Goal: Task Accomplishment & Management: Complete application form

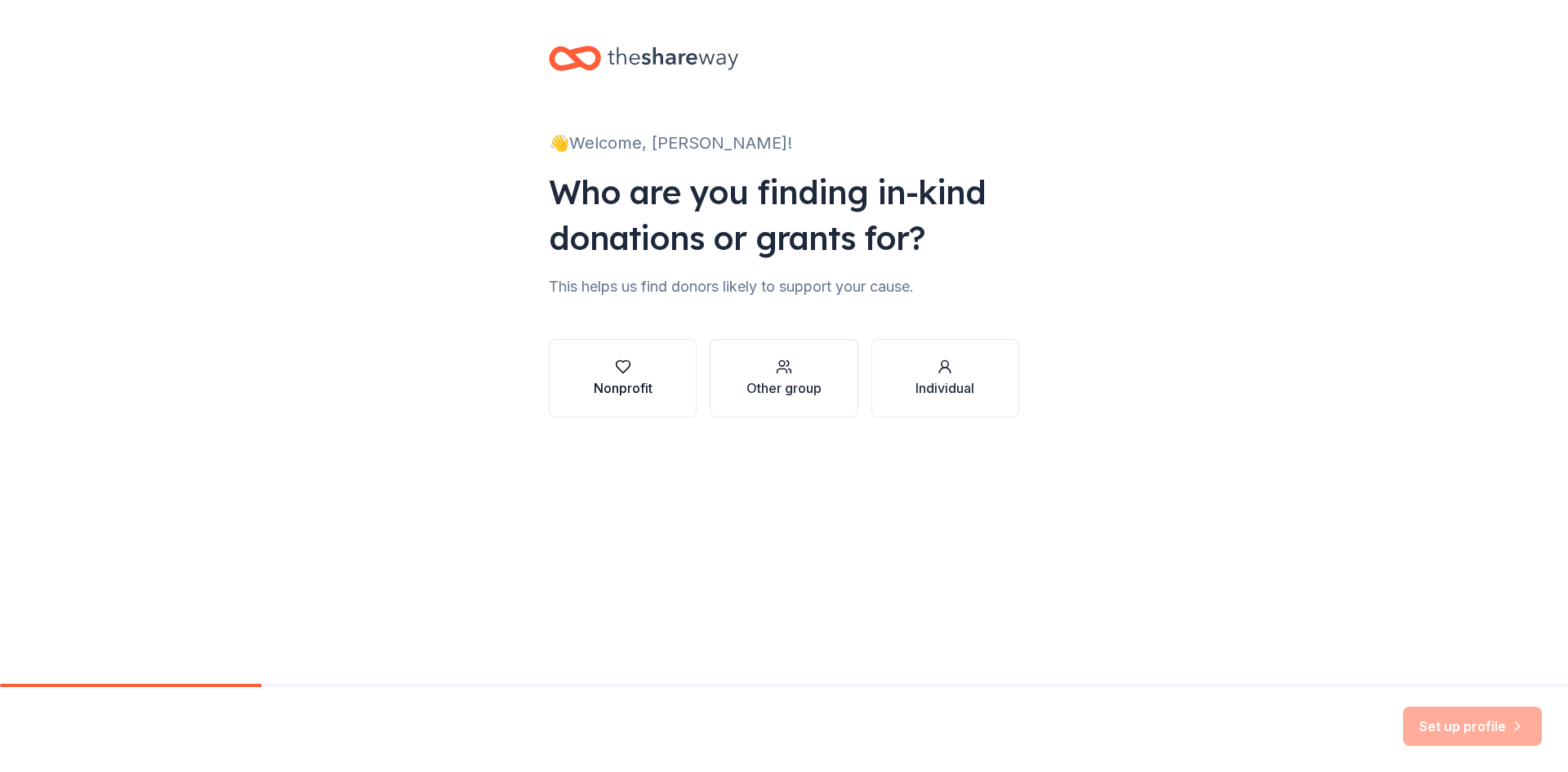
click at [595, 364] on div "button" at bounding box center [623, 367] width 59 height 17
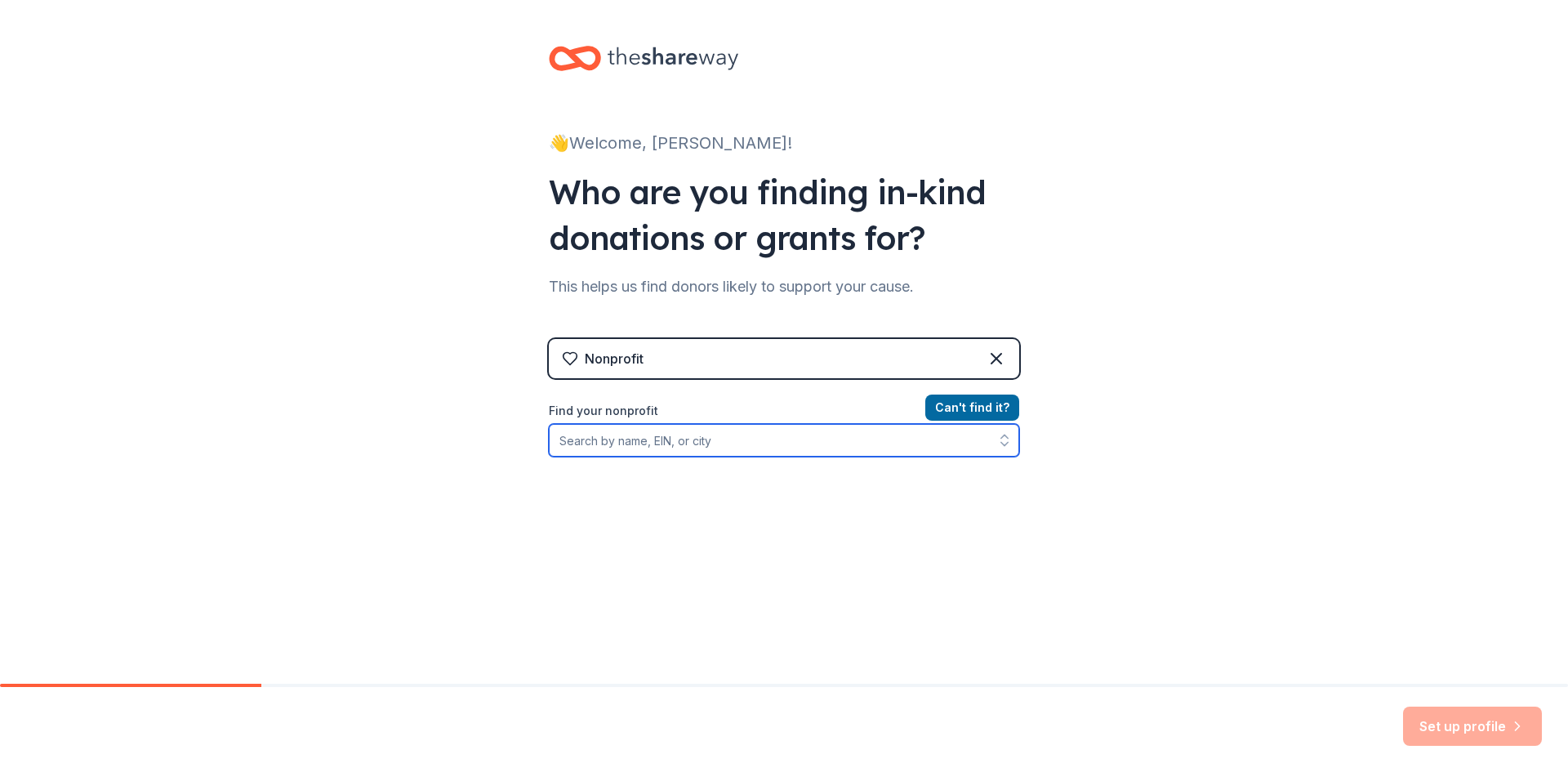
click at [630, 441] on input "Find your nonprofit" at bounding box center [784, 440] width 470 height 32
type input "n"
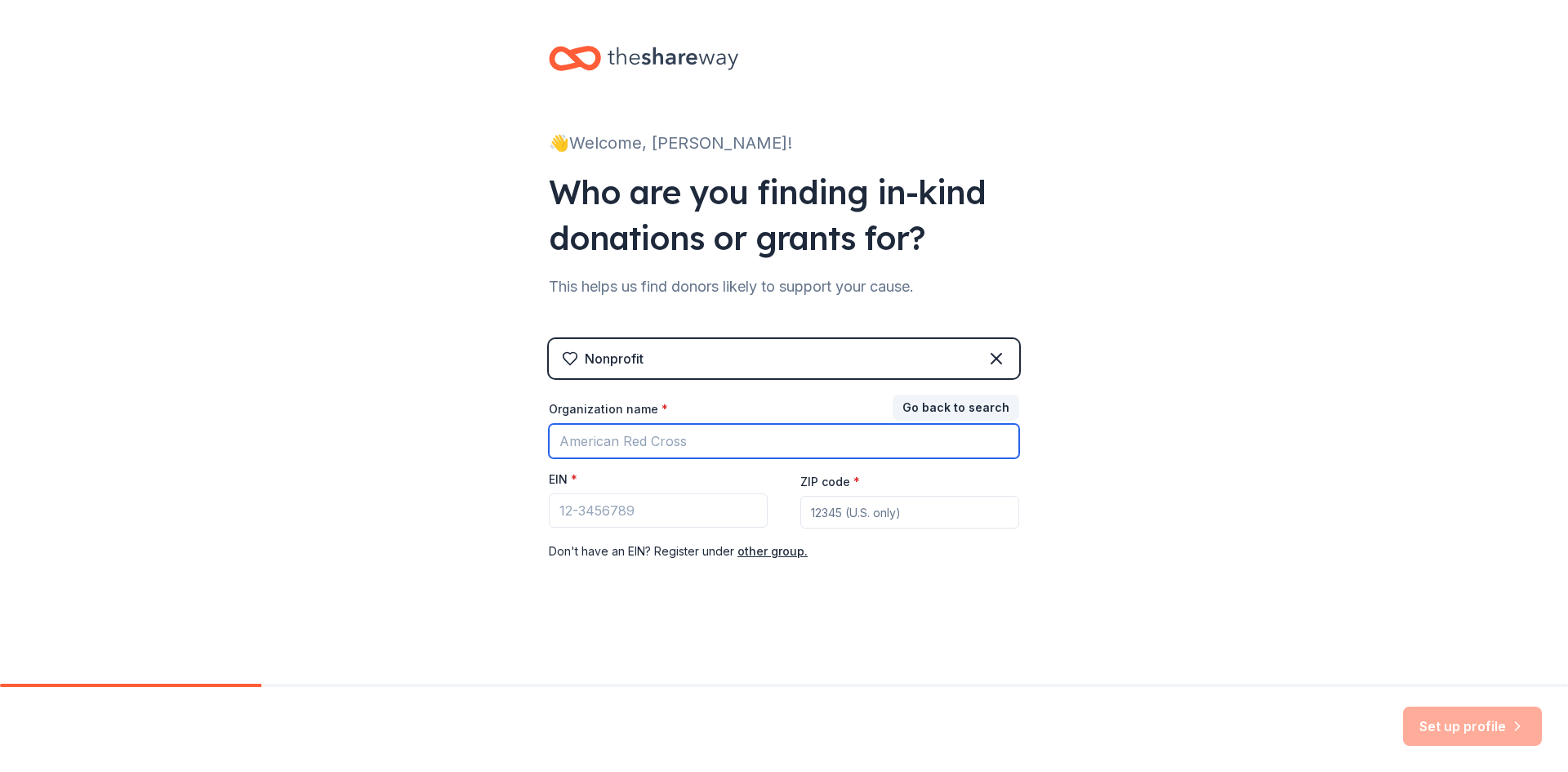
click at [636, 449] on input "Organization name *" at bounding box center [784, 441] width 470 height 34
type input "National MS Society"
drag, startPoint x: 719, startPoint y: 444, endPoint x: 534, endPoint y: 435, distance: 185.2
click at [534, 435] on div "👋 Welcome, [PERSON_NAME]! Who are you finding in-kind donations or grants for? …" at bounding box center [784, 336] width 523 height 672
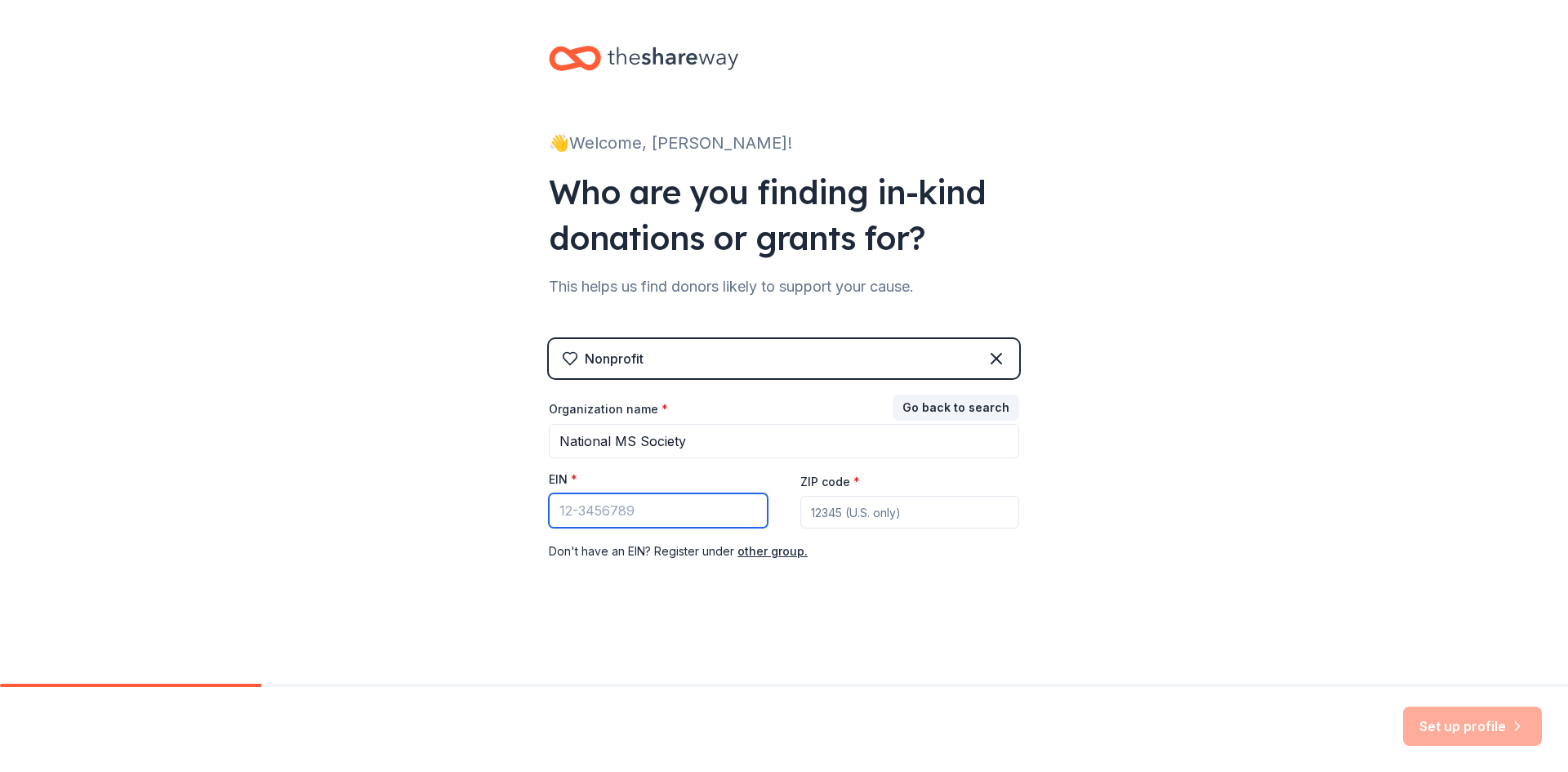
click at [603, 517] on input "EIN *" at bounding box center [658, 510] width 219 height 34
paste input "[US_EMPLOYER_IDENTIFICATION_NUMBER]"
type input "[US_EMPLOYER_IDENTIFICATION_NUMBER]"
click at [904, 407] on button "Go back to search" at bounding box center [956, 407] width 127 height 26
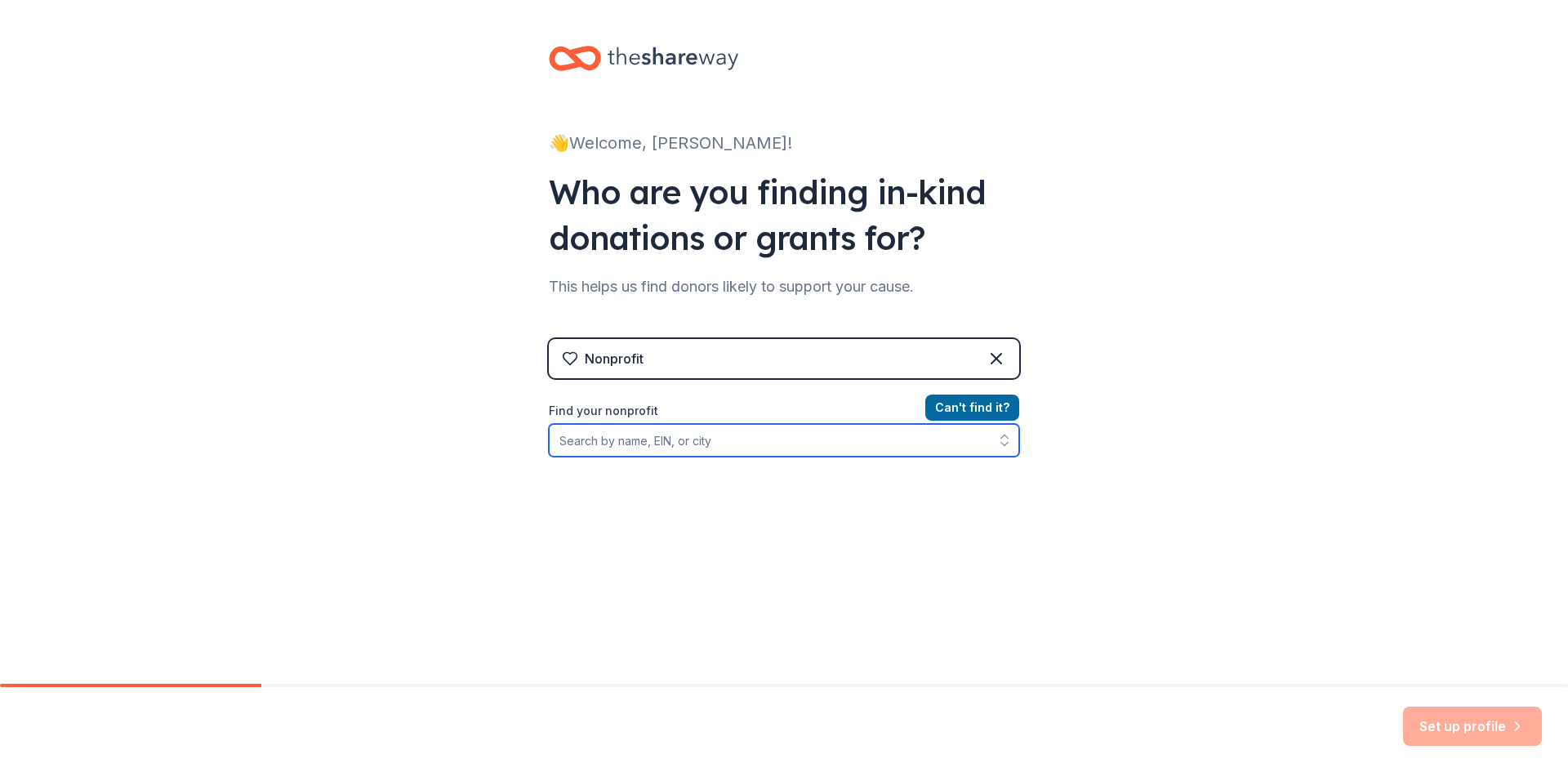
paste input "[US_EMPLOYER_IDENTIFICATION_NUMBER]"
type input "[US_EMPLOYER_IDENTIFICATION_NUMBER]"
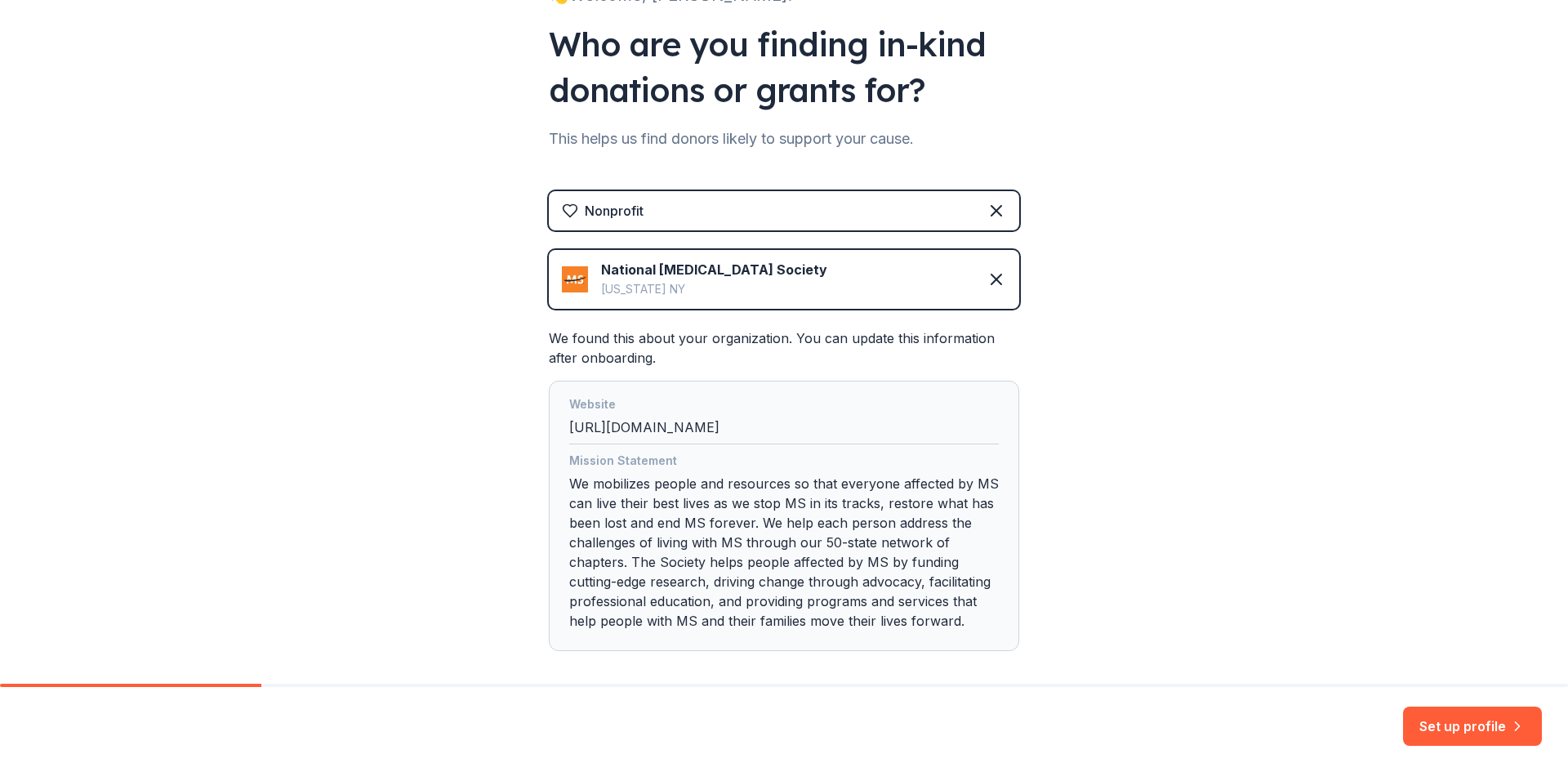
scroll to position [227, 0]
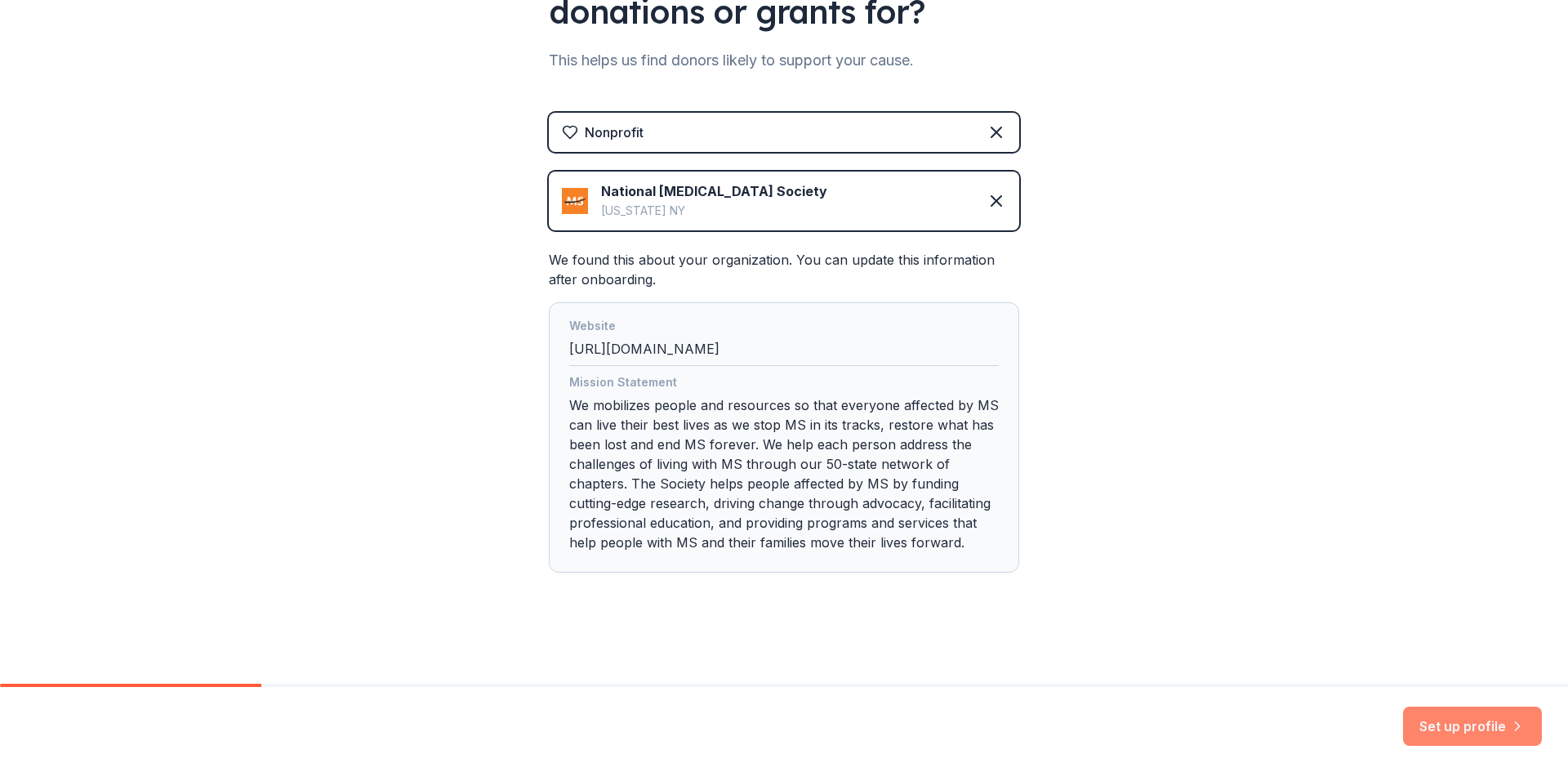
click at [1466, 719] on button "Set up profile" at bounding box center [1472, 725] width 139 height 39
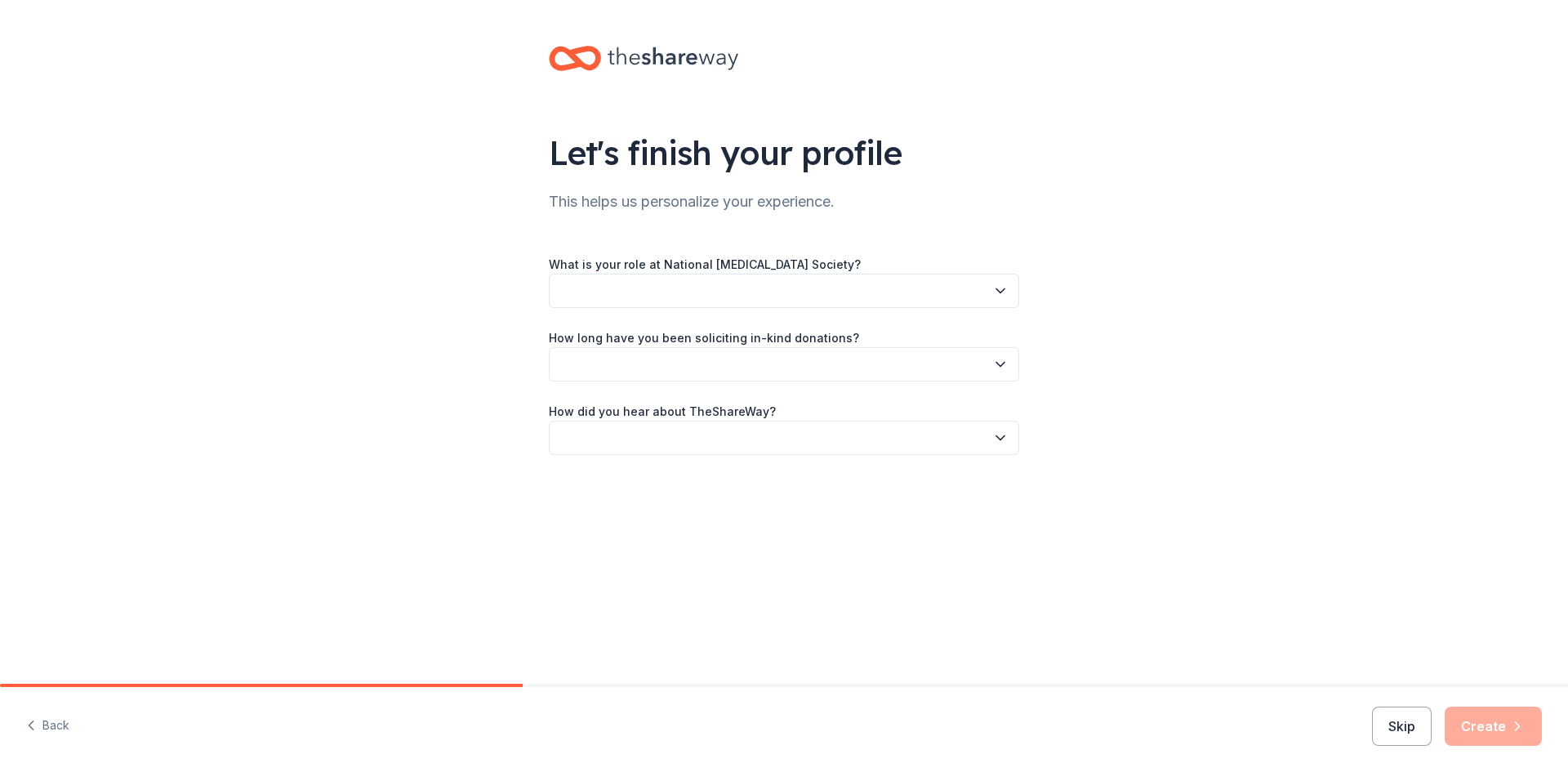
click at [884, 298] on button "button" at bounding box center [784, 291] width 470 height 34
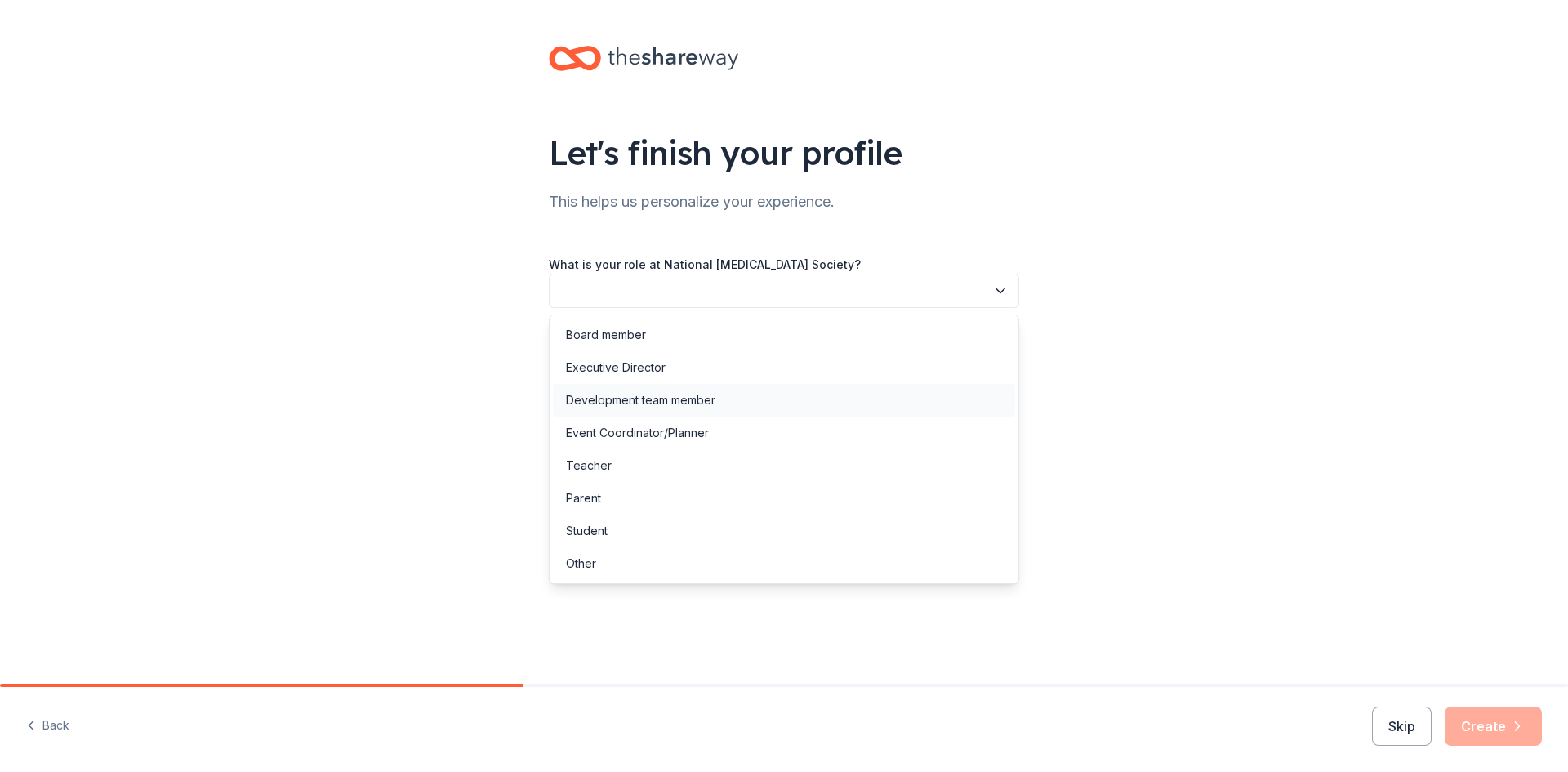
click at [789, 388] on div "Development team member" at bounding box center [784, 400] width 462 height 32
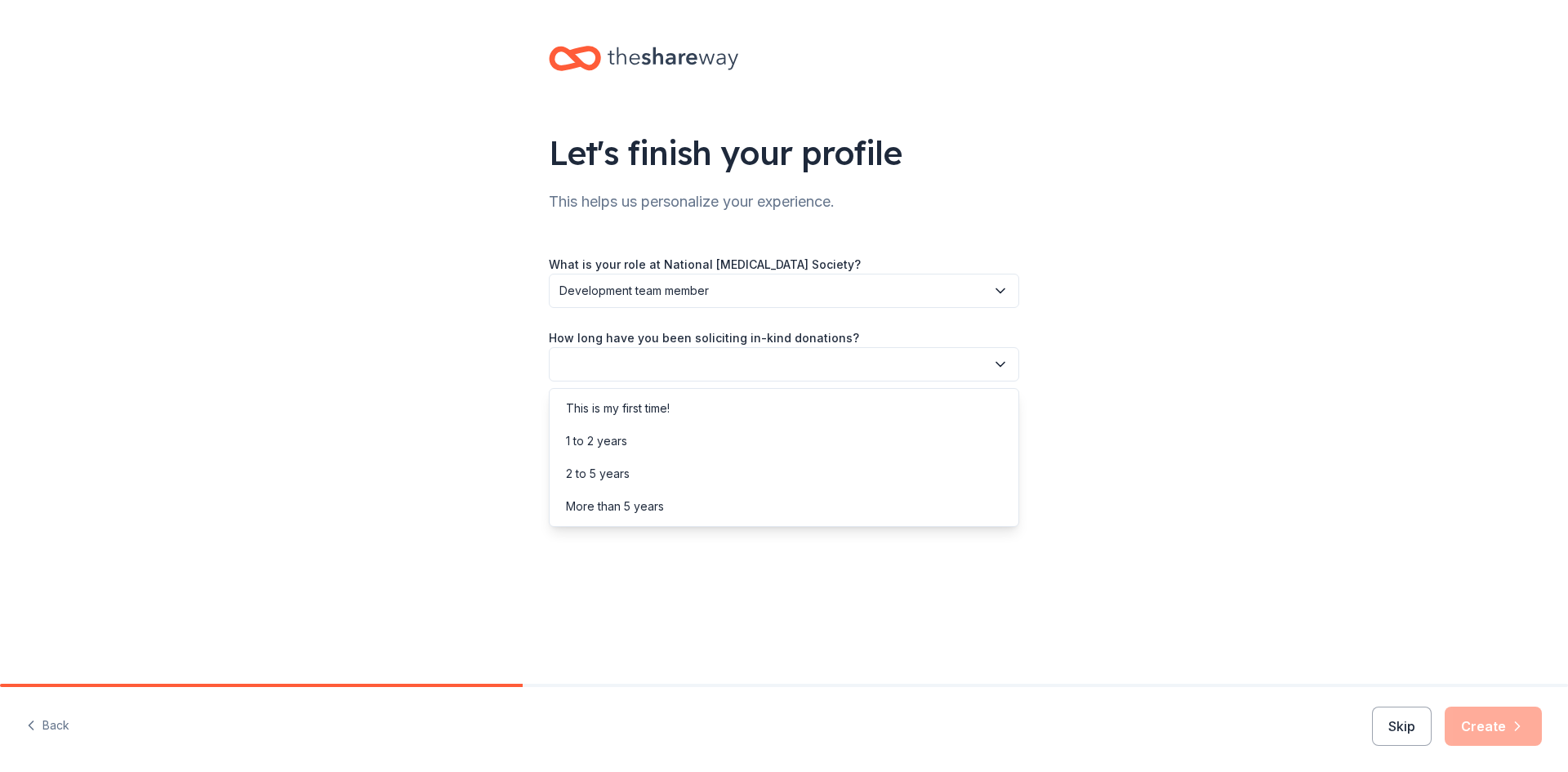
click at [754, 356] on button "button" at bounding box center [784, 364] width 470 height 34
click at [668, 504] on div "More than 5 years" at bounding box center [784, 506] width 462 height 32
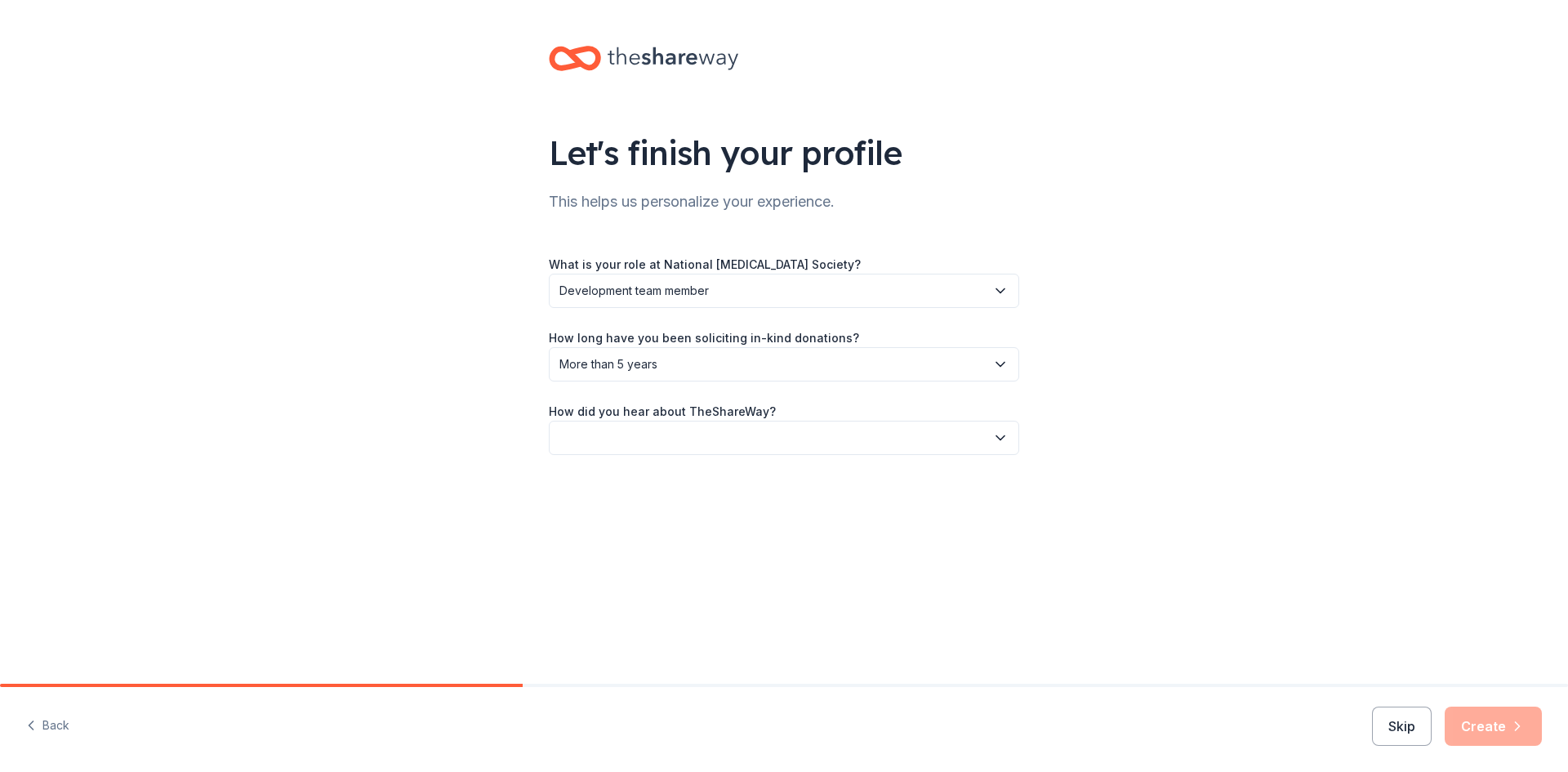
click at [664, 433] on button "button" at bounding box center [784, 437] width 470 height 34
click at [641, 518] on div "Online search" at bounding box center [784, 514] width 462 height 32
click at [1481, 728] on button "Create" at bounding box center [1493, 725] width 97 height 39
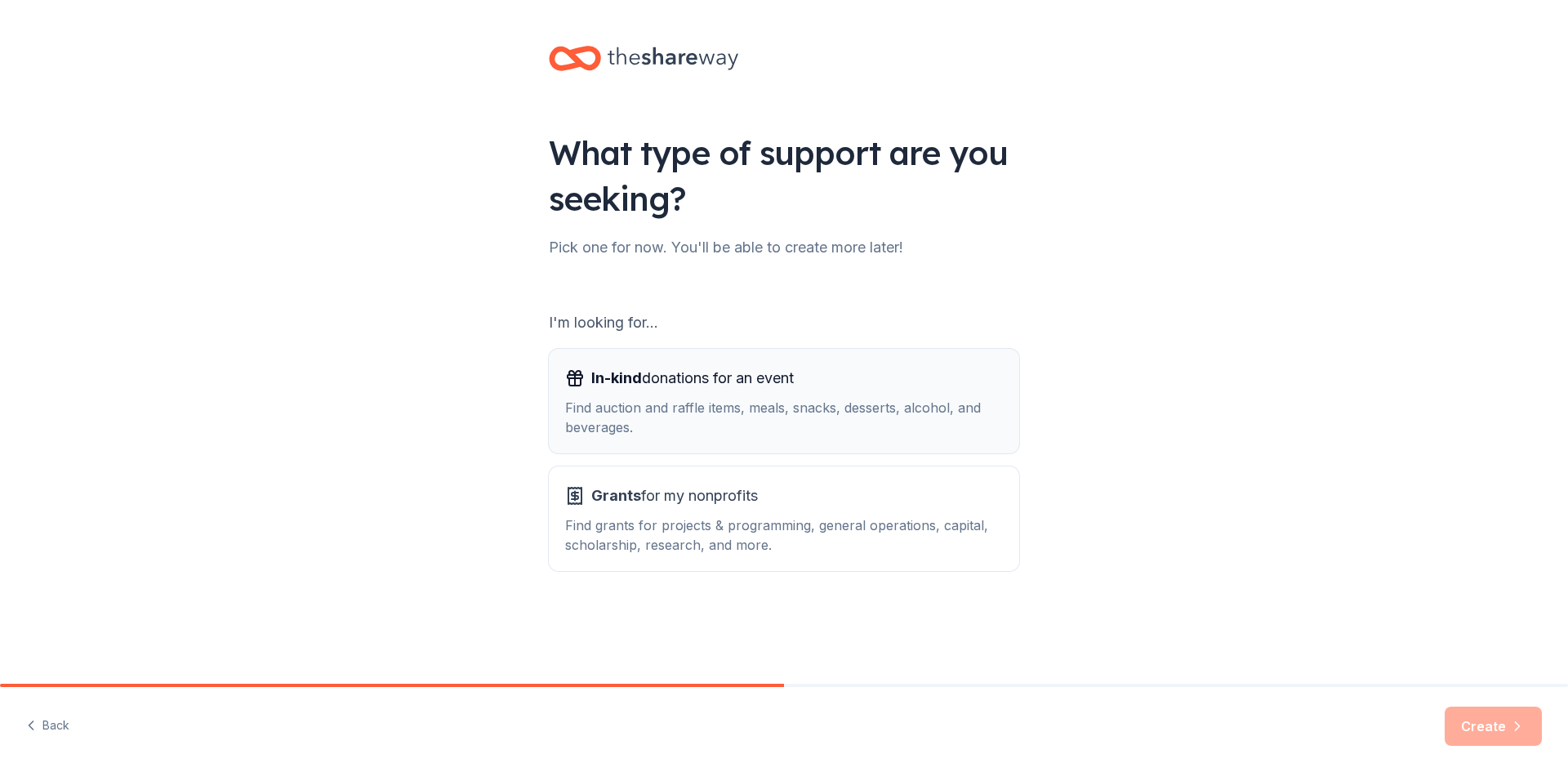
click at [804, 406] on div "Find auction and raffle items, meals, snacks, desserts, alcohol, and beverages." at bounding box center [784, 417] width 438 height 39
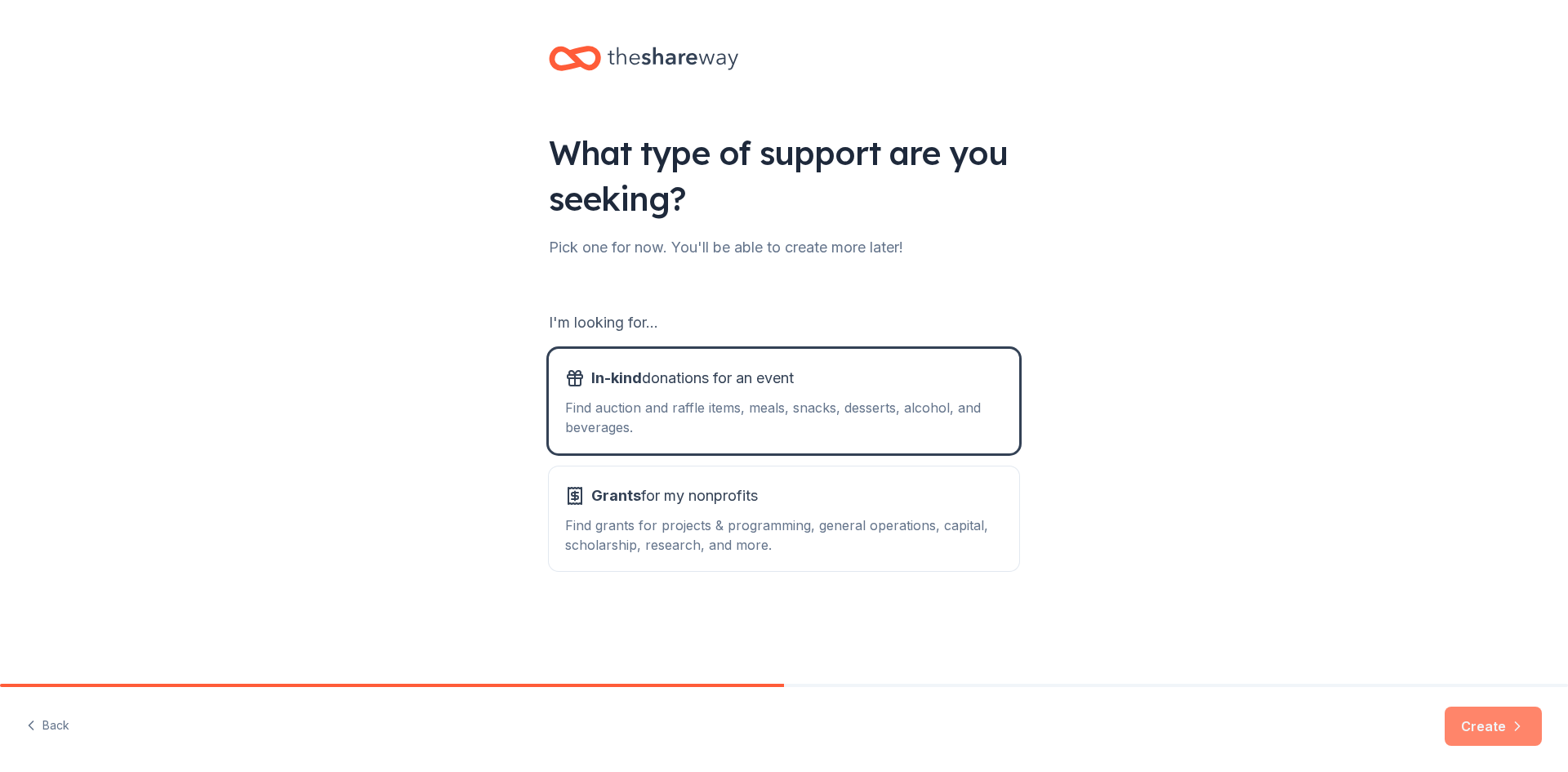
click at [1516, 717] on button "Create" at bounding box center [1493, 725] width 97 height 39
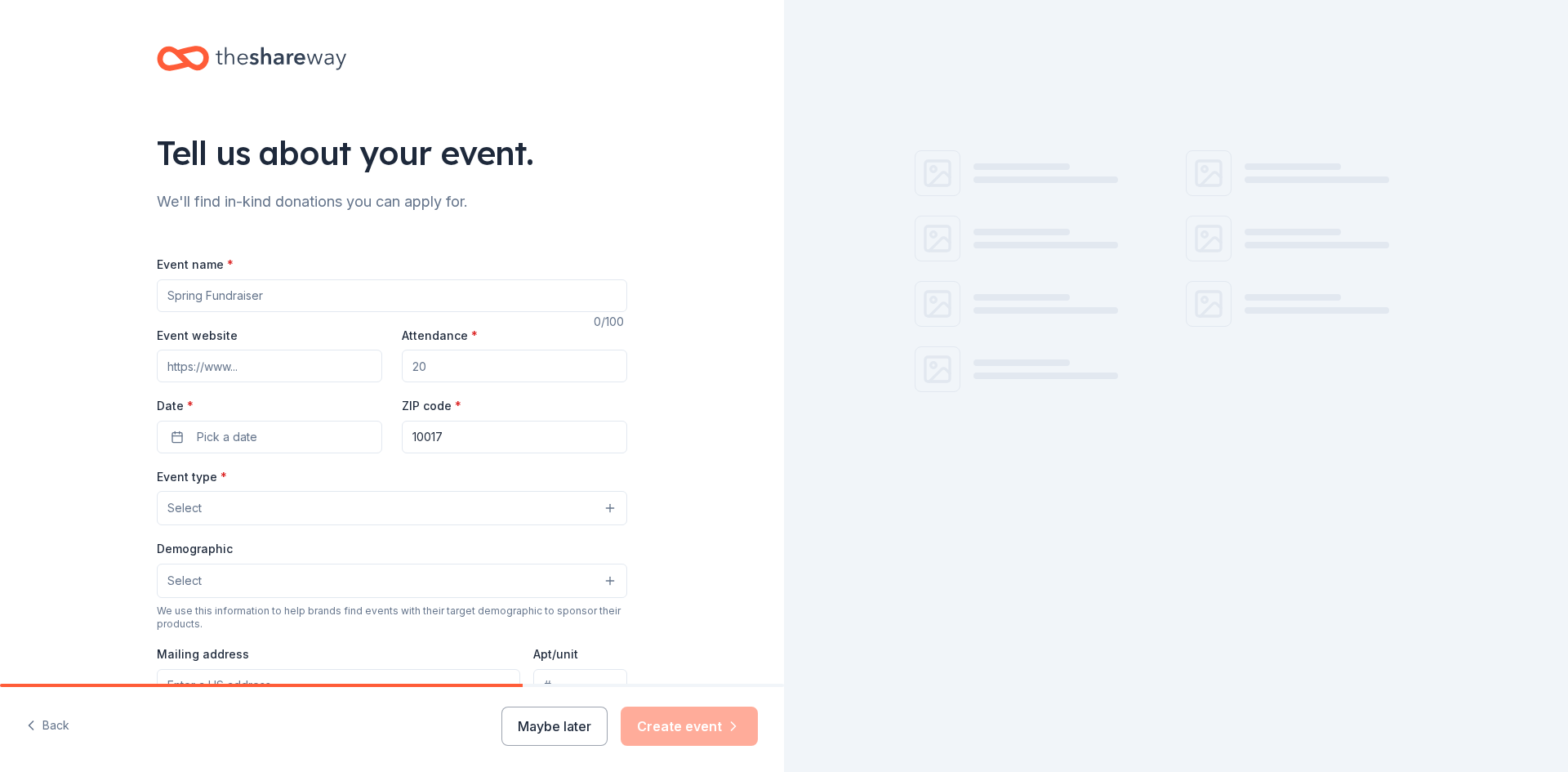
click at [327, 291] on input "Event name *" at bounding box center [391, 295] width 470 height 32
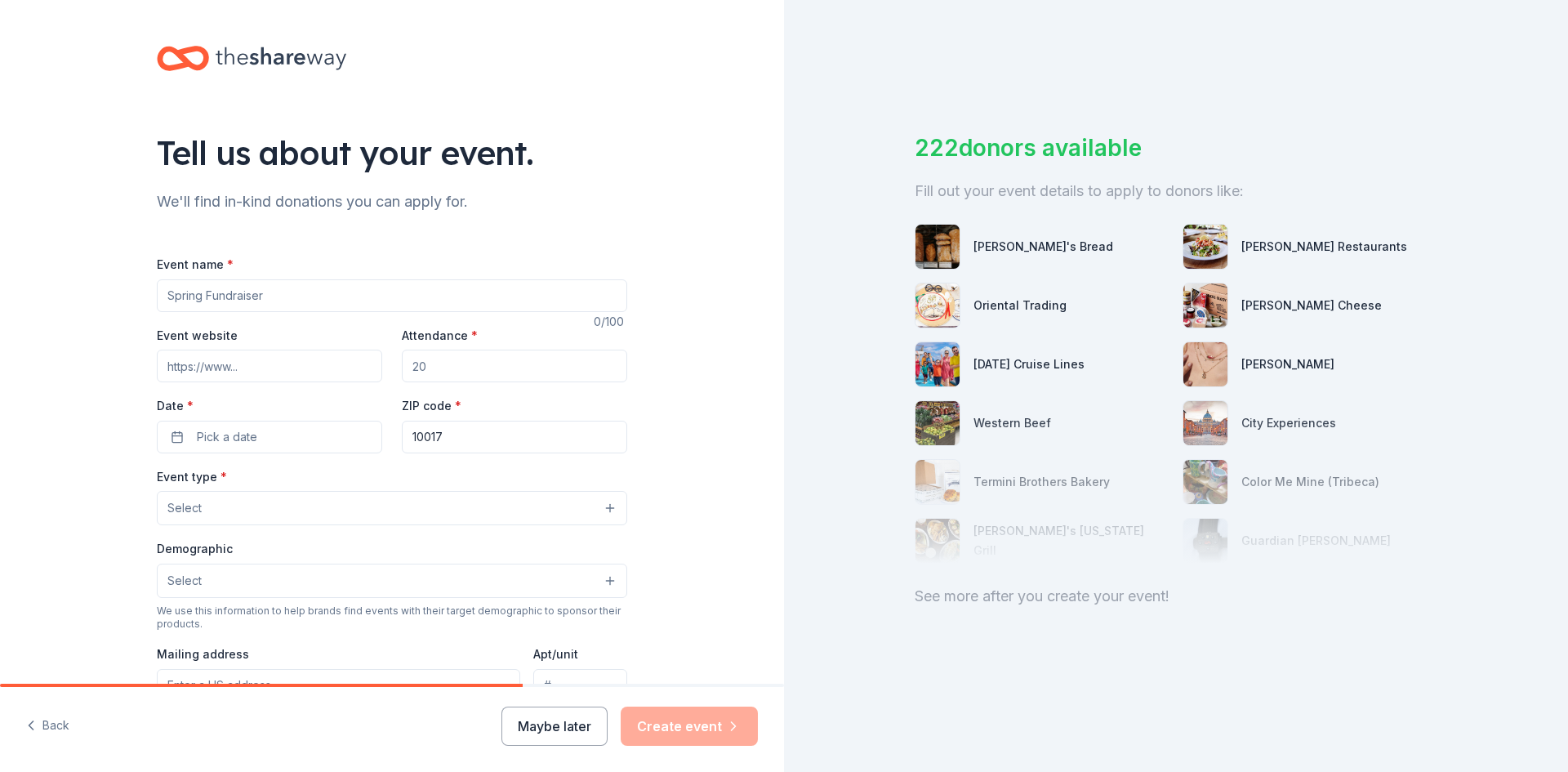
paste input "aste of Generosity: Maryland"
type input "aste of Generosity: Maryland"
click at [450, 370] on input "Attendance *" at bounding box center [515, 366] width 226 height 32
type input "350"
click at [173, 436] on button "Pick a date" at bounding box center [269, 436] width 226 height 32
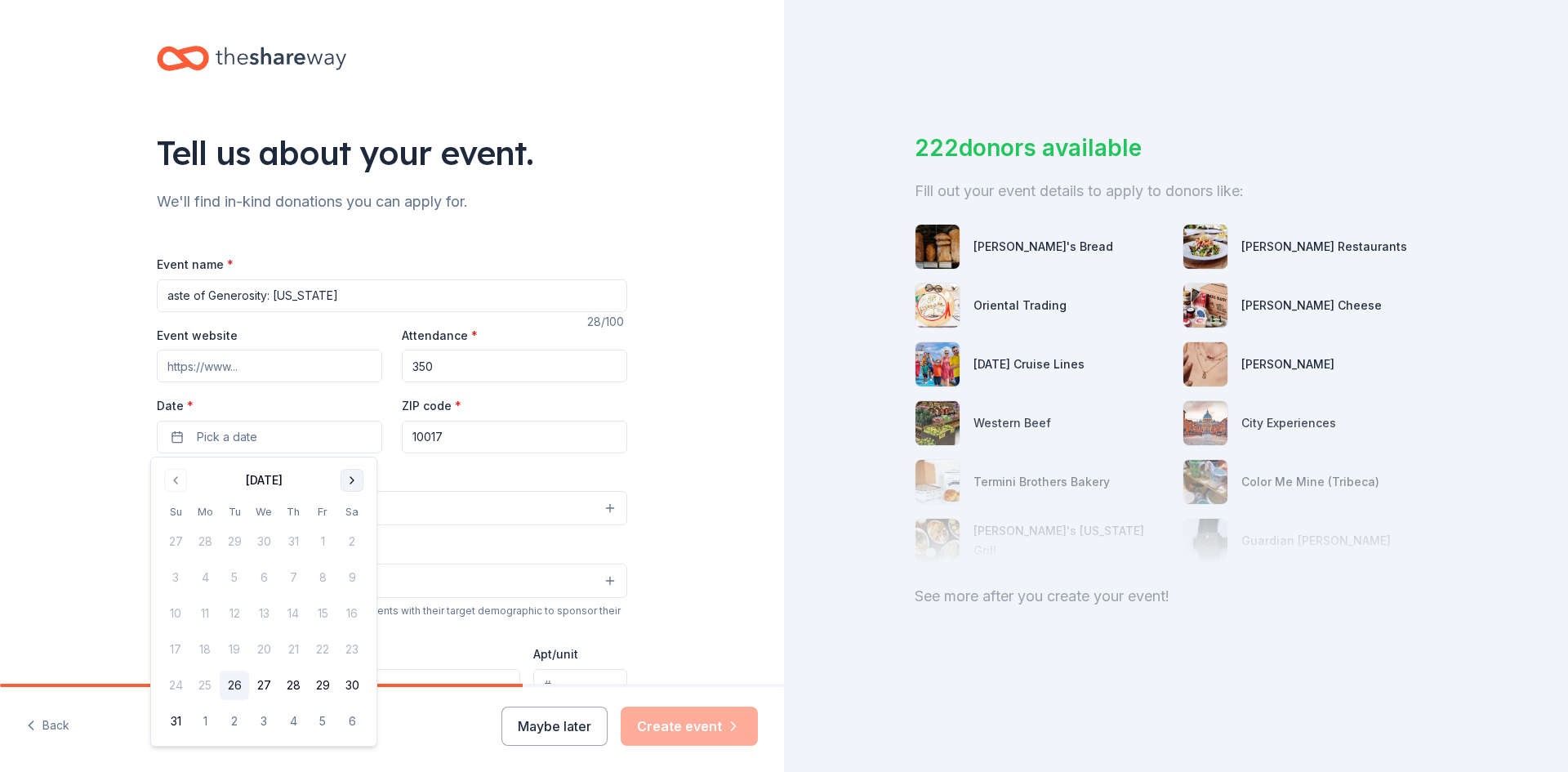
click at [354, 489] on button "Go to next month" at bounding box center [351, 480] width 22 height 22
click at [317, 545] on button "3" at bounding box center [322, 541] width 29 height 29
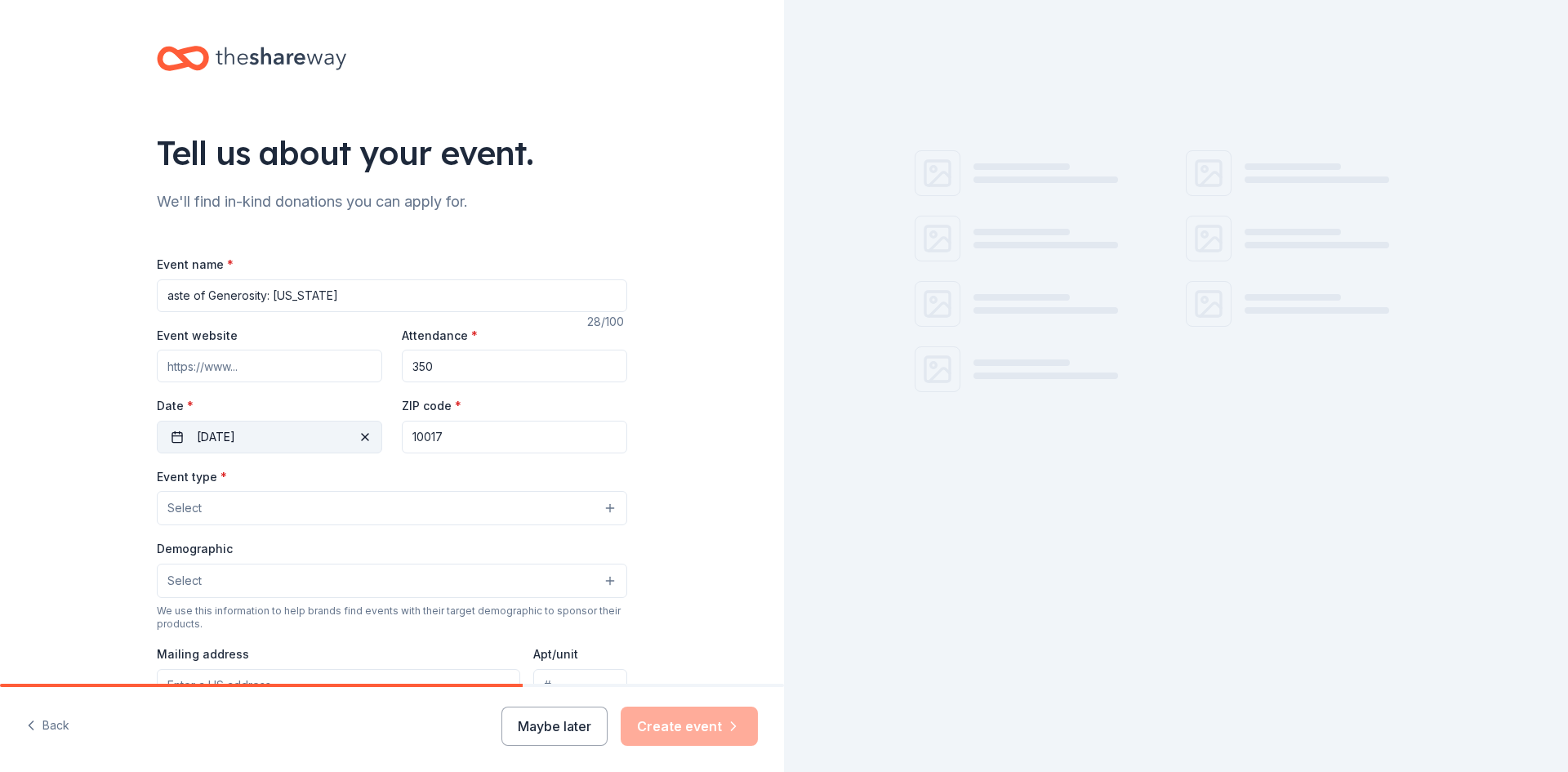
drag, startPoint x: 470, startPoint y: 429, endPoint x: 350, endPoint y: 448, distance: 121.5
click at [350, 448] on div "Event website Attendance * 350 Date * 10/03/2025 ZIP code * 10017" at bounding box center [391, 389] width 470 height 128
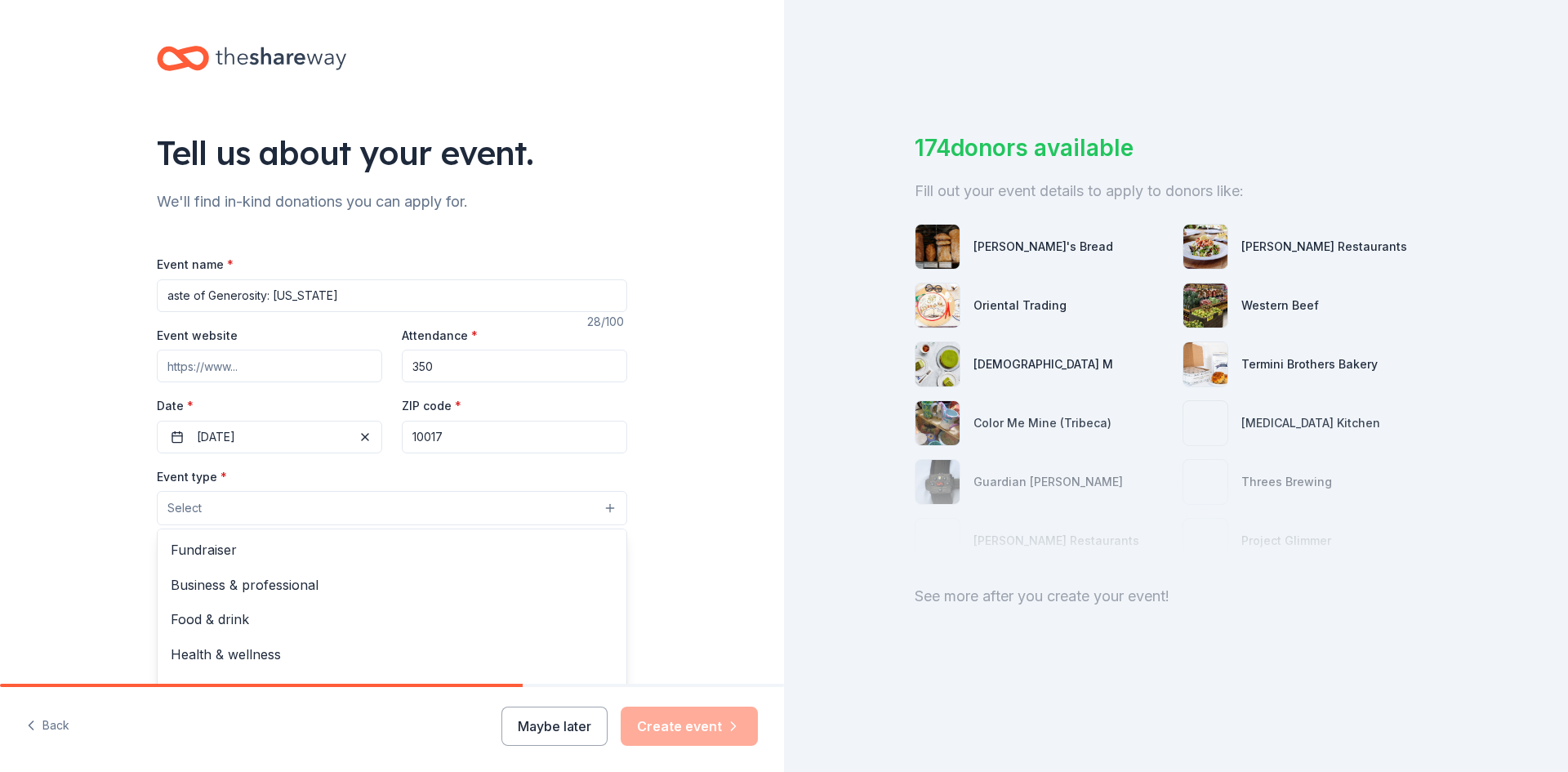
click at [283, 520] on button "Select" at bounding box center [391, 508] width 470 height 34
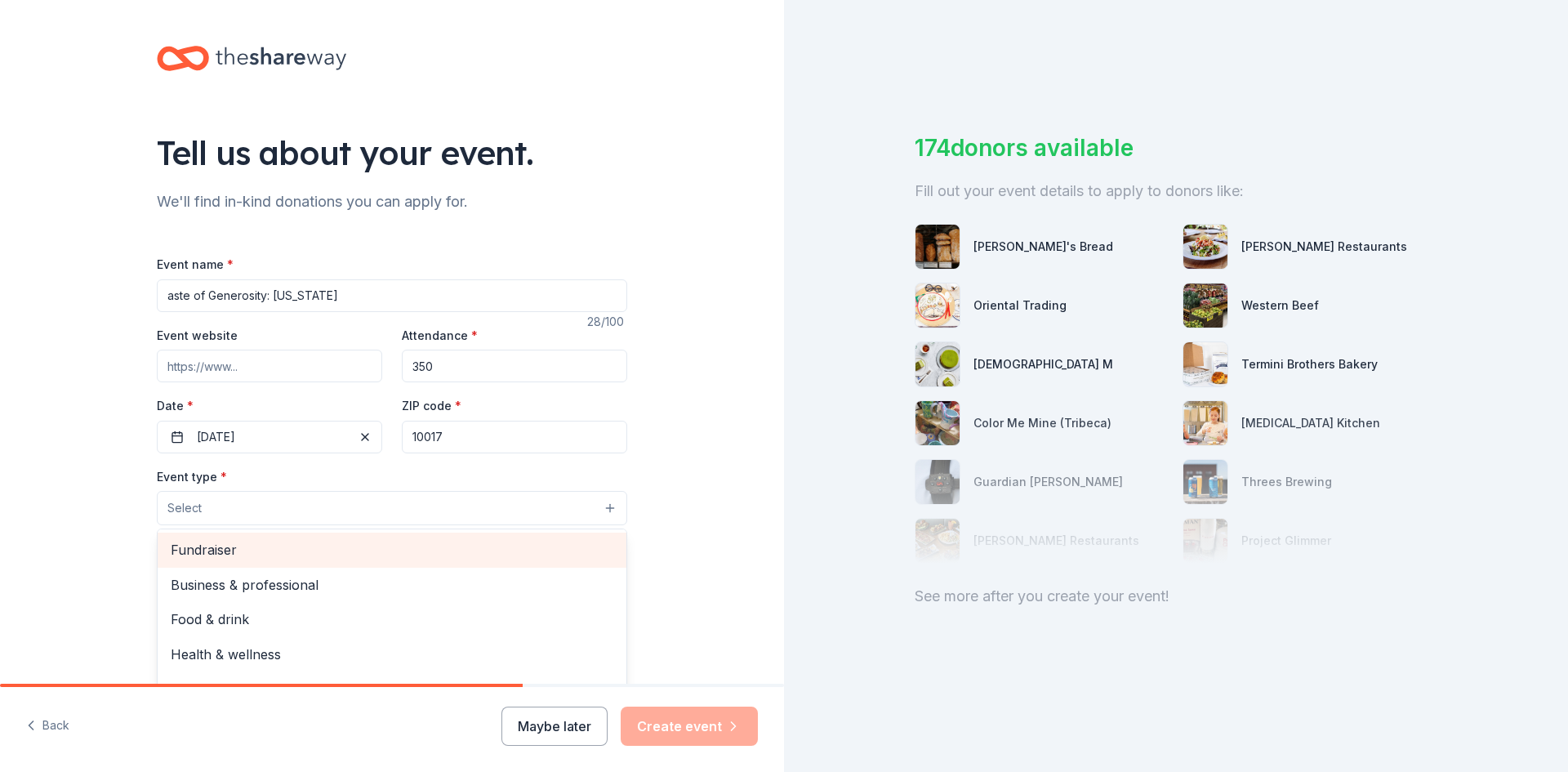
click at [276, 548] on span "Fundraiser" at bounding box center [392, 550] width 443 height 22
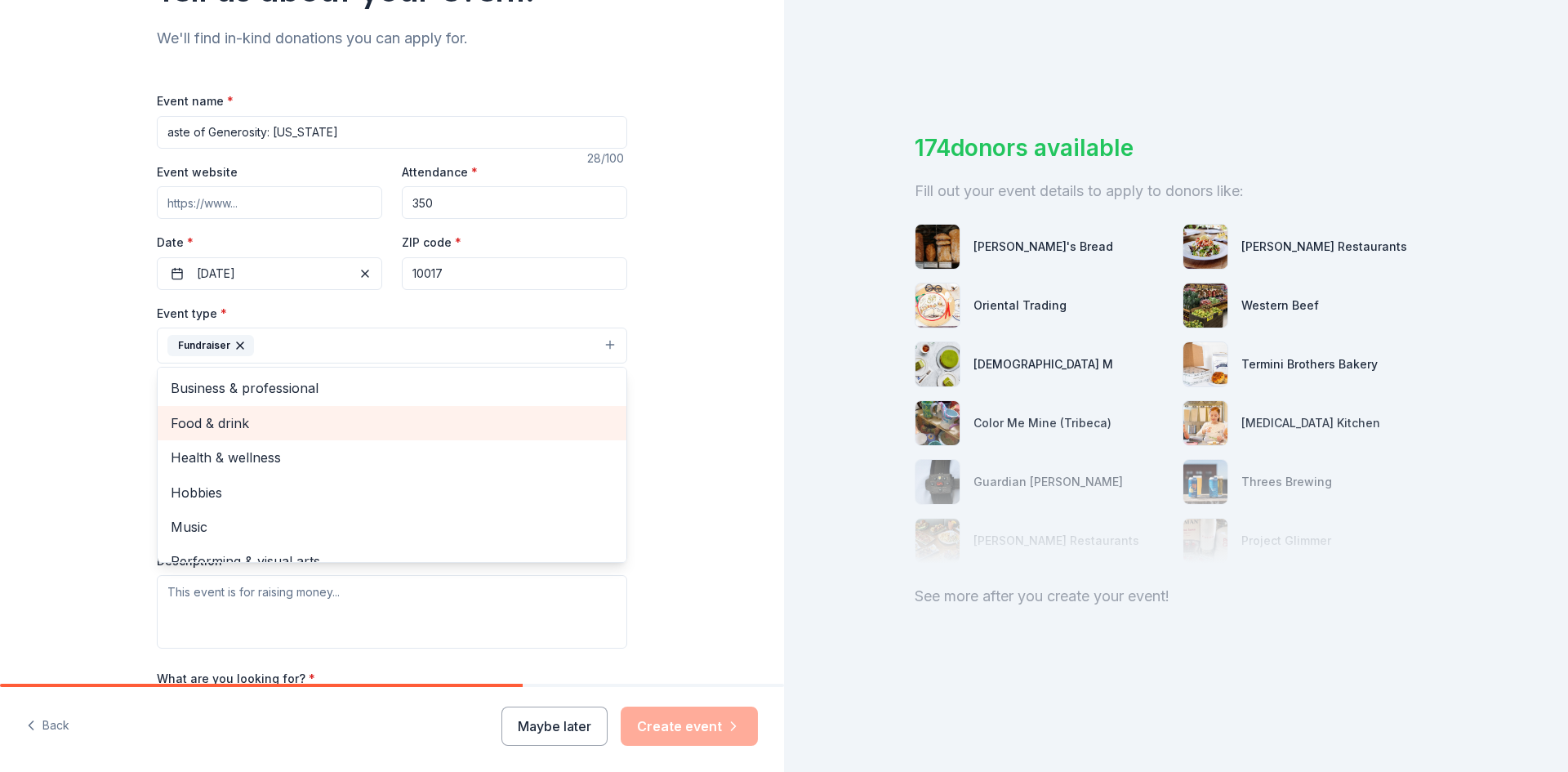
scroll to position [20, 0]
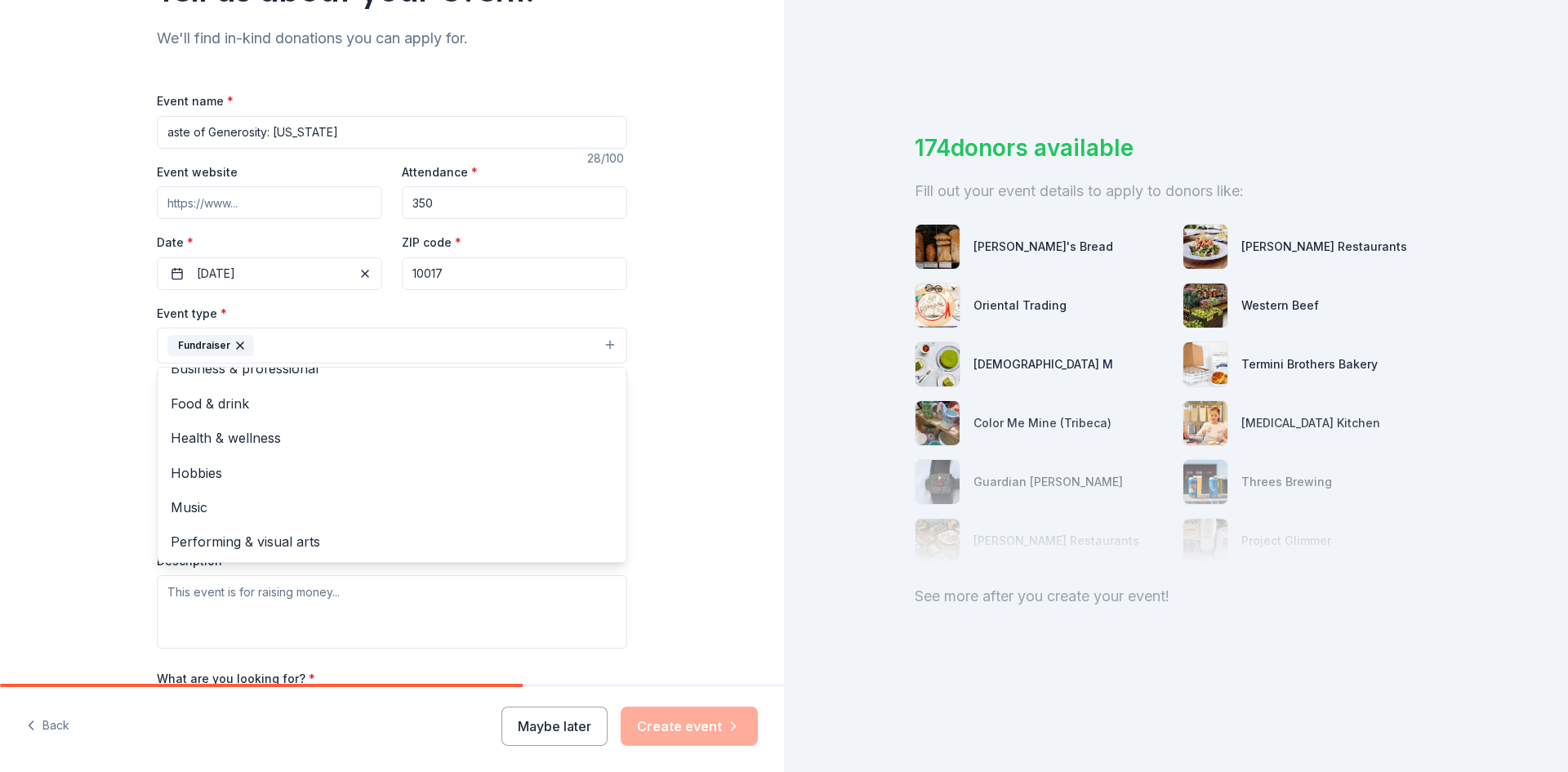
click at [112, 504] on div "Tell us about your event. We'll find in-kind donations you can apply for. Event…" at bounding box center [392, 381] width 784 height 1089
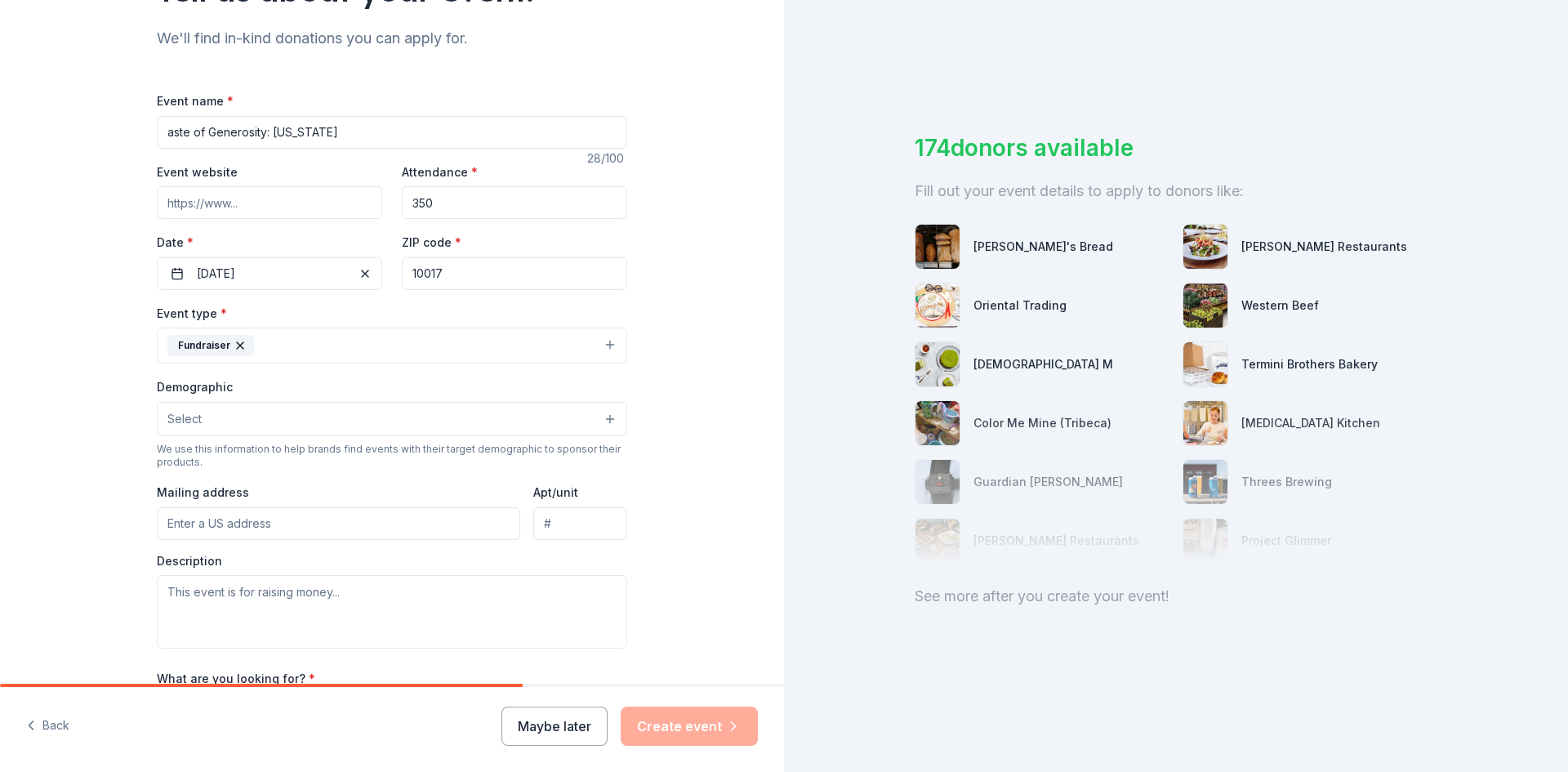
click at [197, 434] on button "Select" at bounding box center [391, 419] width 470 height 34
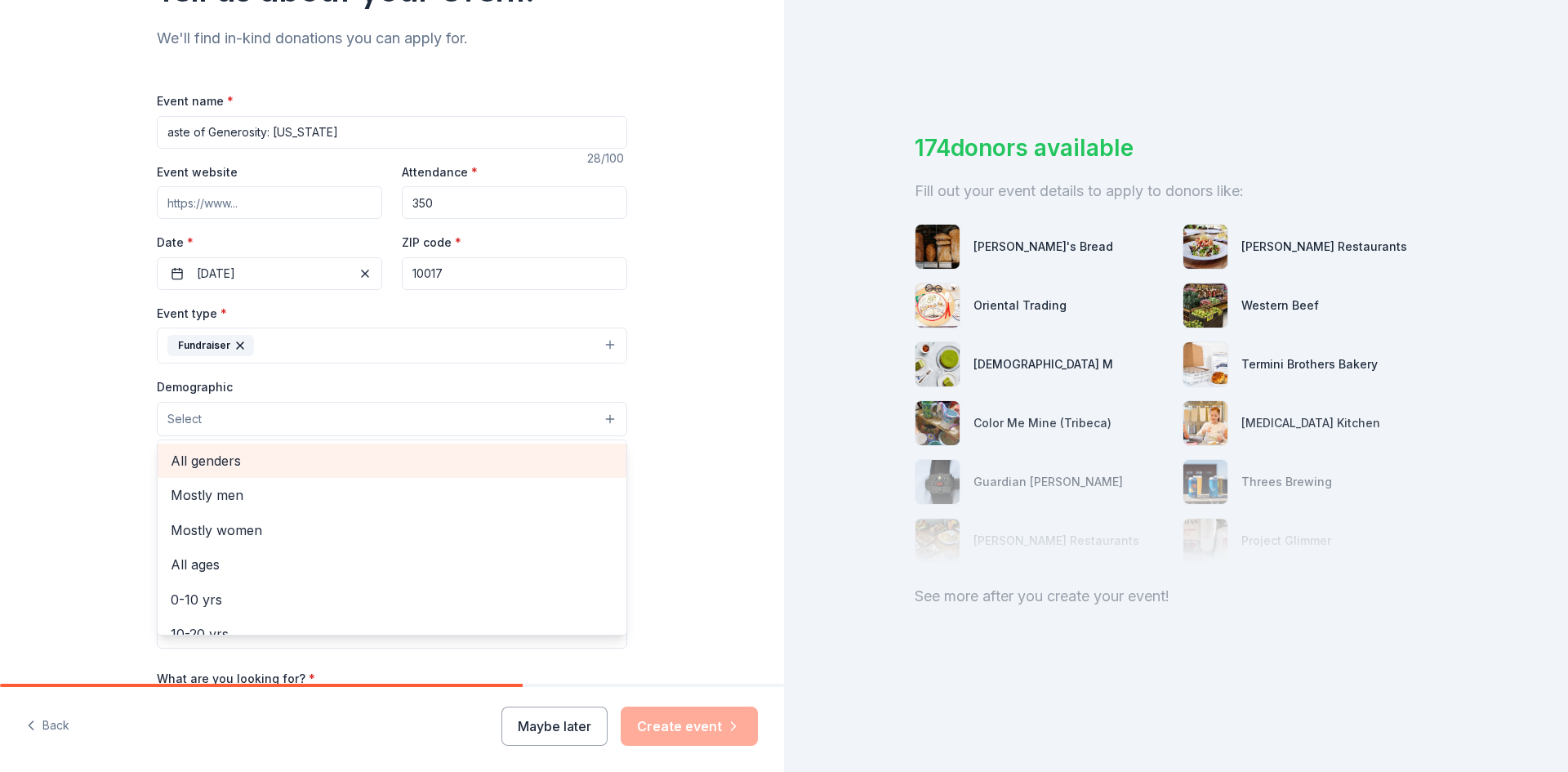
click at [192, 464] on span "All genders" at bounding box center [392, 461] width 443 height 22
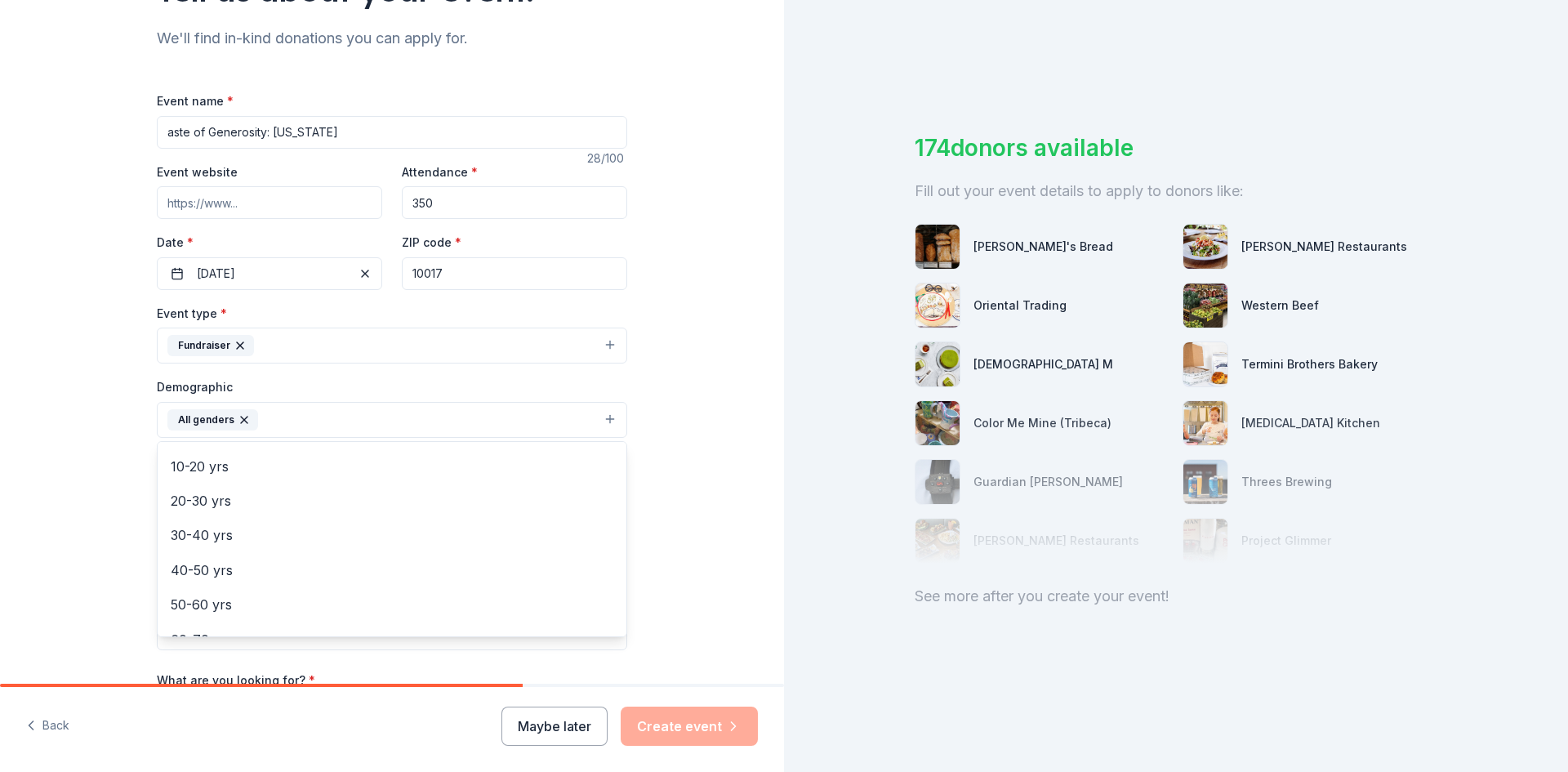
scroll to position [163, 0]
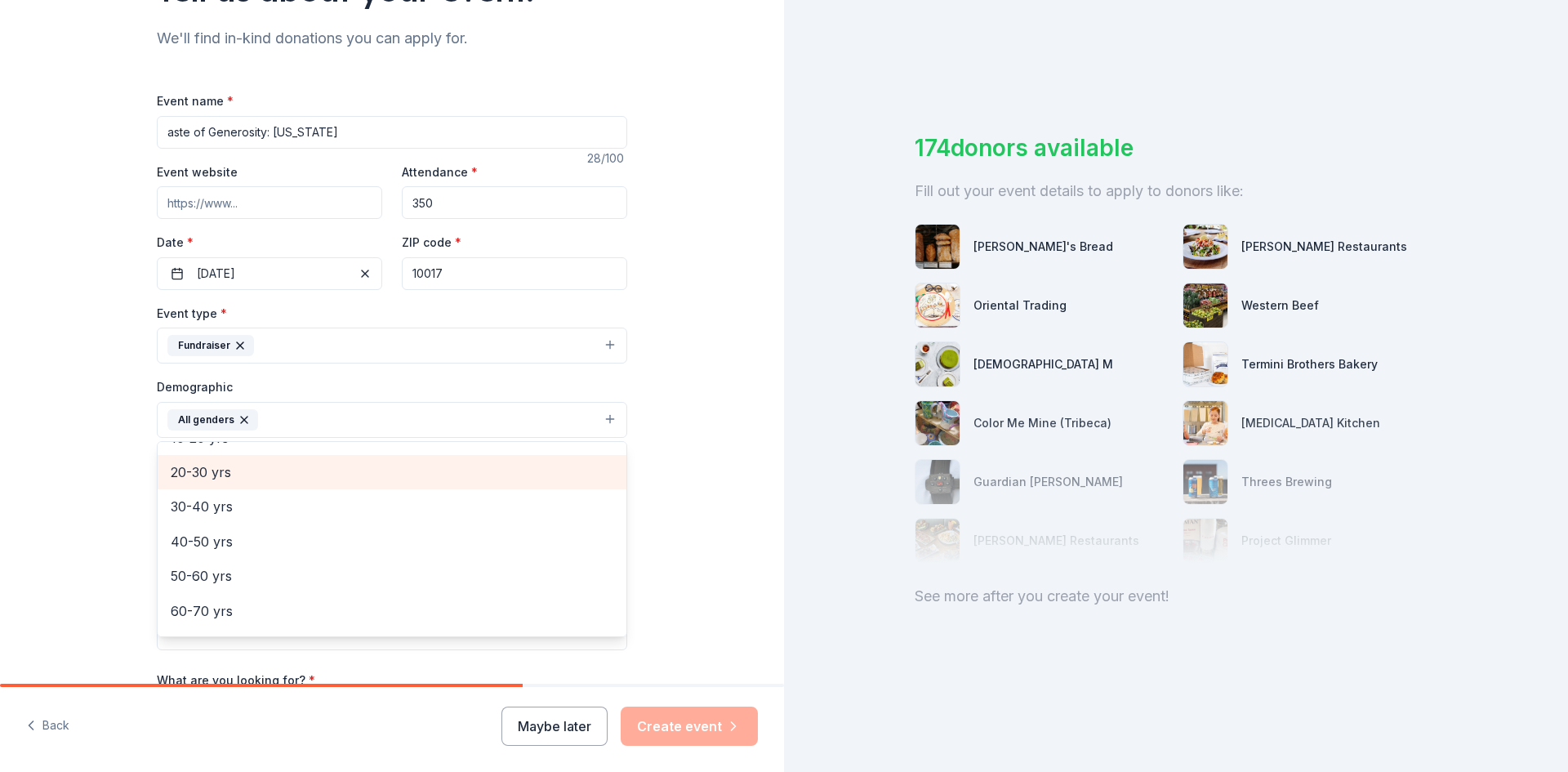
click at [218, 481] on span "20-30 yrs" at bounding box center [392, 472] width 443 height 22
click at [217, 486] on div "30-40 yrs" at bounding box center [391, 471] width 469 height 34
click at [215, 487] on span "40-50 yrs" at bounding box center [392, 477] width 443 height 22
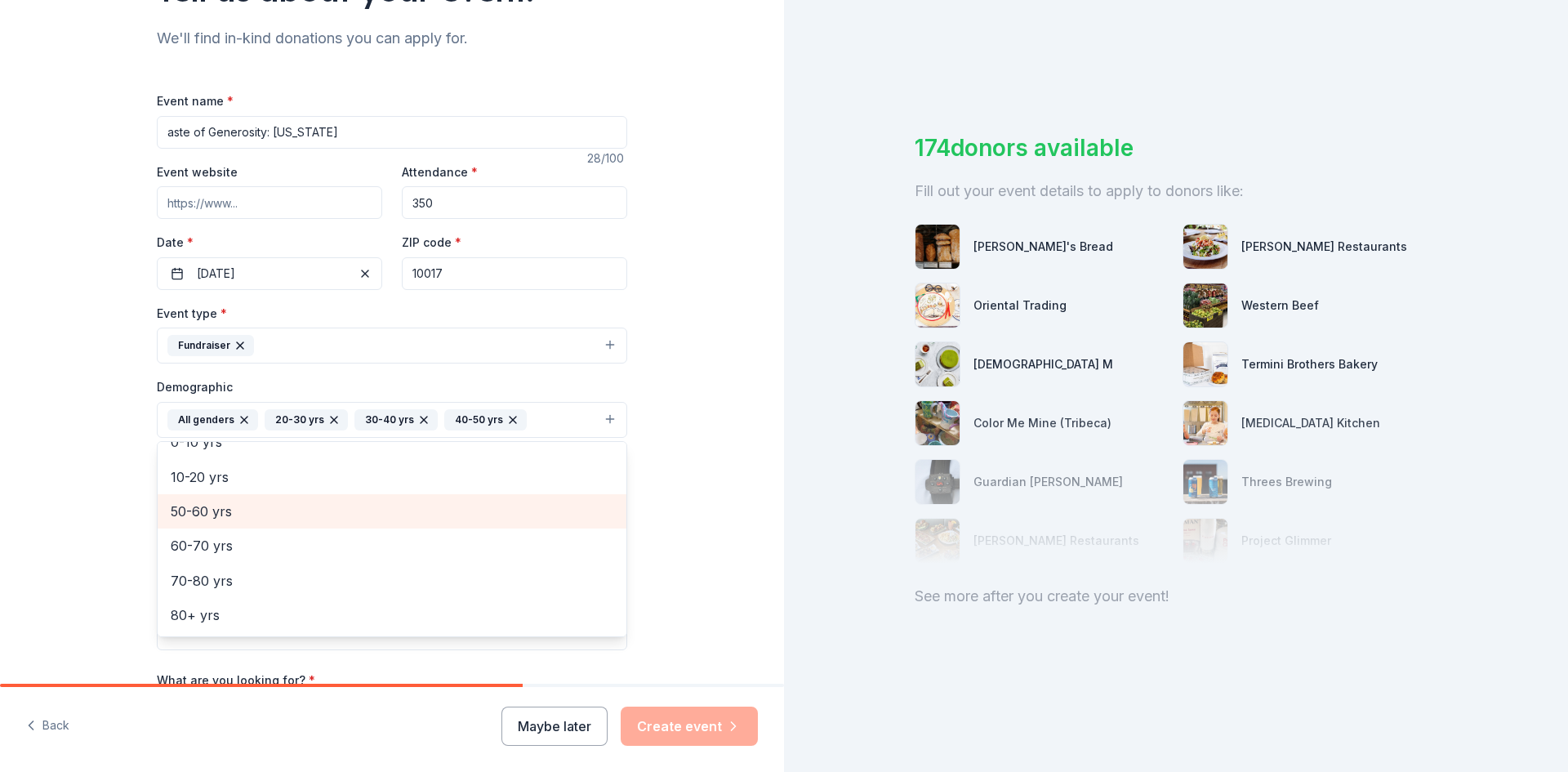
click at [213, 511] on span "50-60 yrs" at bounding box center [392, 511] width 443 height 22
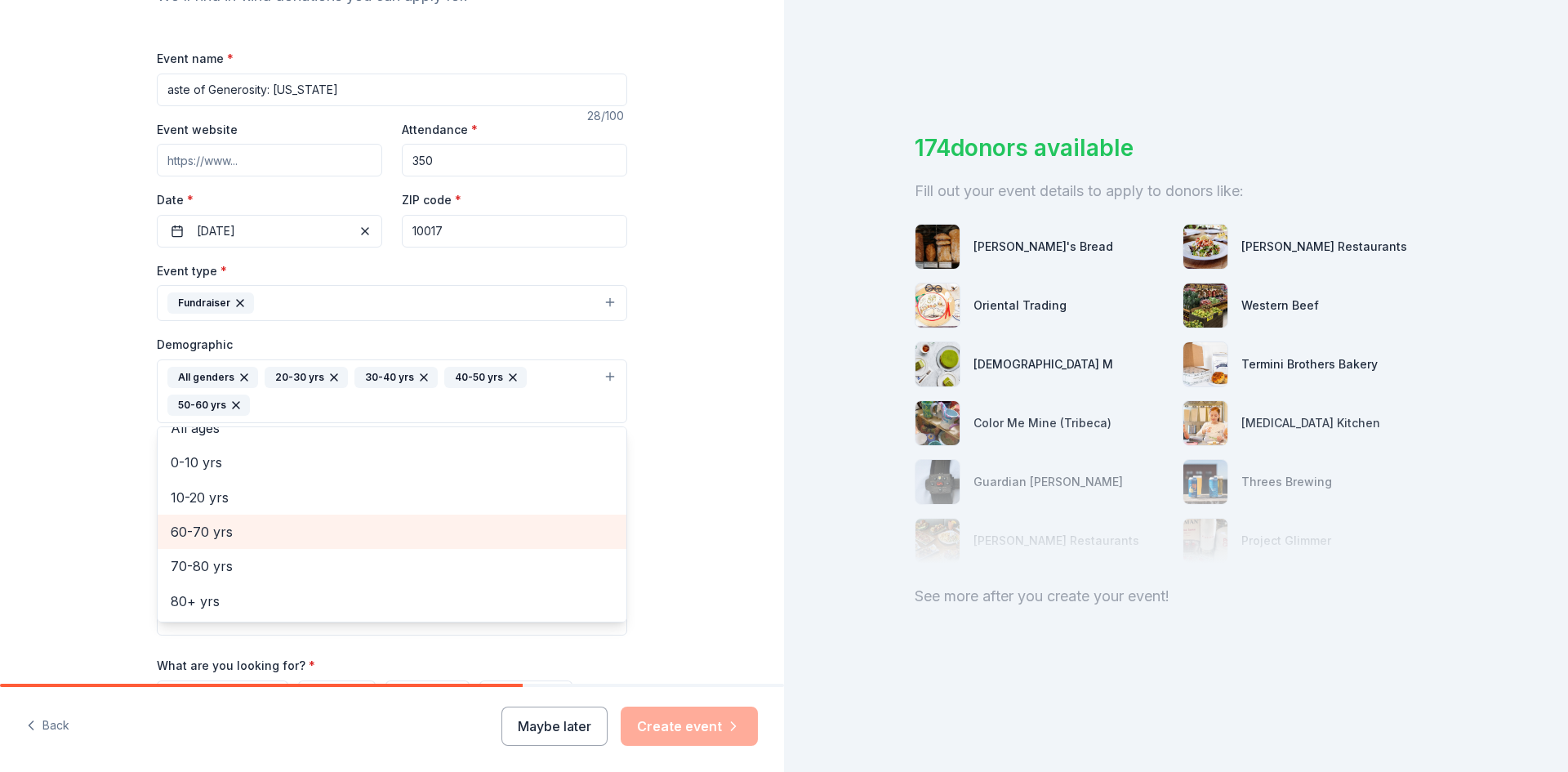
scroll to position [245, 0]
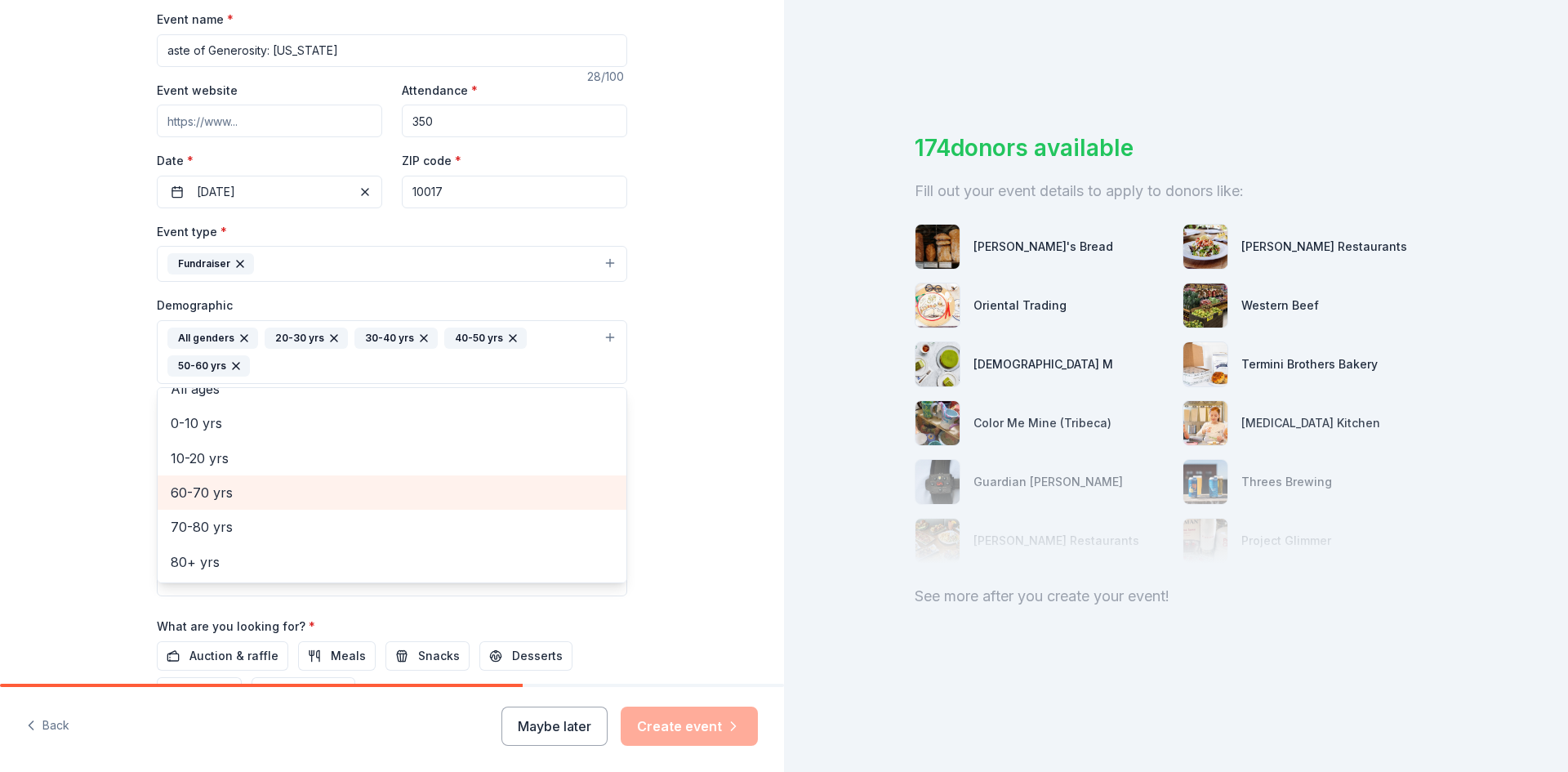
click at [230, 499] on span "60-70 yrs" at bounding box center [392, 493] width 443 height 22
click at [118, 490] on div "Tell us about your event. We'll find in-kind donations you can apply for. Event…" at bounding box center [392, 314] width 784 height 1118
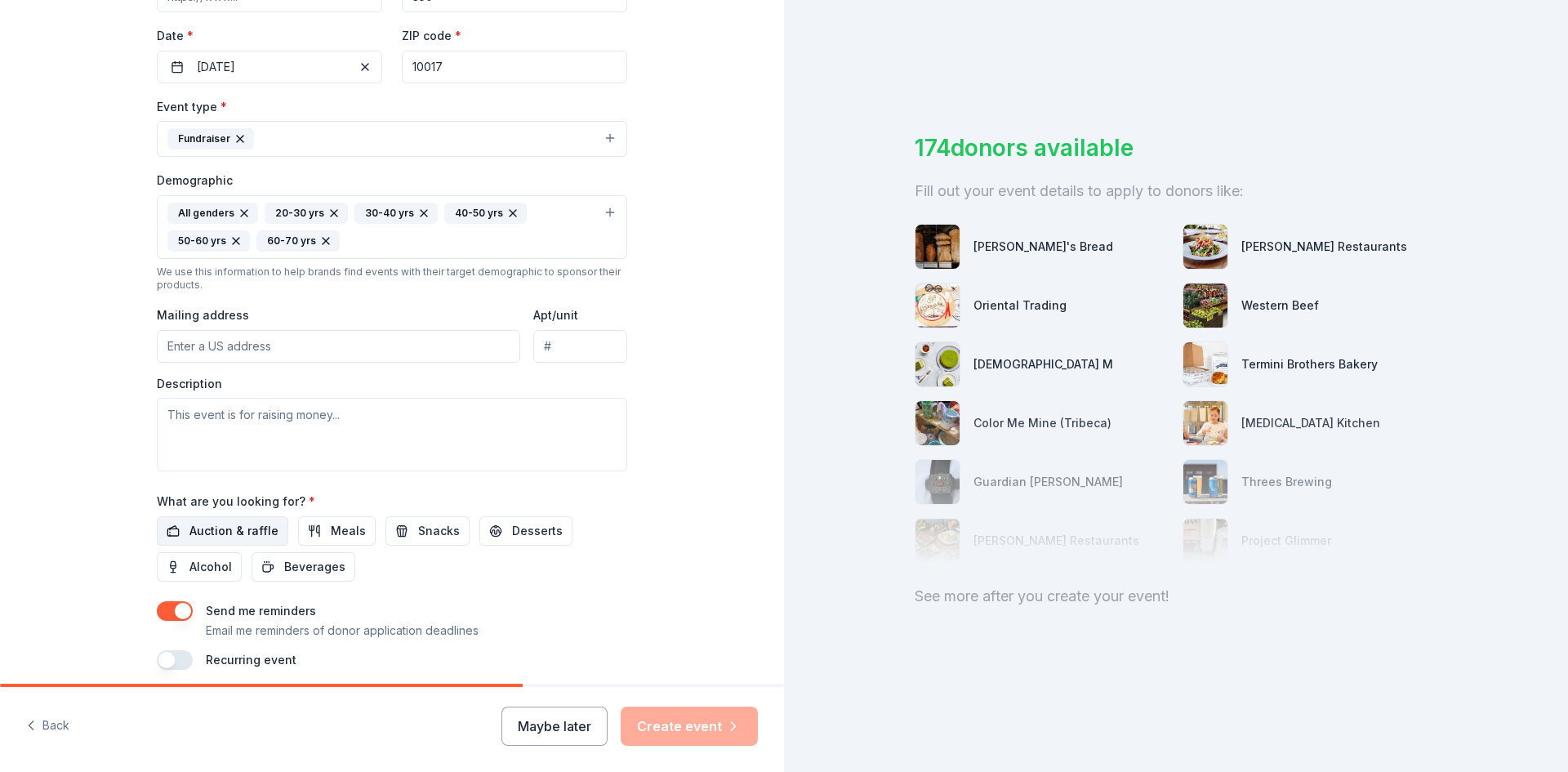
scroll to position [408, 0]
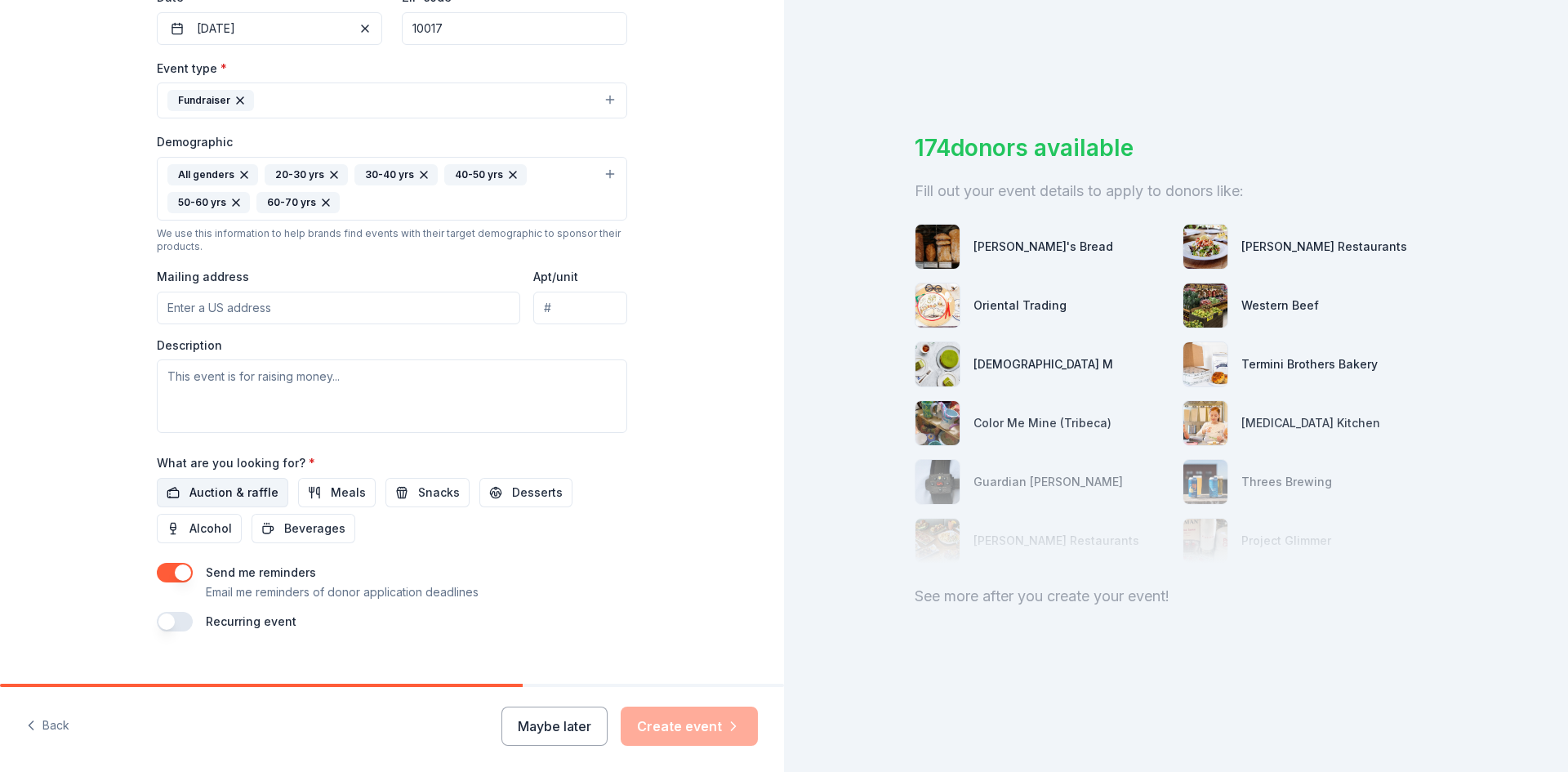
click at [182, 501] on button "Auction & raffle" at bounding box center [222, 492] width 132 height 29
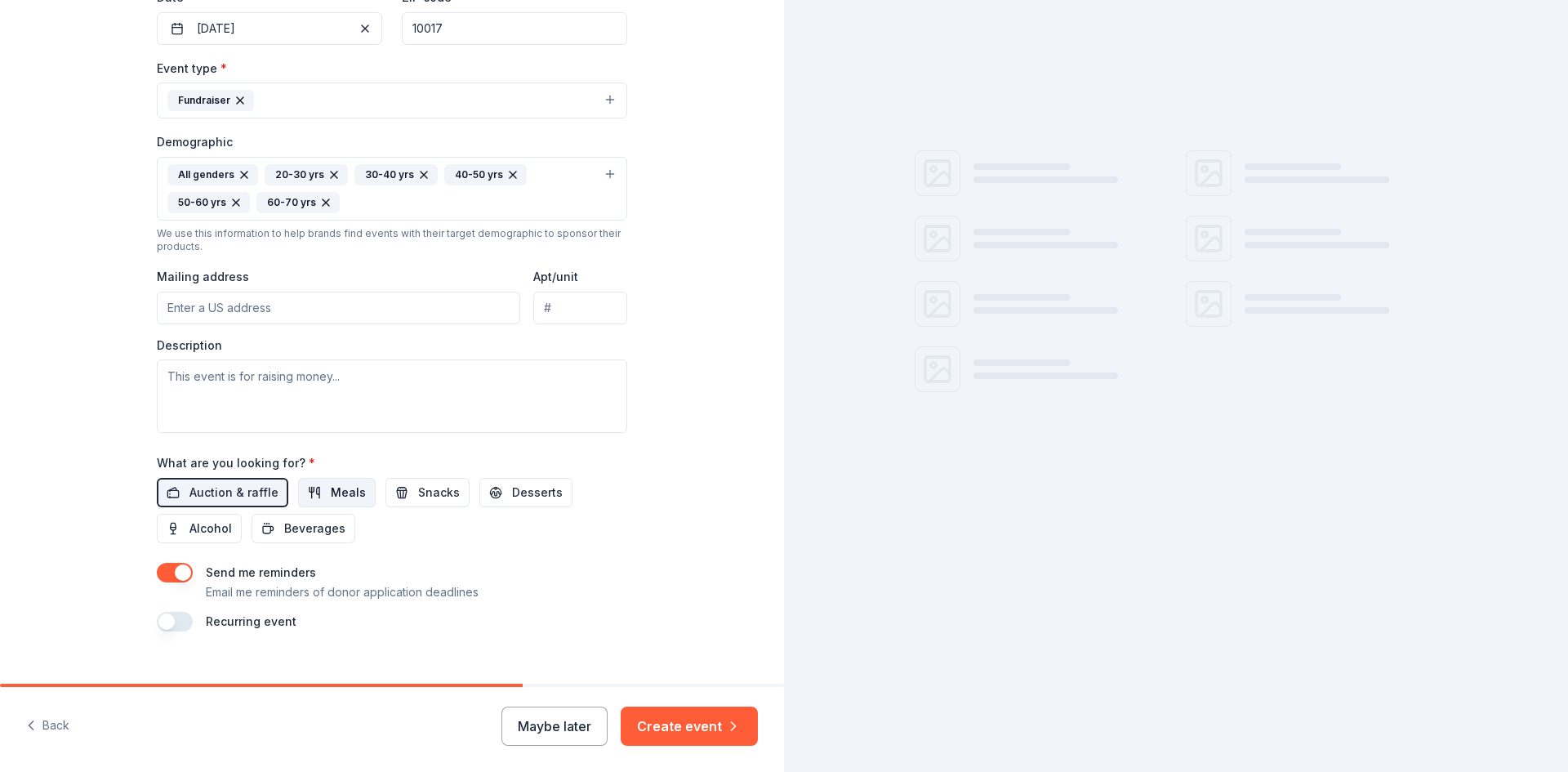
drag, startPoint x: 307, startPoint y: 492, endPoint x: 326, endPoint y: 491, distance: 19.0
click at [308, 492] on button "Meals" at bounding box center [336, 492] width 77 height 29
click at [402, 486] on button "Snacks" at bounding box center [427, 492] width 84 height 29
click at [482, 486] on button "Desserts" at bounding box center [526, 492] width 93 height 29
click at [190, 532] on span "Alcohol" at bounding box center [211, 529] width 42 height 20
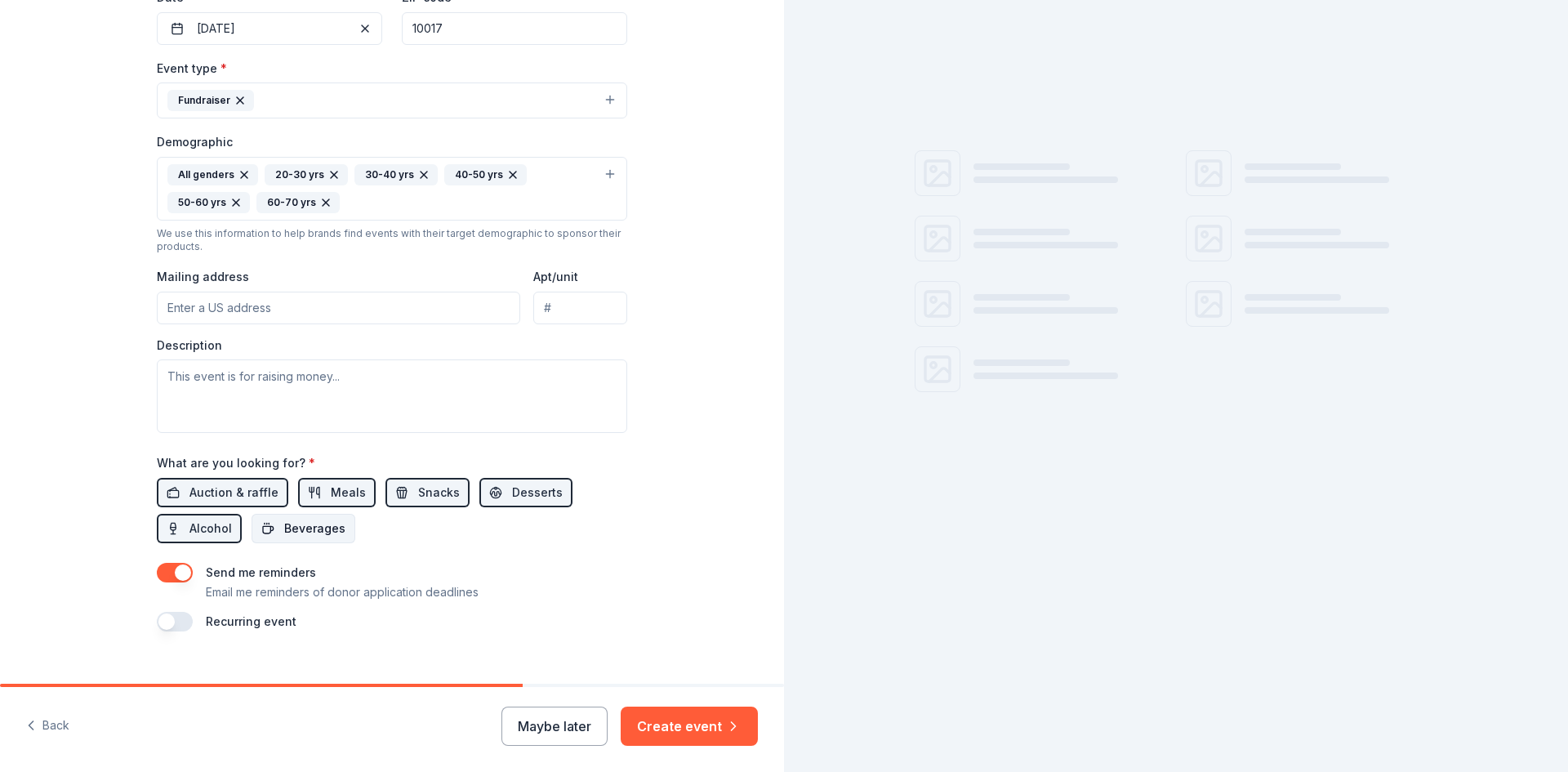
click at [270, 531] on button "Beverages" at bounding box center [303, 528] width 104 height 29
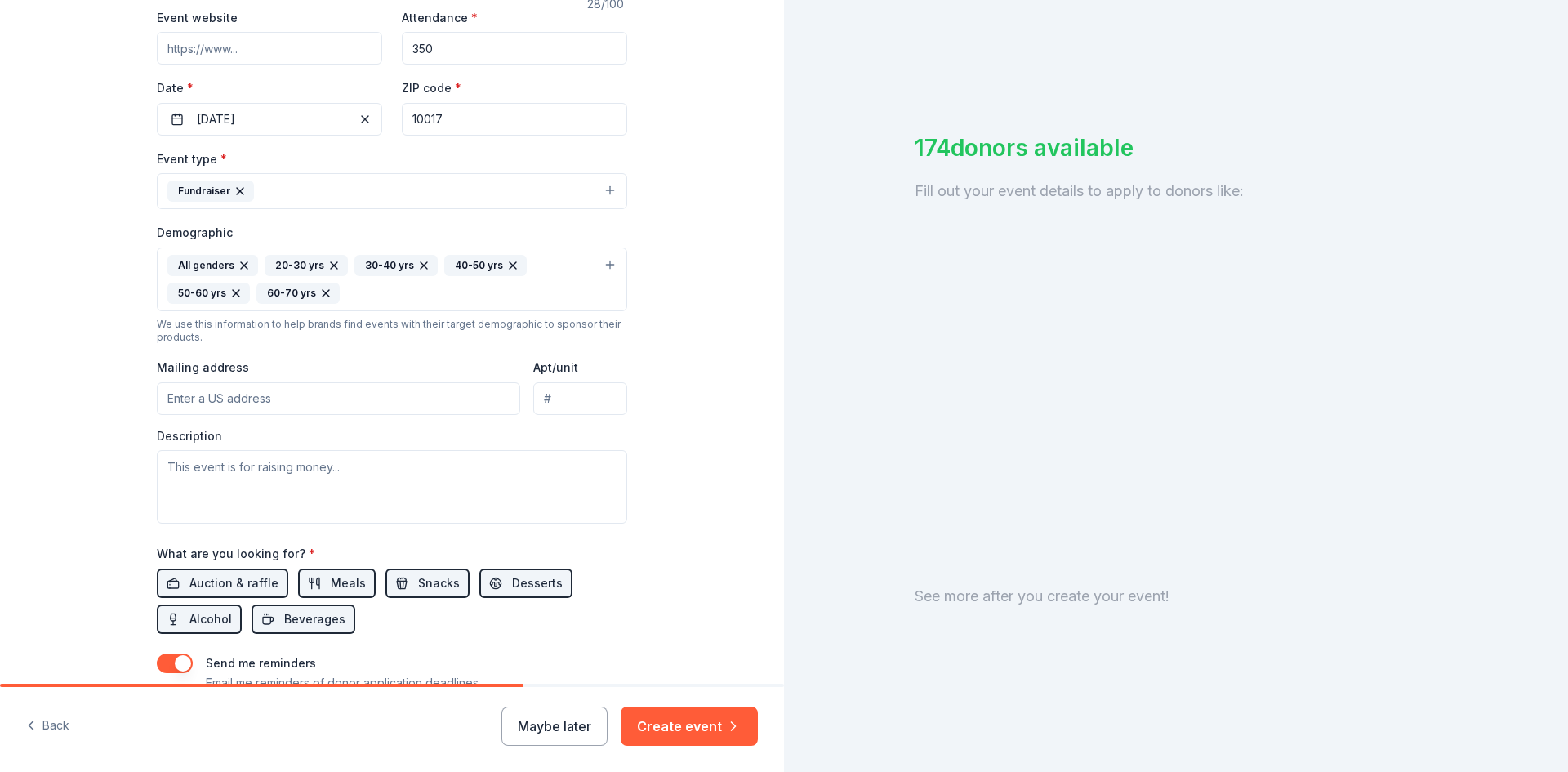
scroll to position [245, 0]
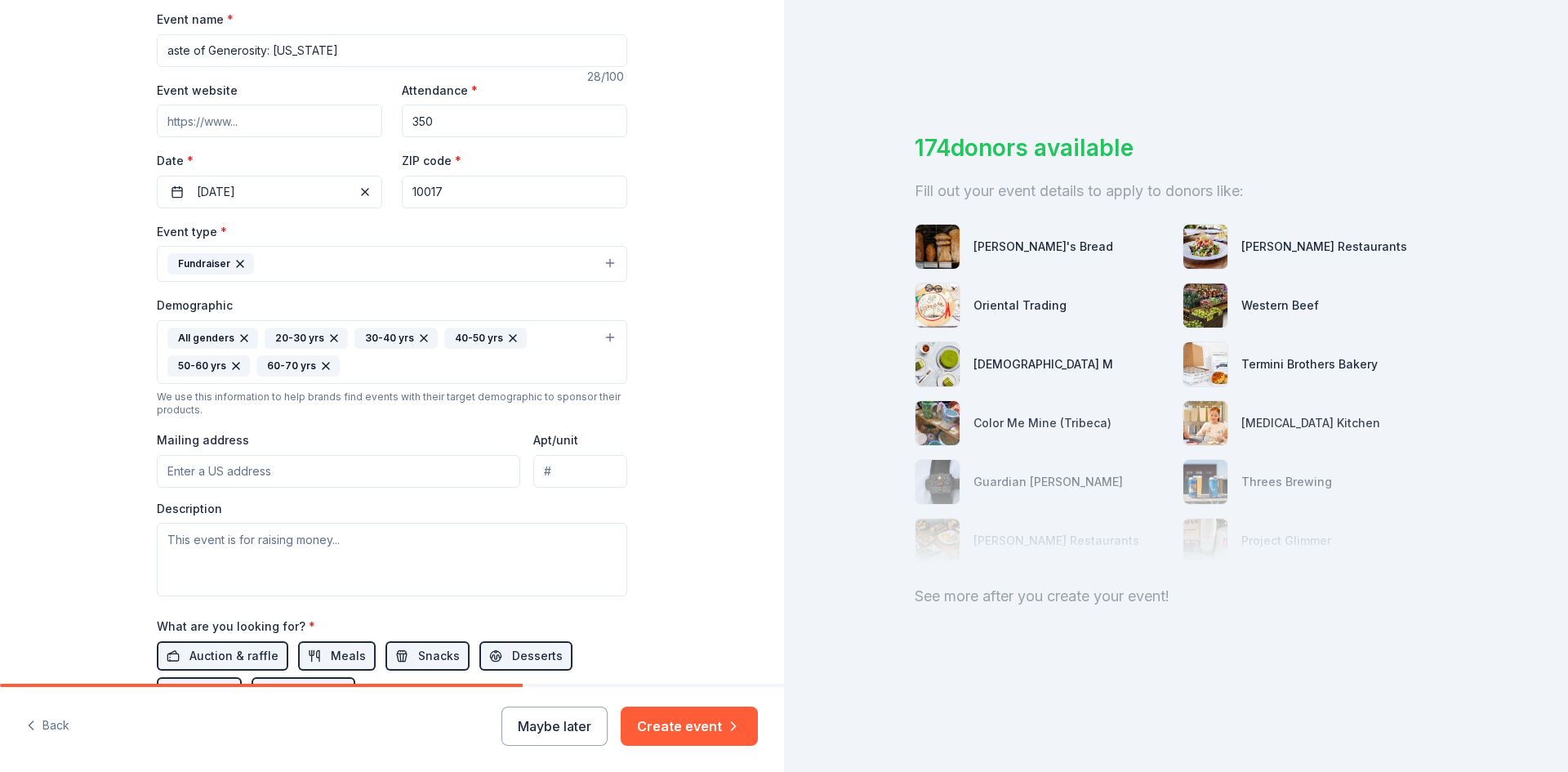
click at [290, 475] on input "Mailing address" at bounding box center [338, 471] width 363 height 32
type input "1126 Homestead Street"
click at [326, 460] on input "1126 Homestead Street" at bounding box center [338, 471] width 363 height 32
click at [331, 475] on input "1126 Homestead Street" at bounding box center [338, 471] width 363 height 32
click at [135, 486] on div "Tell us about your event. We'll find in-kind donations you can apply for. Event…" at bounding box center [392, 314] width 523 height 1118
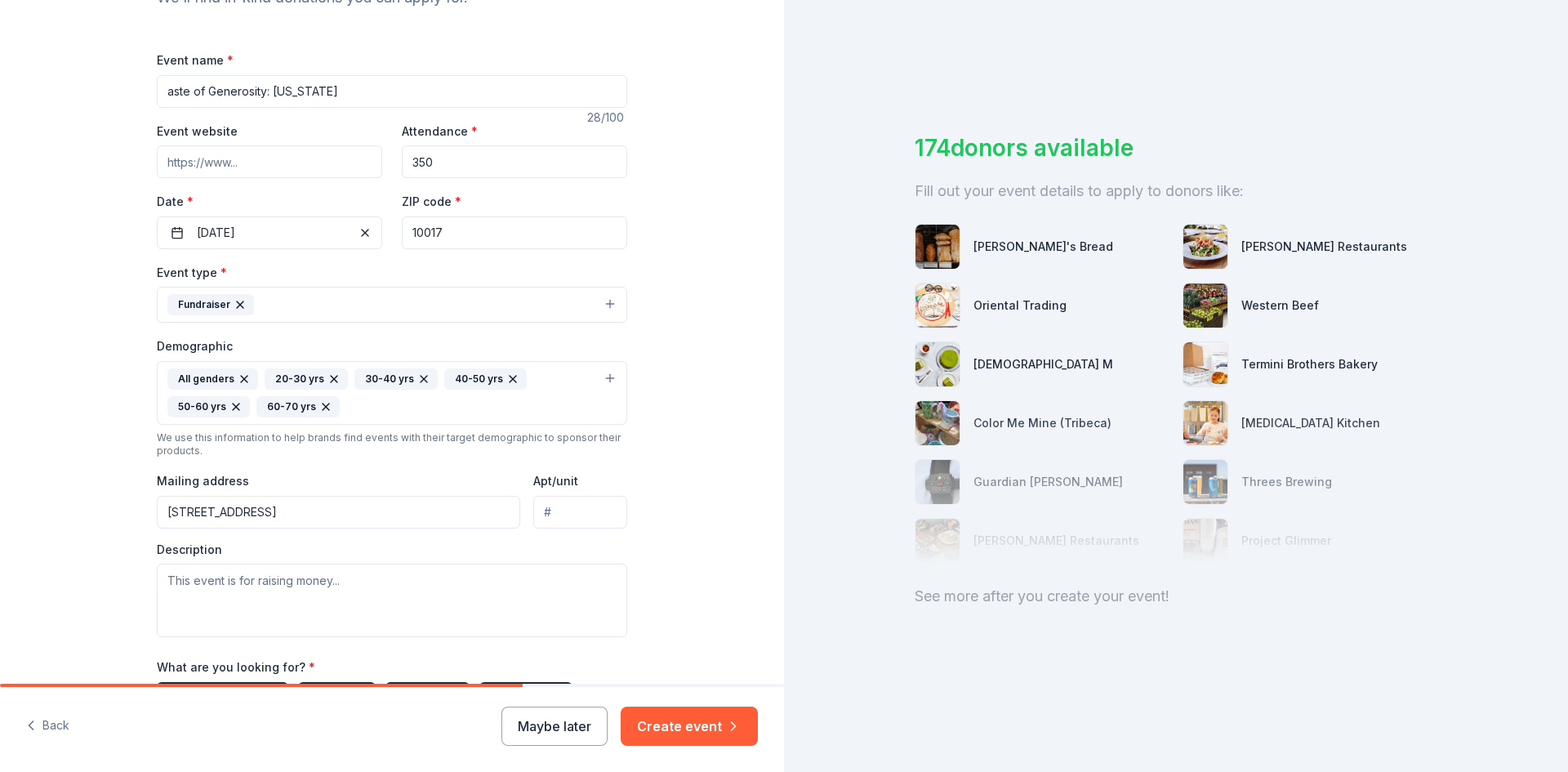
scroll to position [163, 0]
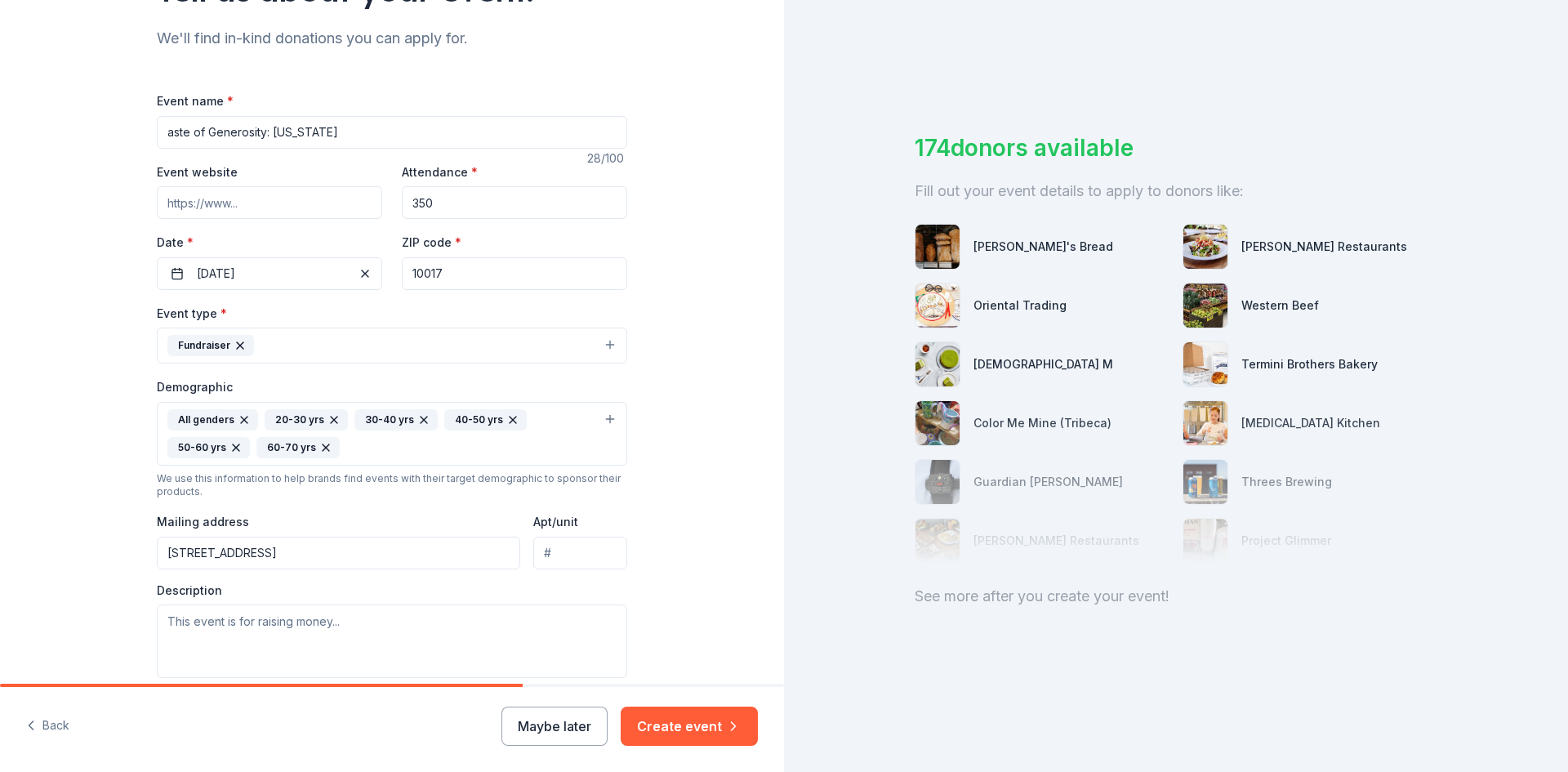
drag, startPoint x: 476, startPoint y: 260, endPoint x: 377, endPoint y: 277, distance: 100.4
click at [377, 277] on div "Event website Attendance * 350 Date * 10/03/2025 ZIP code * 10017" at bounding box center [391, 226] width 470 height 128
paste input "21202"
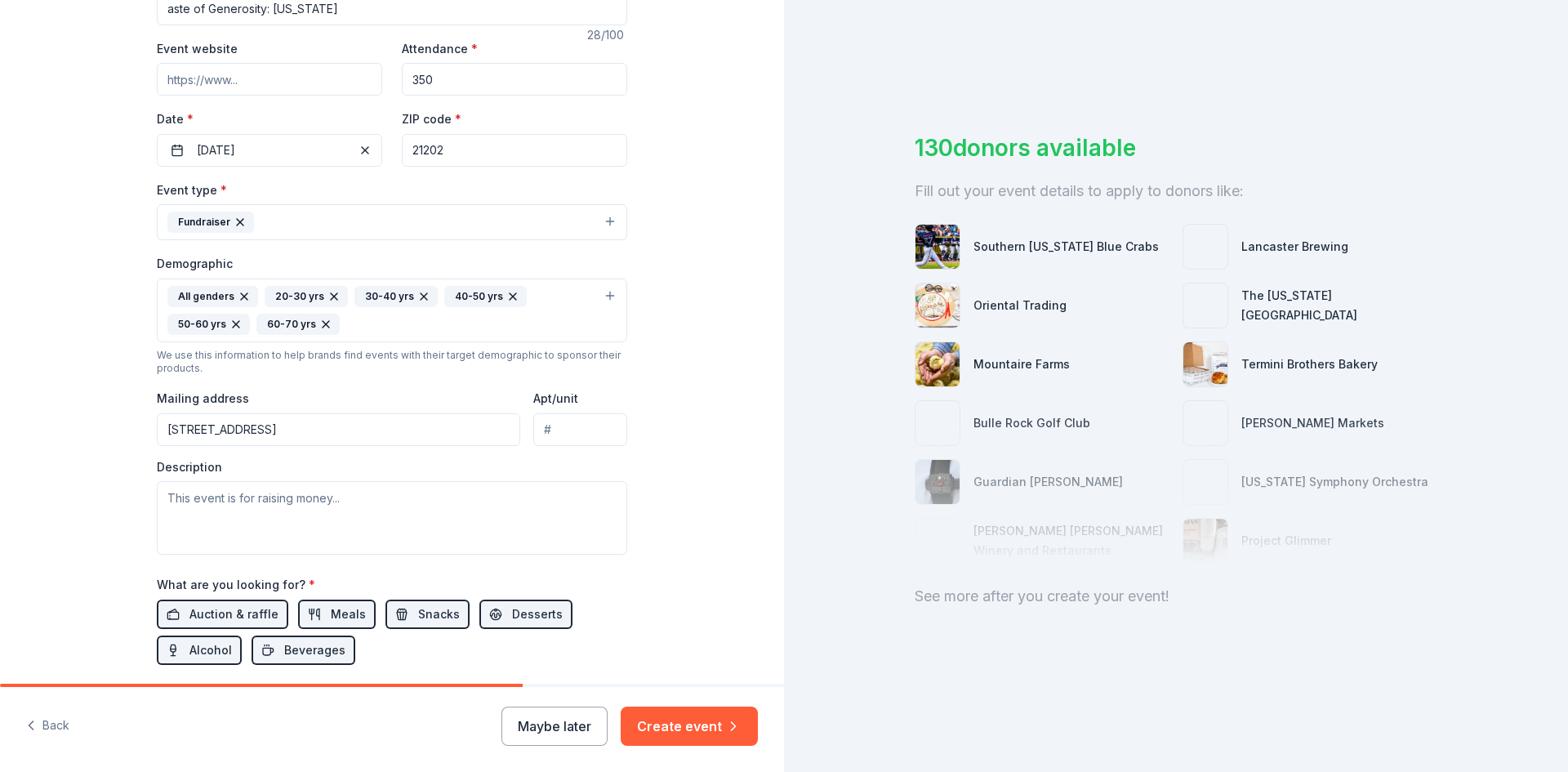
scroll to position [326, 0]
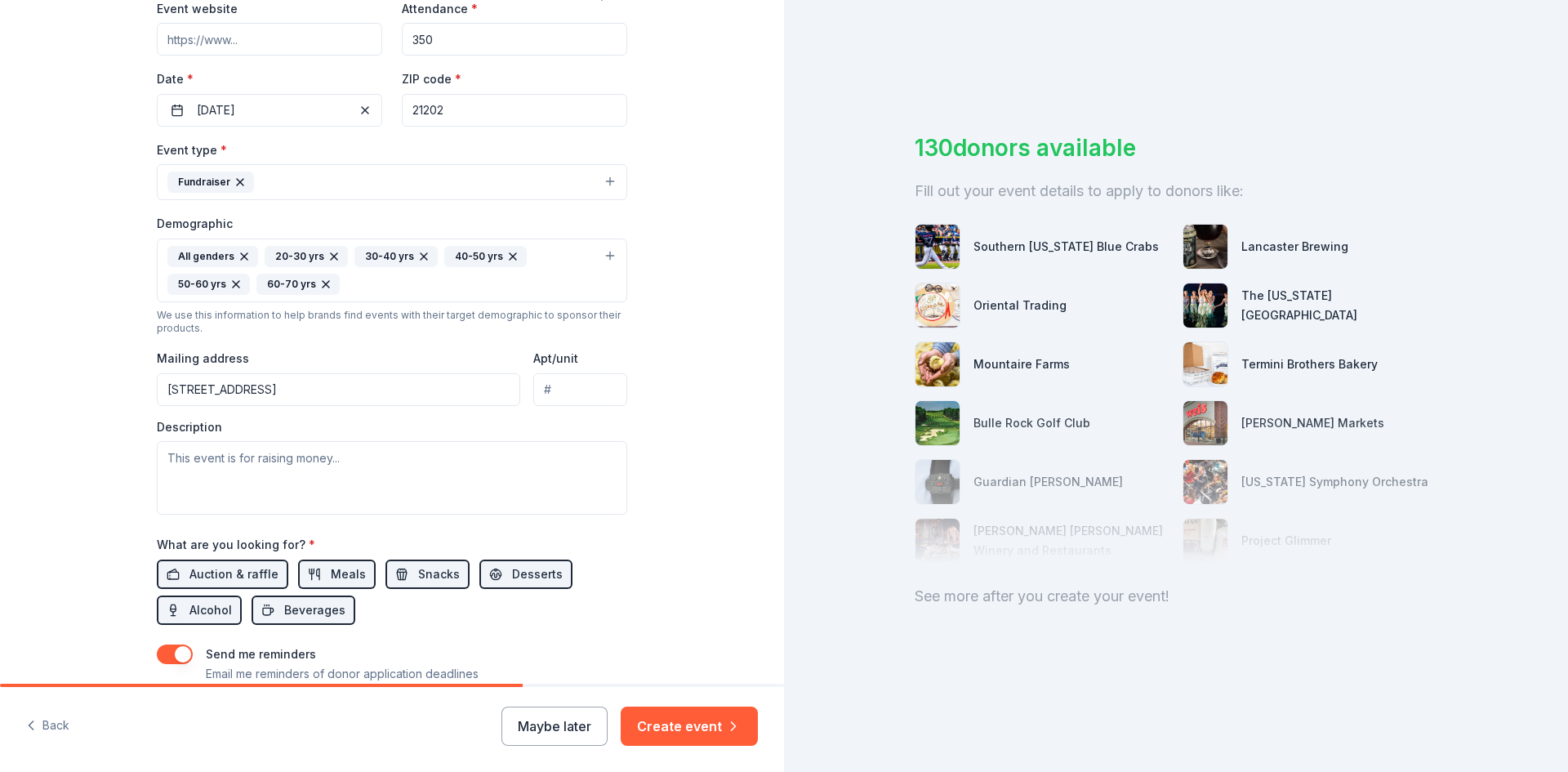
type input "21202"
click at [426, 471] on textarea at bounding box center [391, 478] width 470 height 73
click at [222, 463] on textarea at bounding box center [391, 478] width 470 height 73
paste textarea "Your donation will make a tangible impact: helping us continue to fund cutting-…"
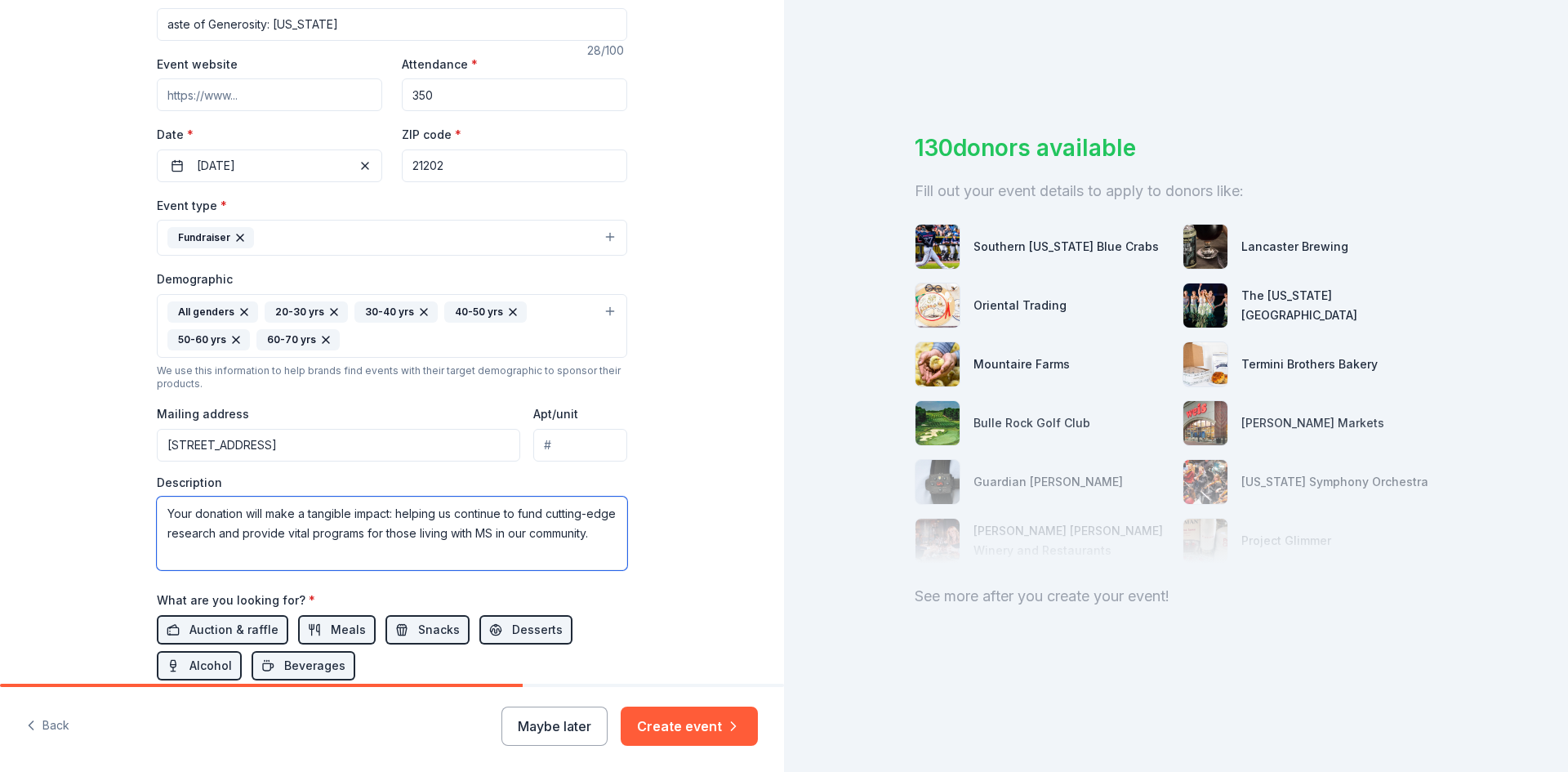
scroll to position [190, 0]
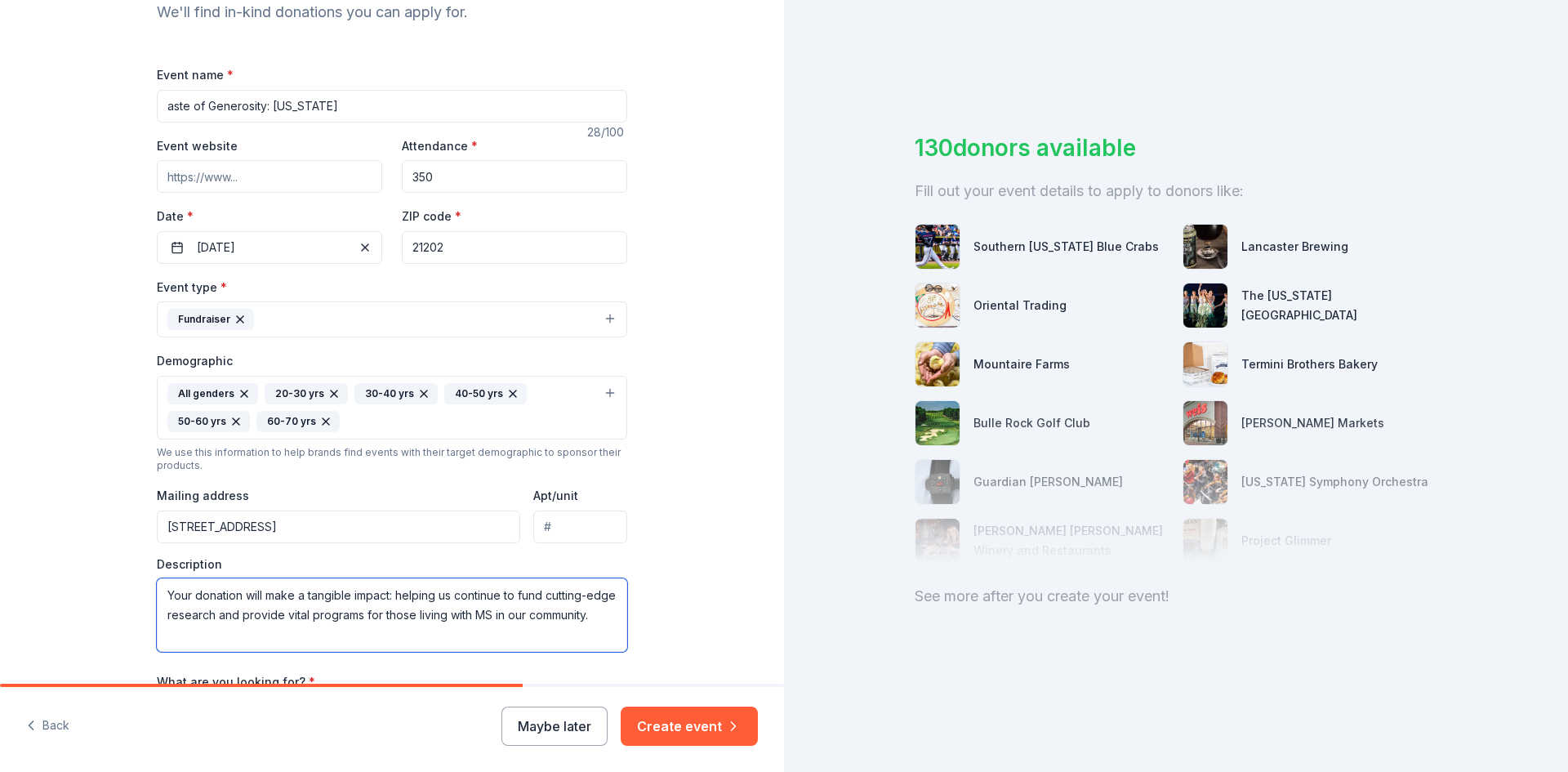
type textarea "Your donation will make a tangible impact: helping us continue to fund cutting-…"
click at [278, 172] on input "Event website" at bounding box center [269, 176] width 226 height 32
paste input "https://my.onecause.com/event/organizations/a2bed5c1-4fc3-4e90-860a-2ba6528bc3b…"
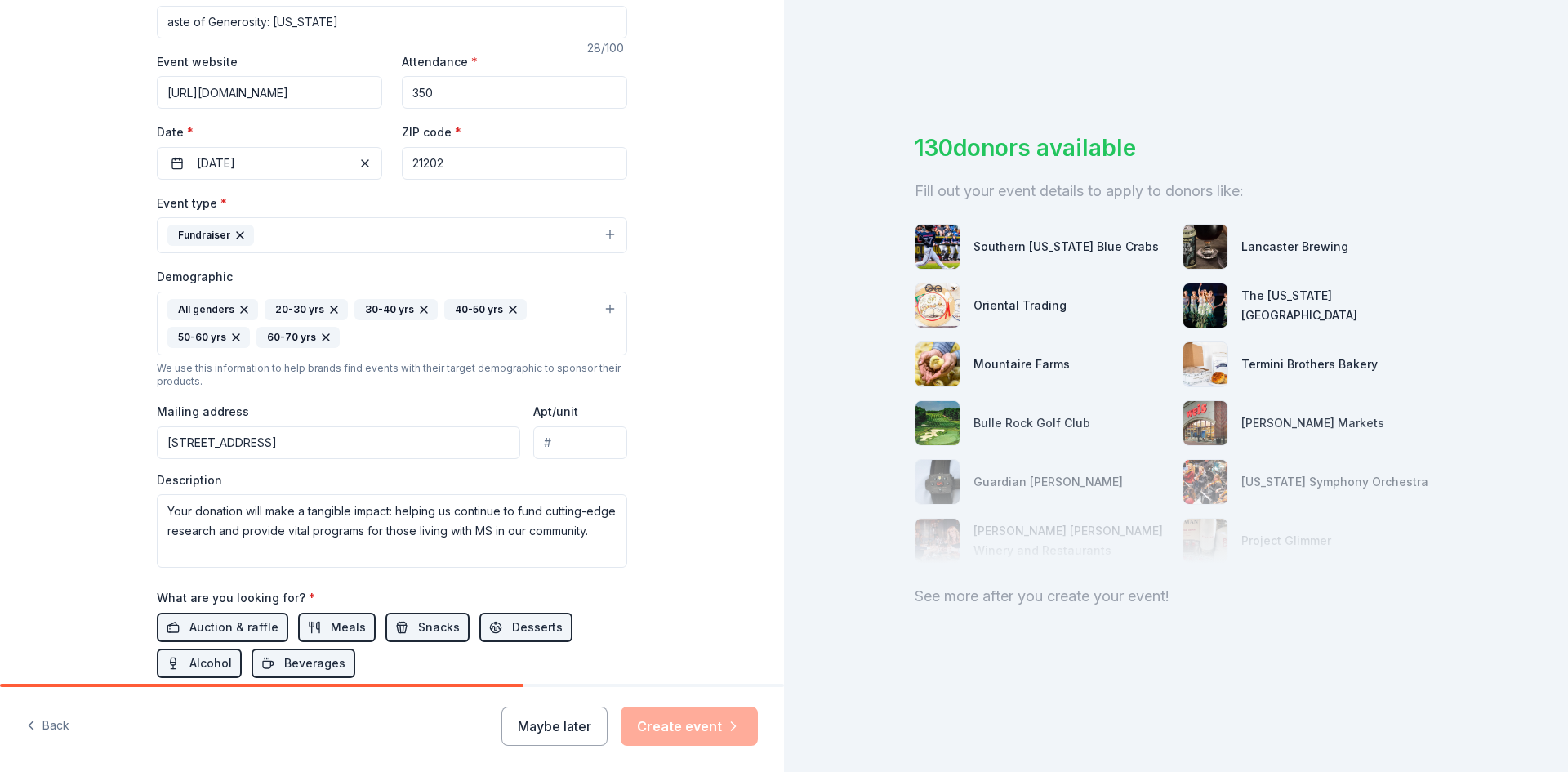
scroll to position [271, 0]
type input "https://my.onecause.com/event/organizations/a2bed5c1-4fc3-4e90-860a-2ba6528bc3b…"
click at [380, 455] on input "1126 Homestead Street" at bounding box center [338, 445] width 363 height 32
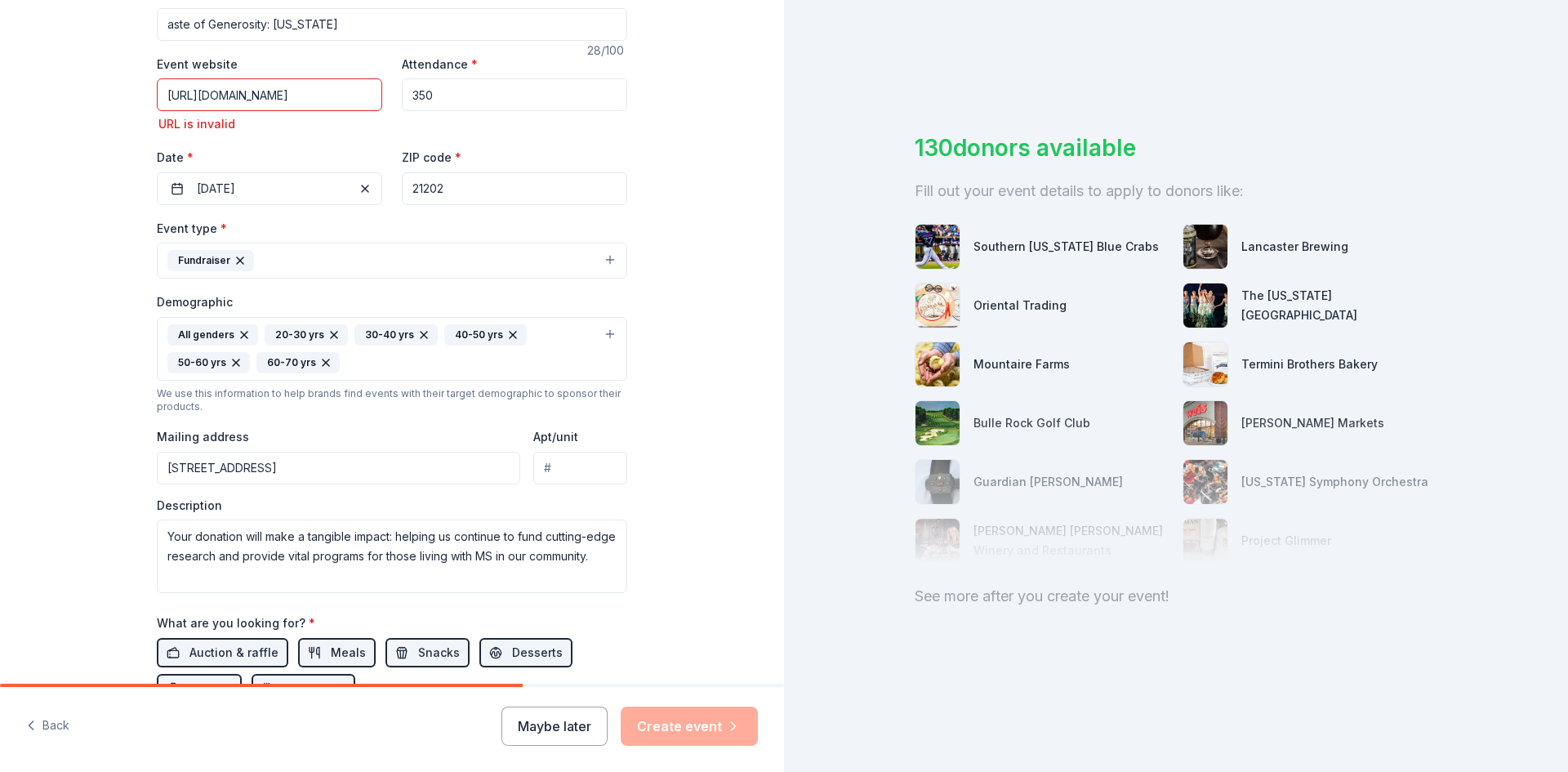
type input "1126 Homestead Street, Baltimore, MD, 21218"
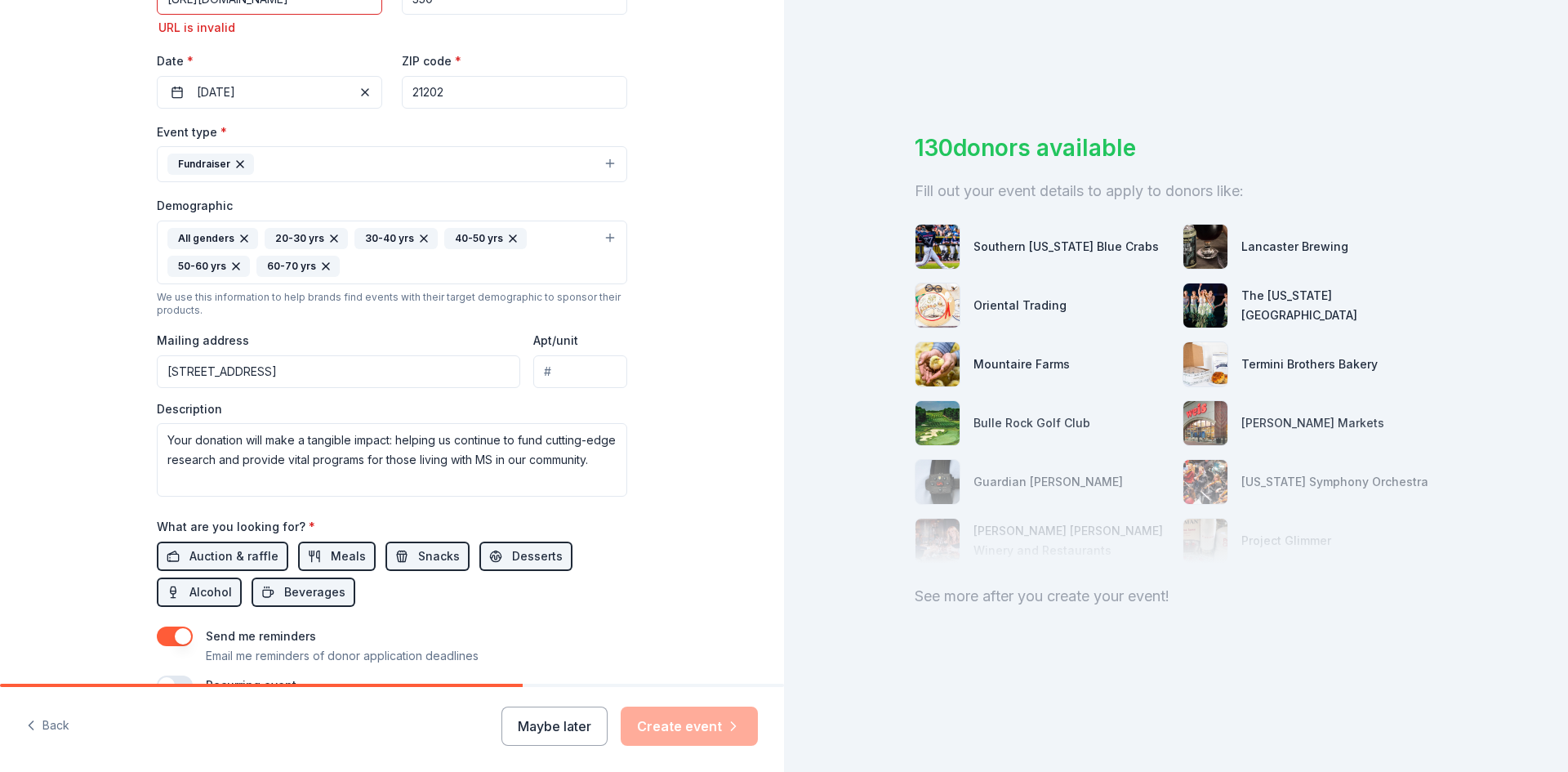
scroll to position [212, 0]
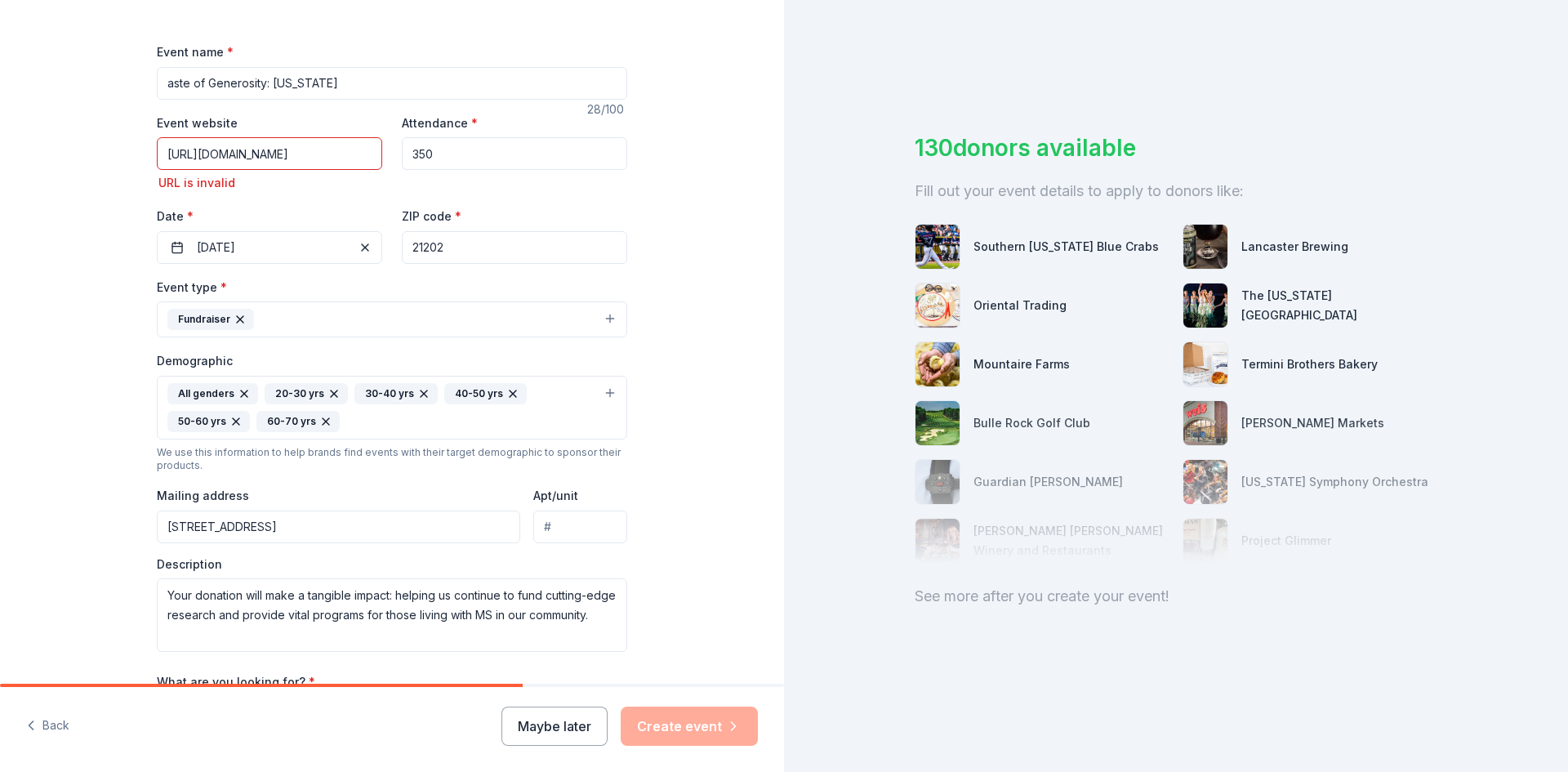
click at [281, 161] on input "https://my.onecause.com/event/organizations/a2bed5c1-4fc3-4e90-860a-2ba6528bc3b…" at bounding box center [269, 153] width 226 height 32
drag, startPoint x: 306, startPoint y: 153, endPoint x: 449, endPoint y: 157, distance: 143.1
click at [449, 157] on div "Event website https://my.onecause.com/event/organizations/a2bed5c1-4fc3-4e90-86…" at bounding box center [391, 187] width 470 height 151
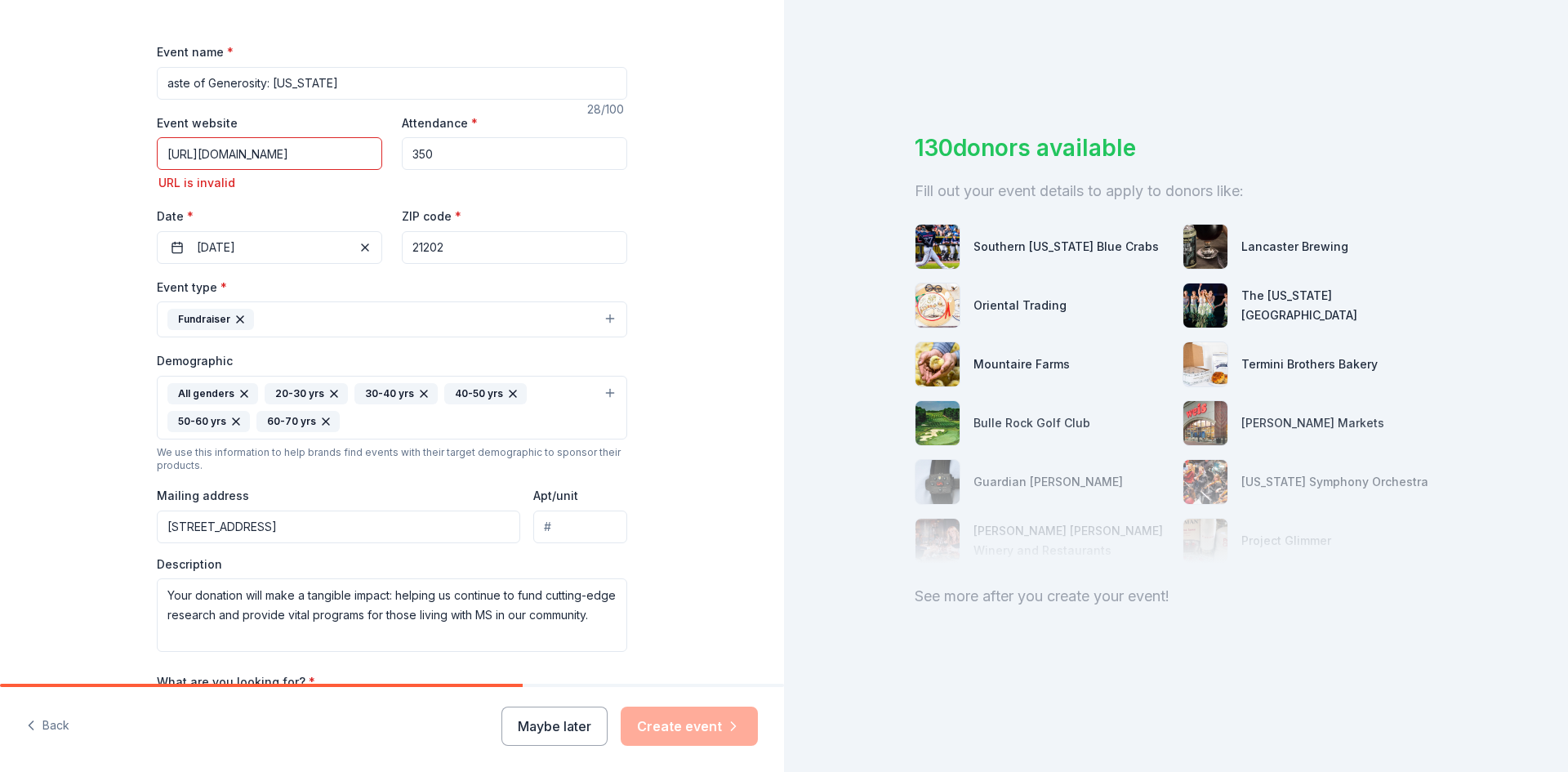
click at [346, 146] on input "https://my.onecause.com/event/organizations/a2bed5c1-4fc3-4e90-860a-2ba6528bc3b…" at bounding box center [269, 153] width 226 height 32
drag, startPoint x: 157, startPoint y: 153, endPoint x: 659, endPoint y: 177, distance: 502.6
click at [659, 177] on div "Tell us about your event. We'll find in-kind donations you can apply for. Event…" at bounding box center [392, 358] width 784 height 1141
paste input "nationalmssociety.org/tog-md"
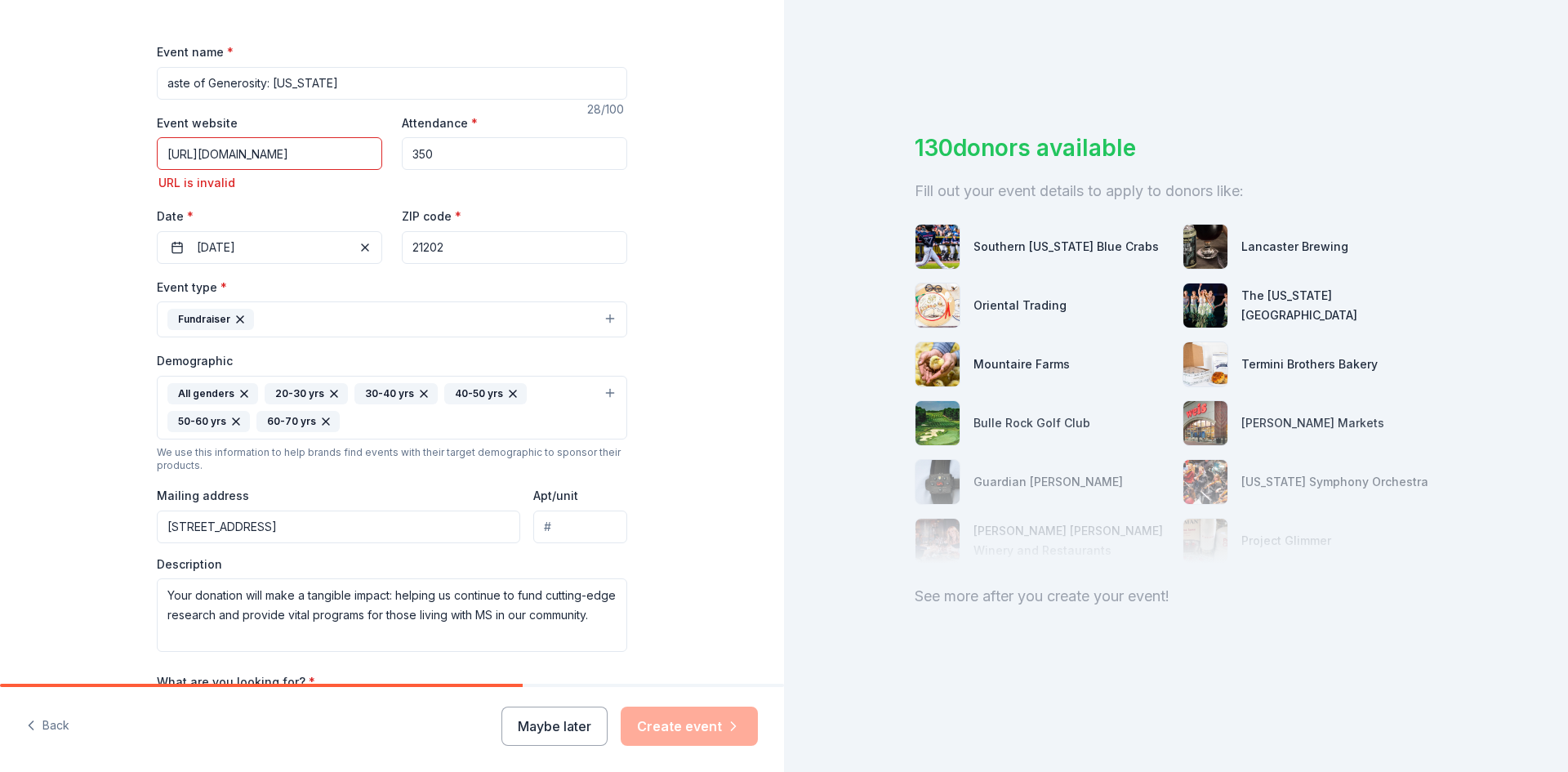
scroll to position [0, 0]
type input "https://nationalmssociety.org/tog-md"
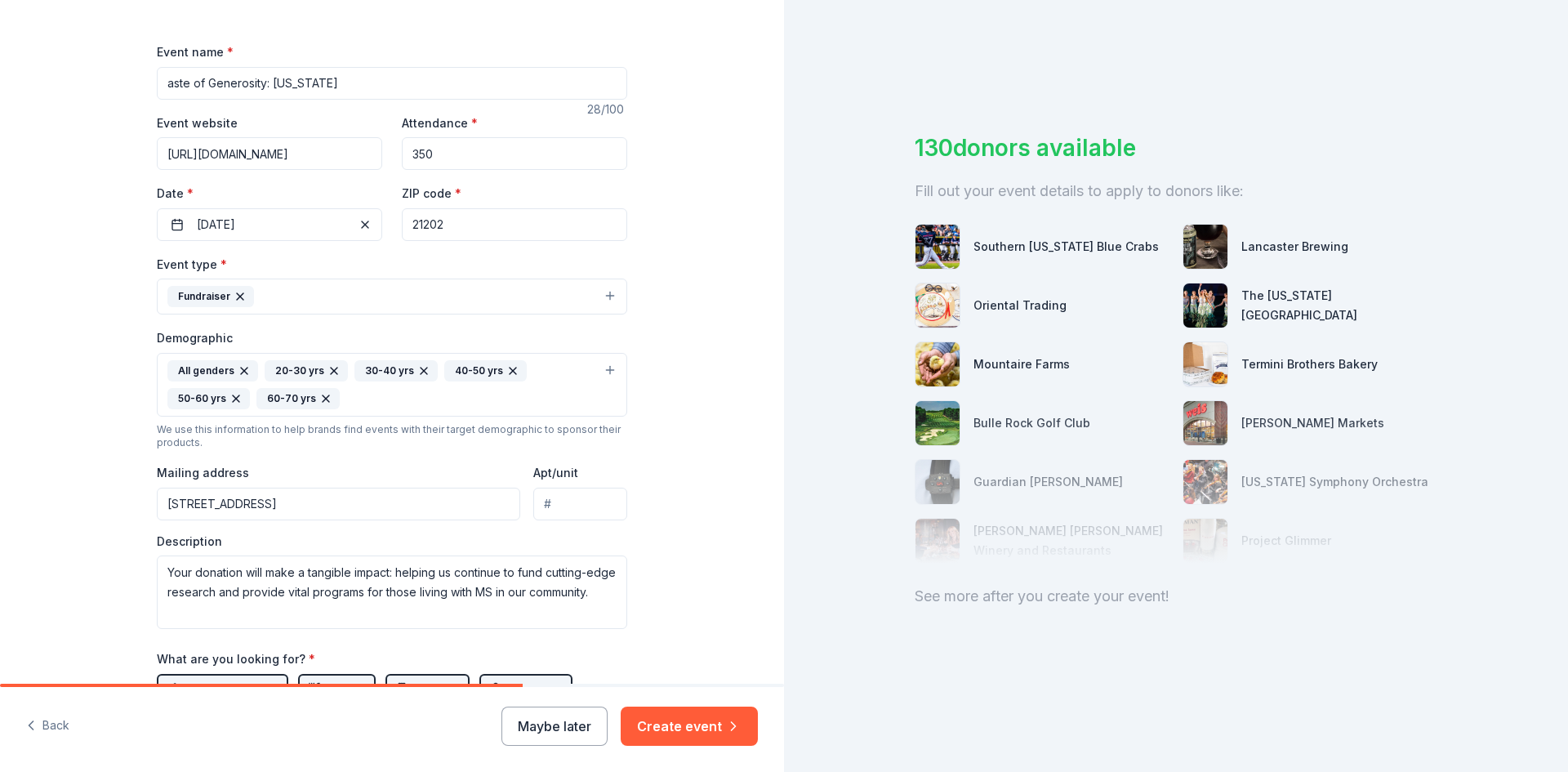
click at [97, 291] on div "Tell us about your event. We'll find in-kind donations you can apply for. Event…" at bounding box center [392, 346] width 784 height 1118
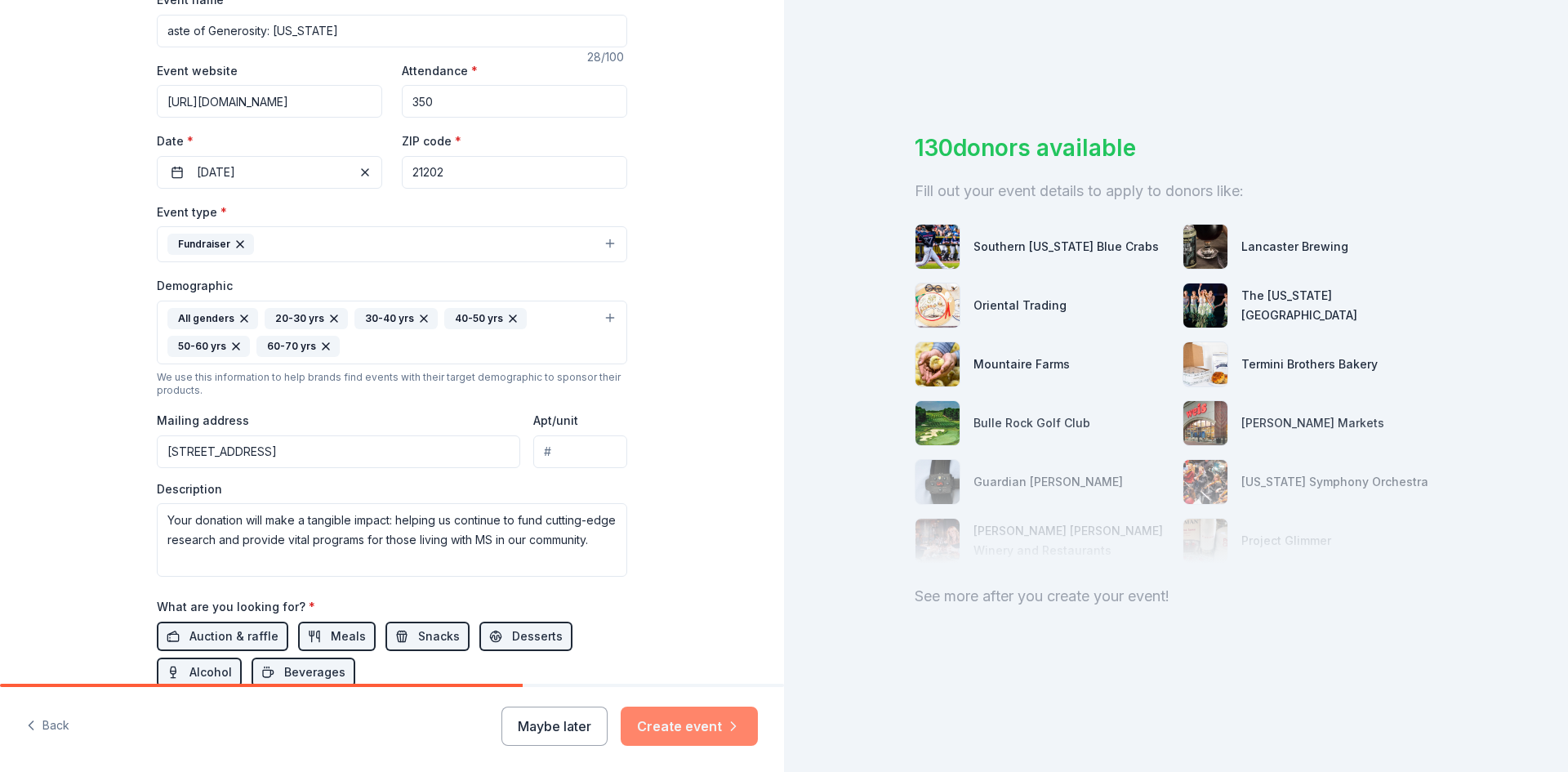
scroll to position [294, 0]
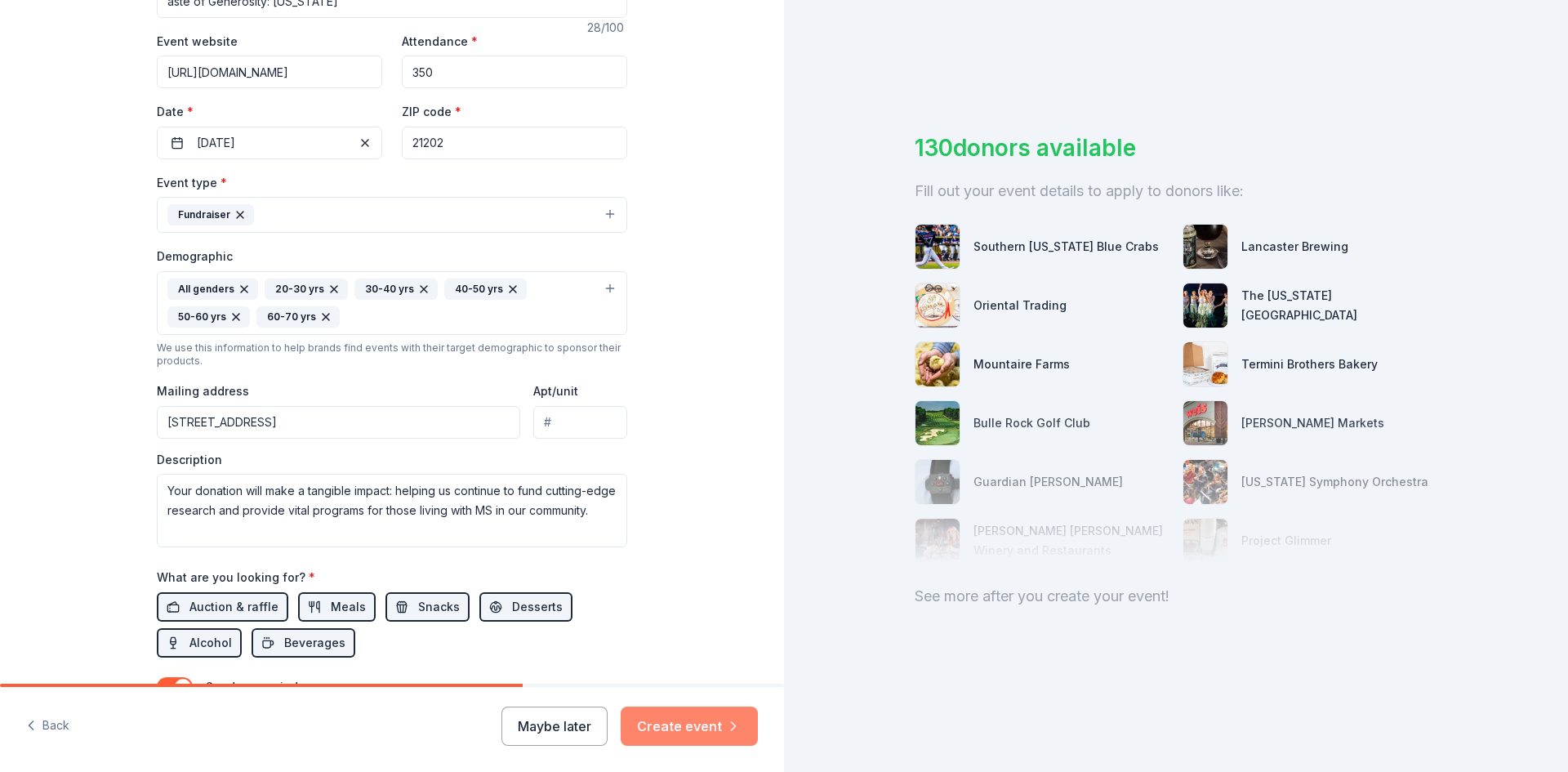
click at [691, 741] on button "Create event" at bounding box center [689, 725] width 137 height 39
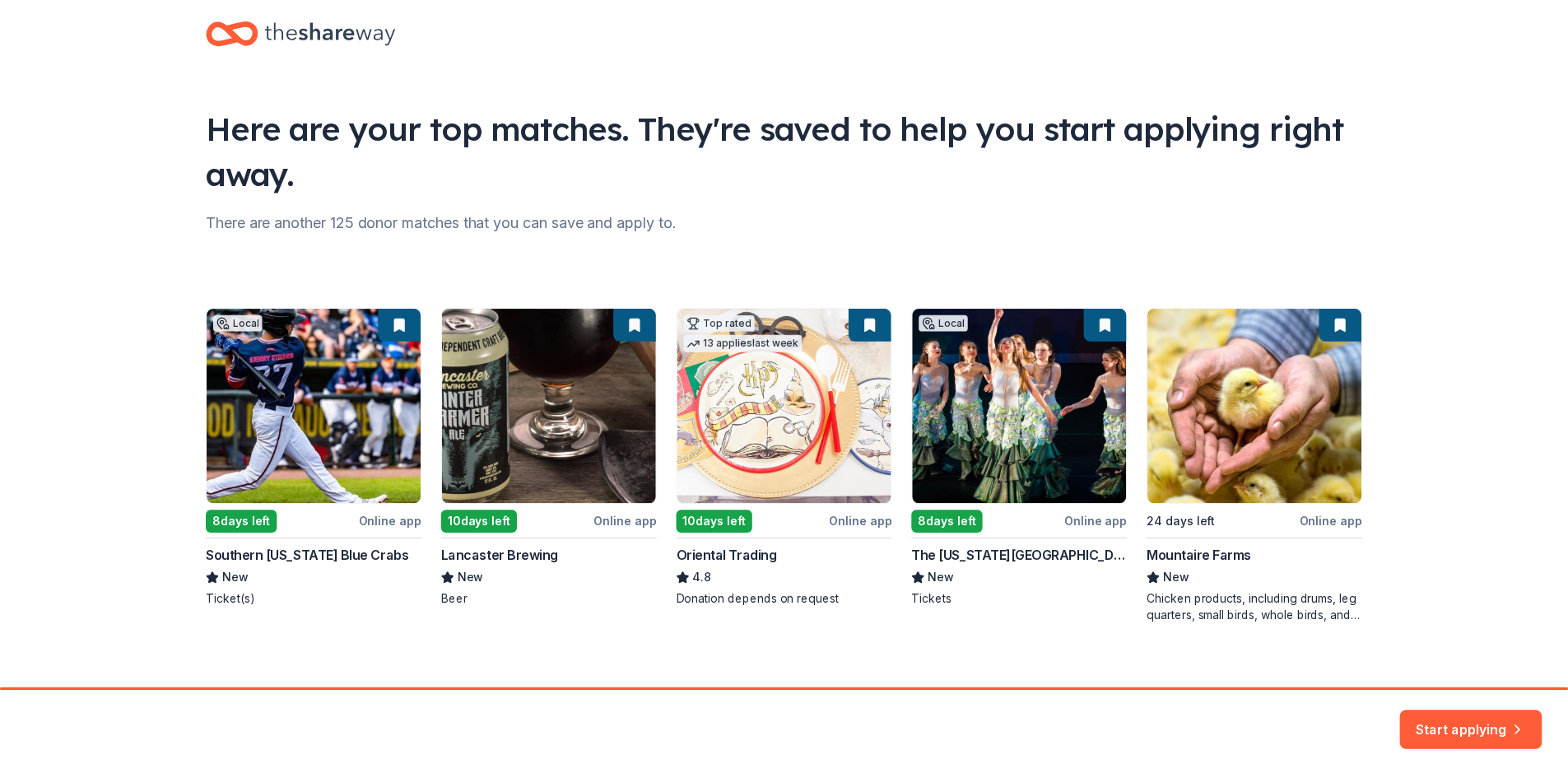
scroll to position [43, 0]
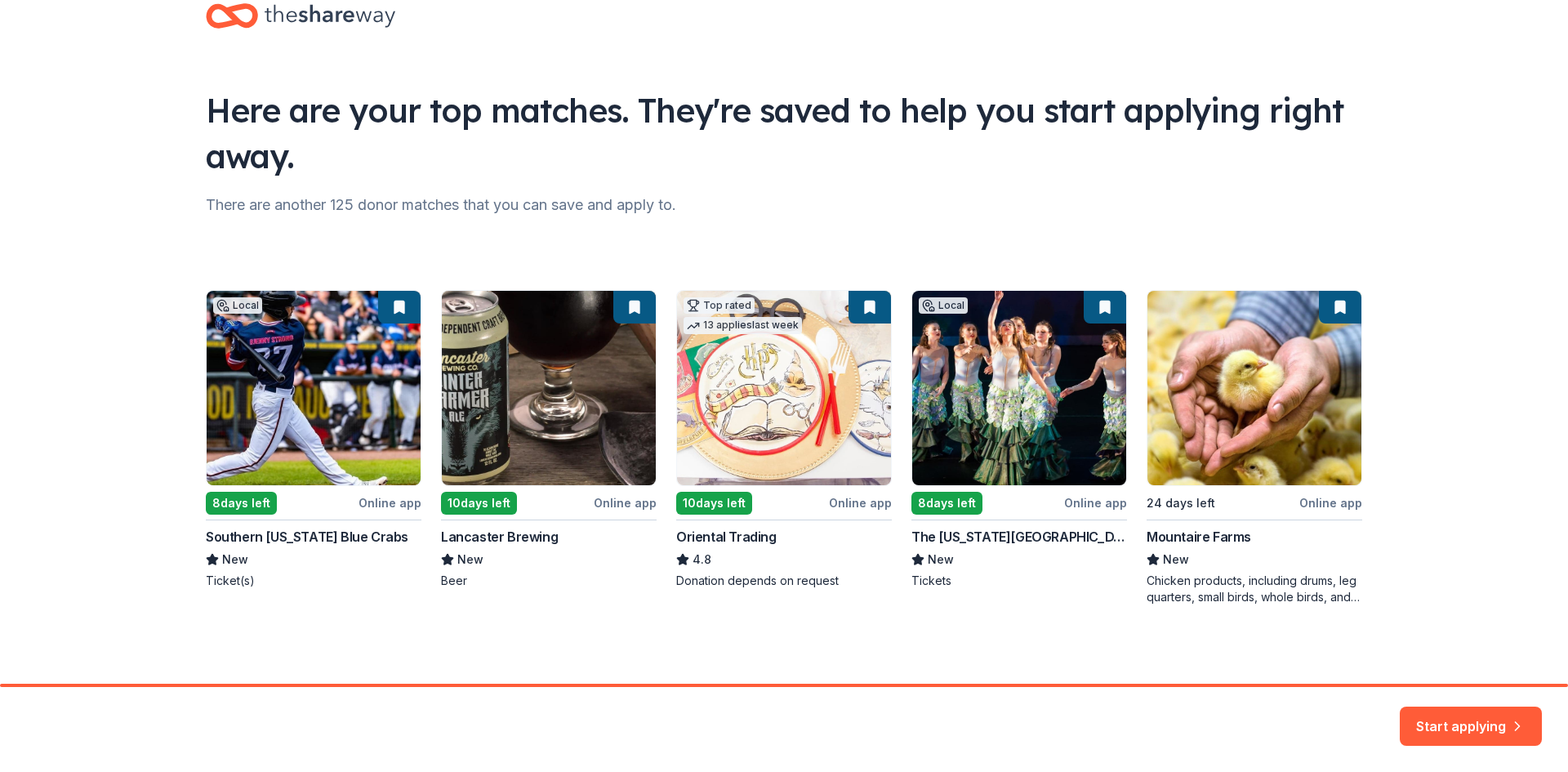
click at [970, 416] on div "Local 8 days left Online app Southern Maryland Blue Crabs New Ticket(s) 10 days…" at bounding box center [784, 447] width 1157 height 316
click at [934, 406] on div "Local 8 days left Online app Southern Maryland Blue Crabs New Ticket(s) 10 days…" at bounding box center [784, 447] width 1157 height 316
click at [923, 306] on div "Local 8 days left Online app Southern Maryland Blue Crabs New Ticket(s) 10 days…" at bounding box center [784, 447] width 1157 height 316
click at [1495, 735] on button "Start applying" at bounding box center [1471, 718] width 142 height 39
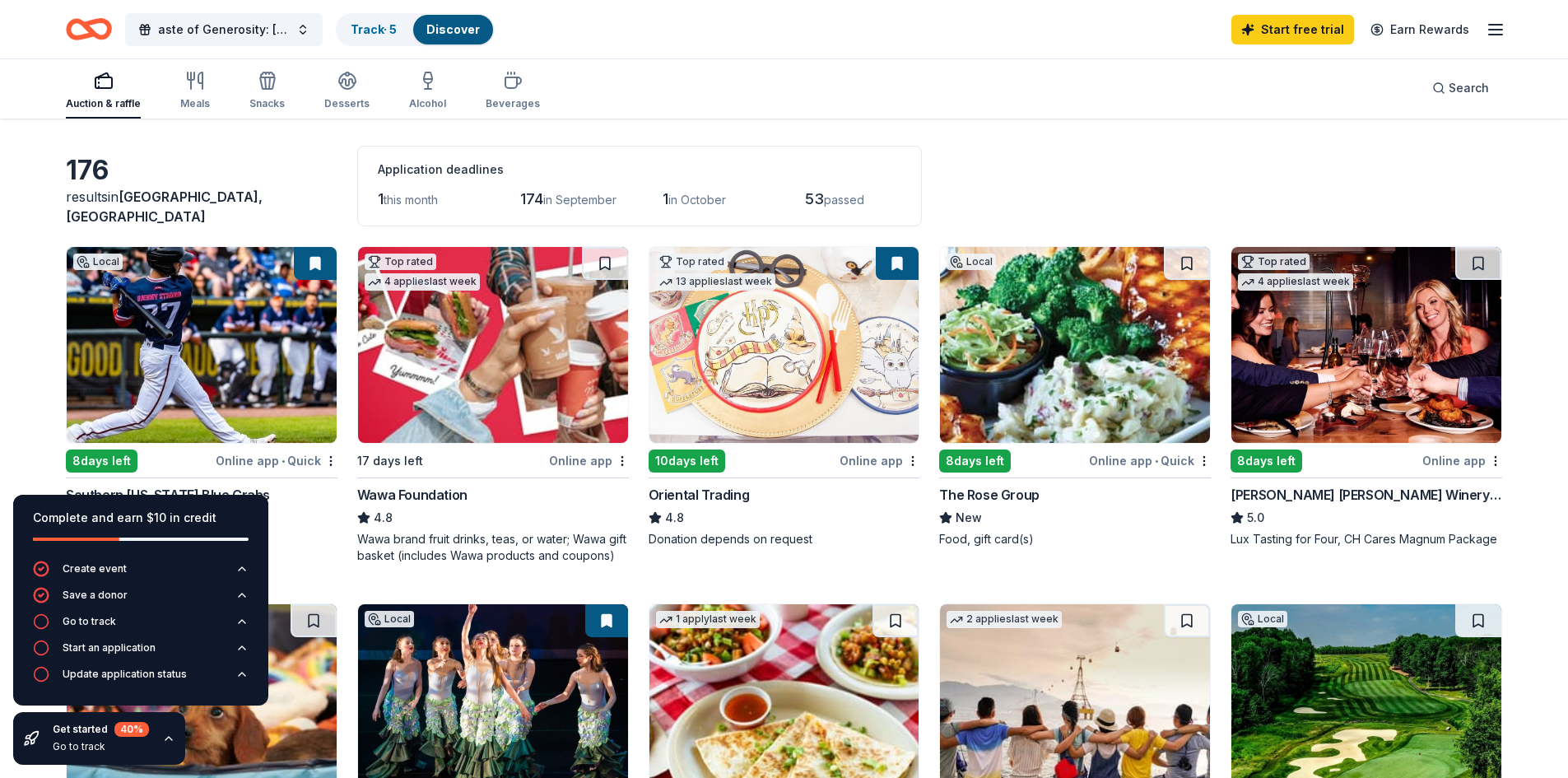
scroll to position [82, 0]
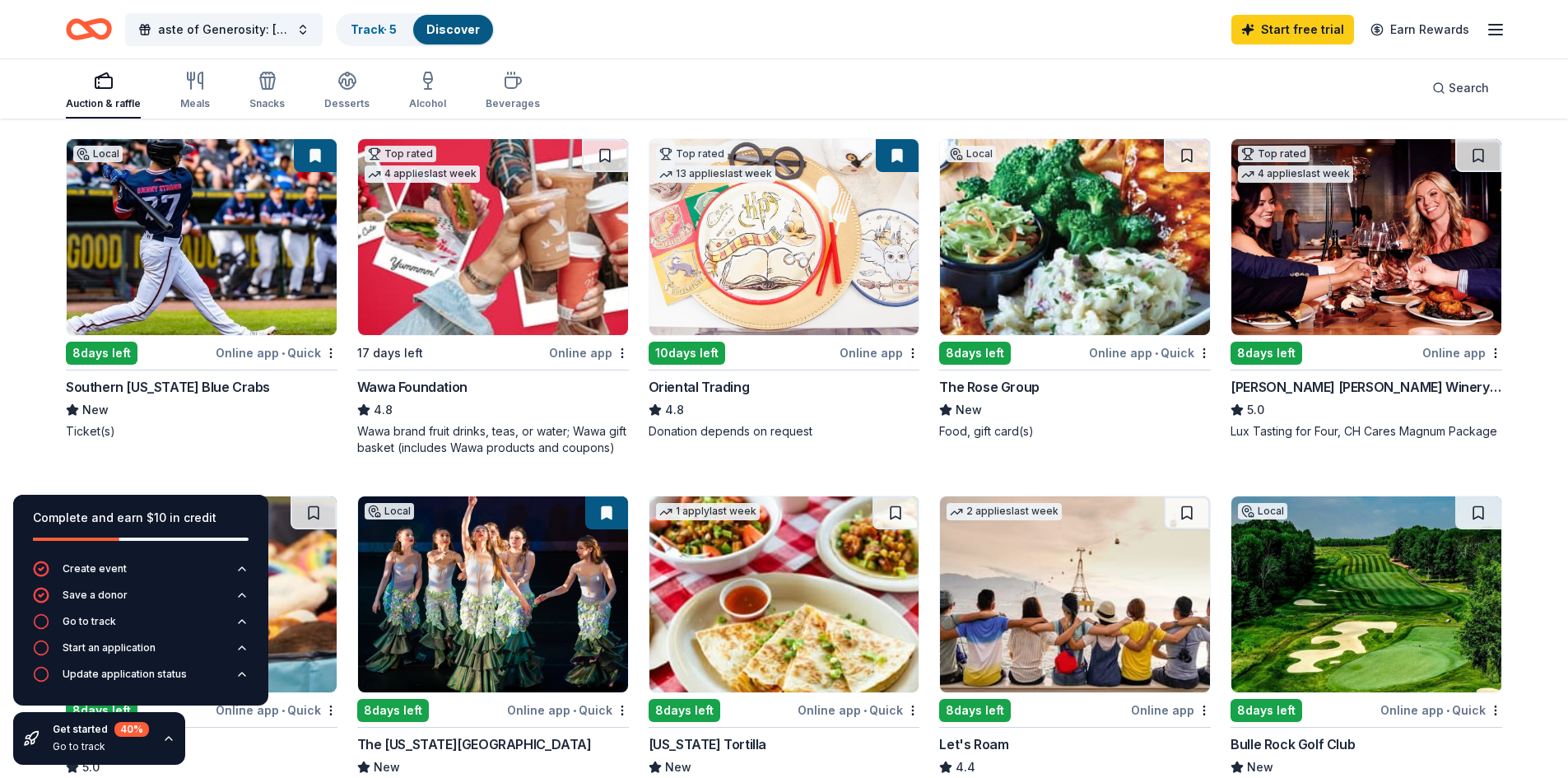
click at [205, 238] on img at bounding box center [201, 237] width 270 height 196
click at [489, 288] on img at bounding box center [493, 237] width 270 height 196
click at [1061, 294] on img at bounding box center [1075, 237] width 270 height 196
click at [1354, 281] on img at bounding box center [1366, 237] width 270 height 196
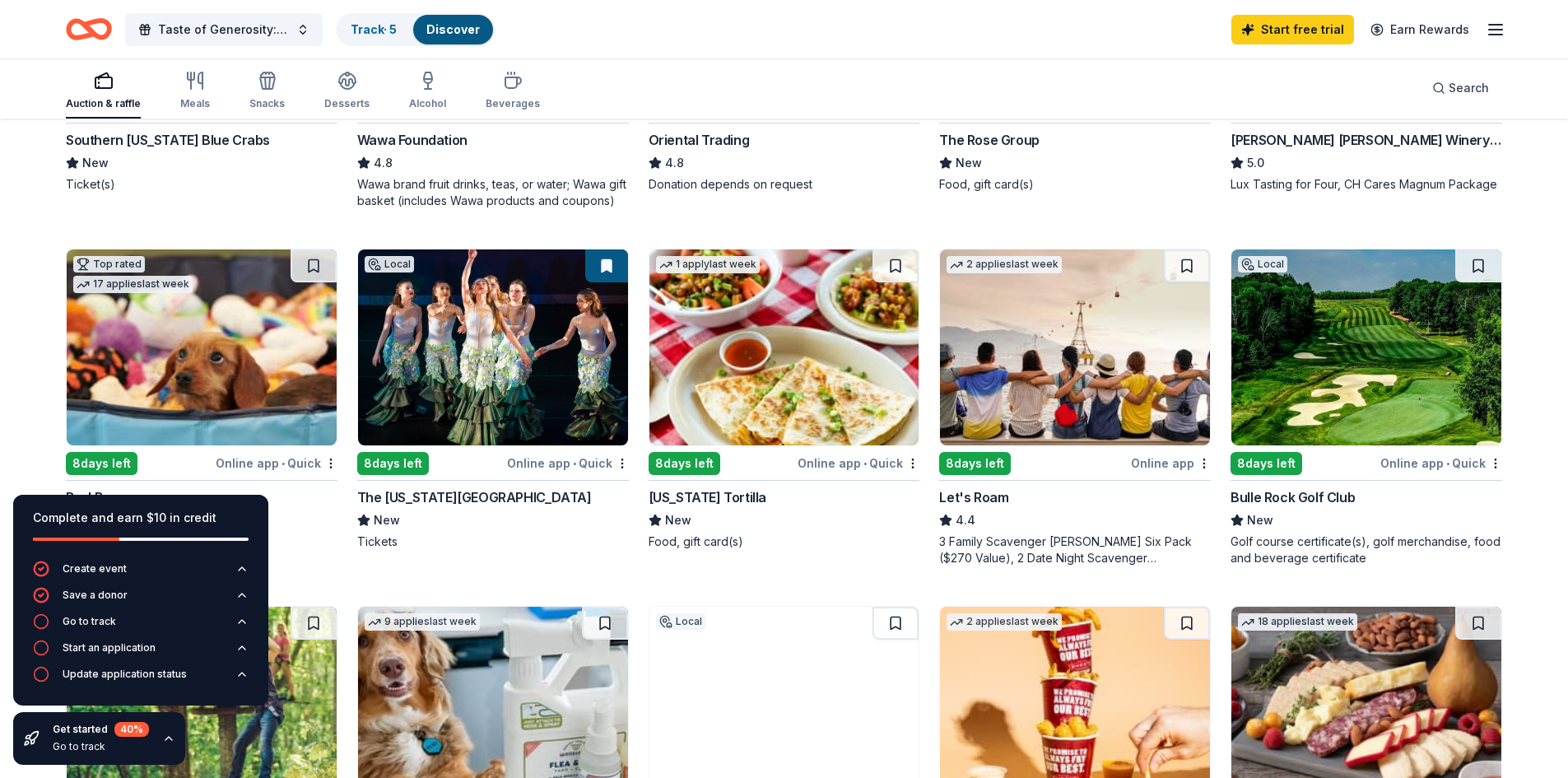
scroll to position [494, 0]
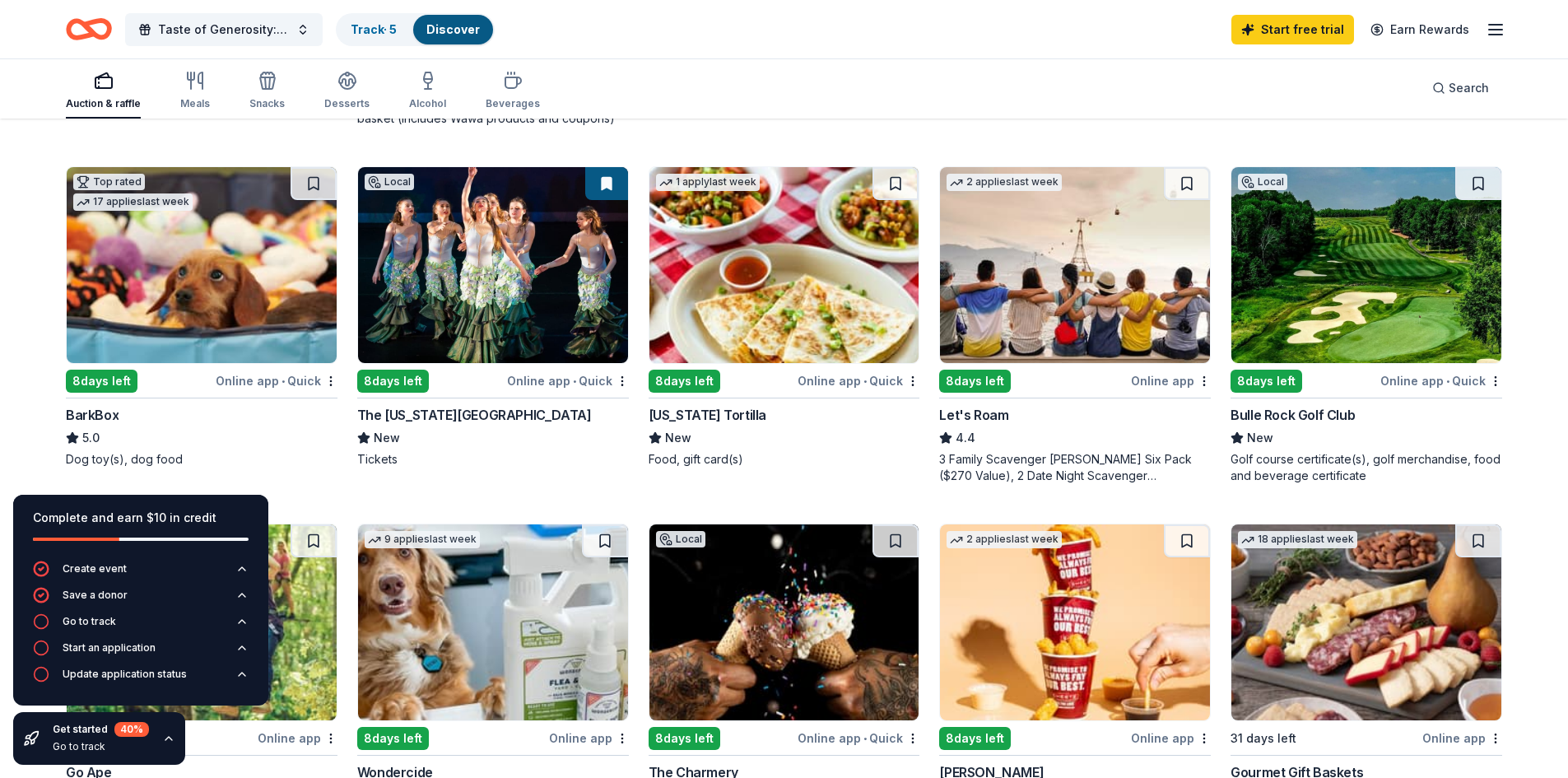
click at [264, 303] on img at bounding box center [201, 264] width 270 height 196
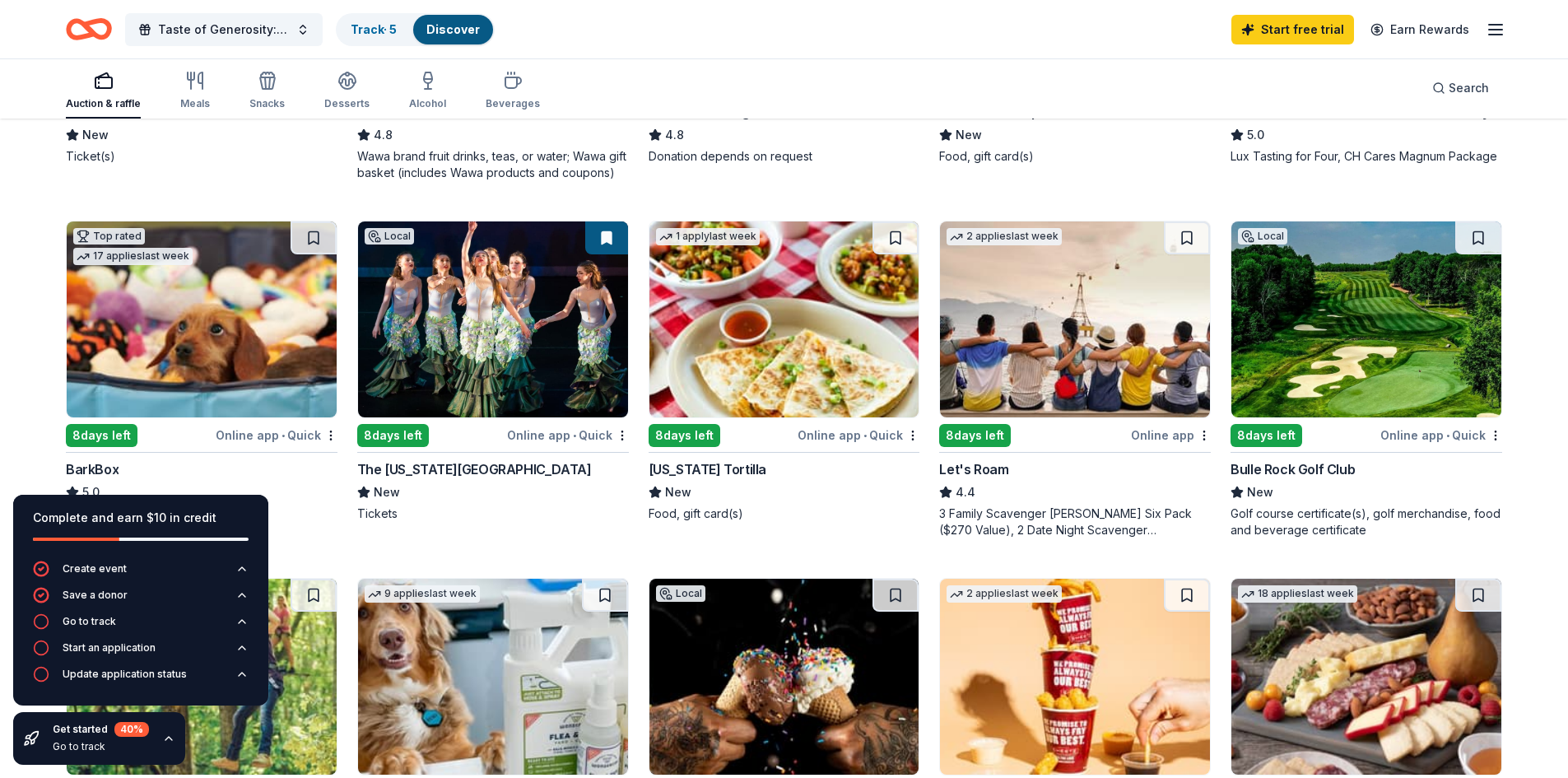
scroll to position [411, 0]
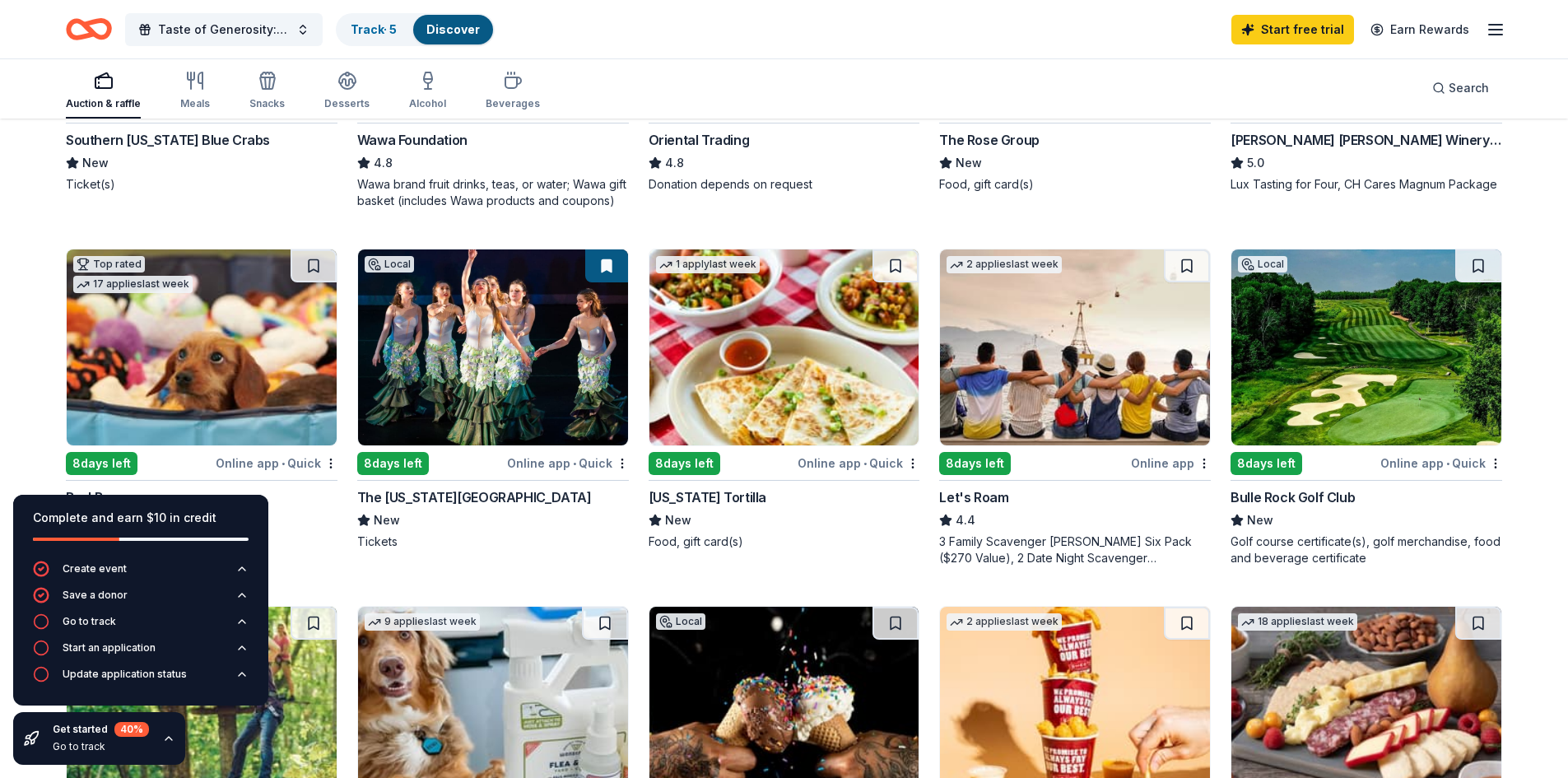
click at [474, 333] on img at bounding box center [493, 347] width 270 height 196
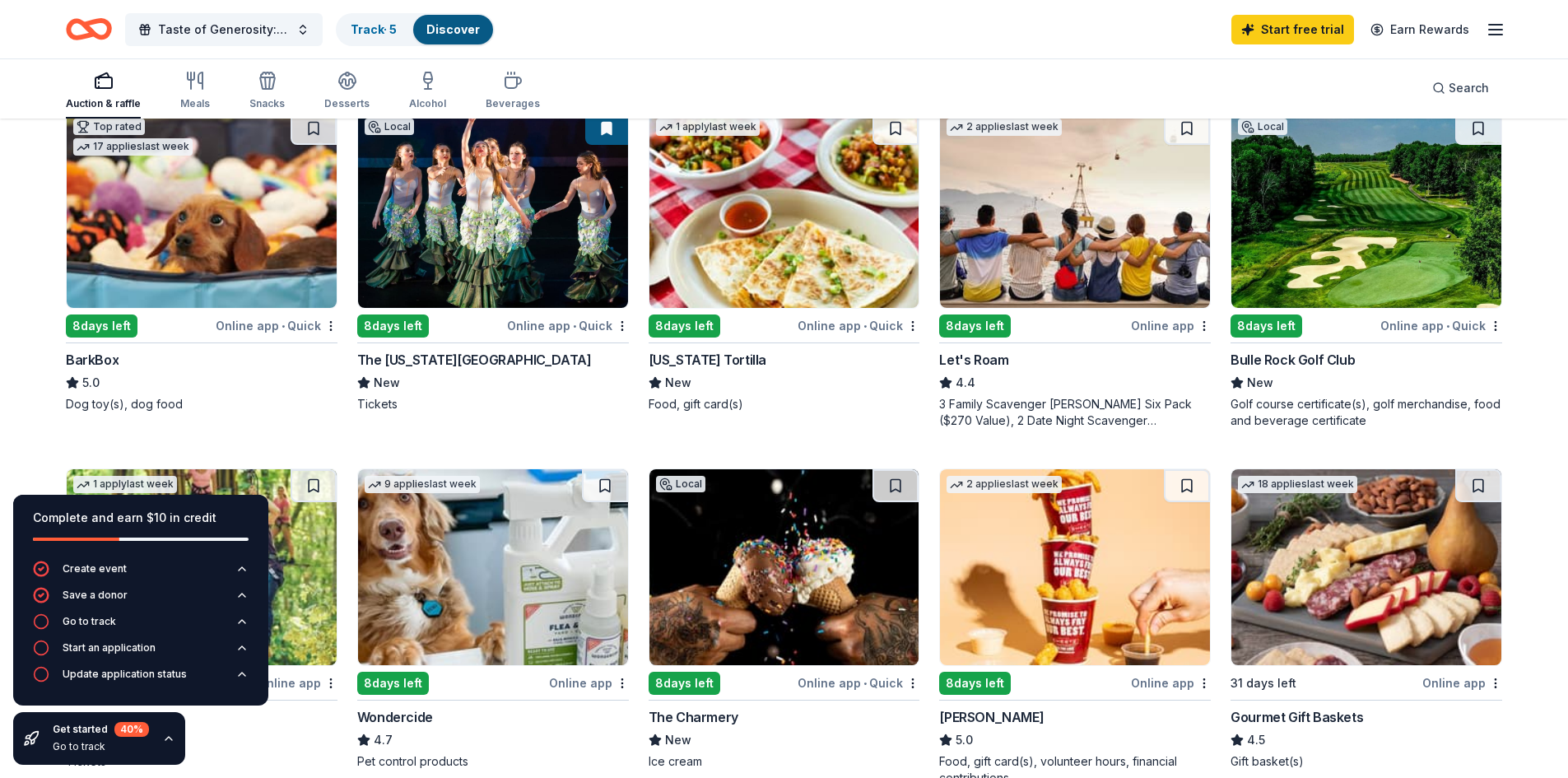
scroll to position [577, 0]
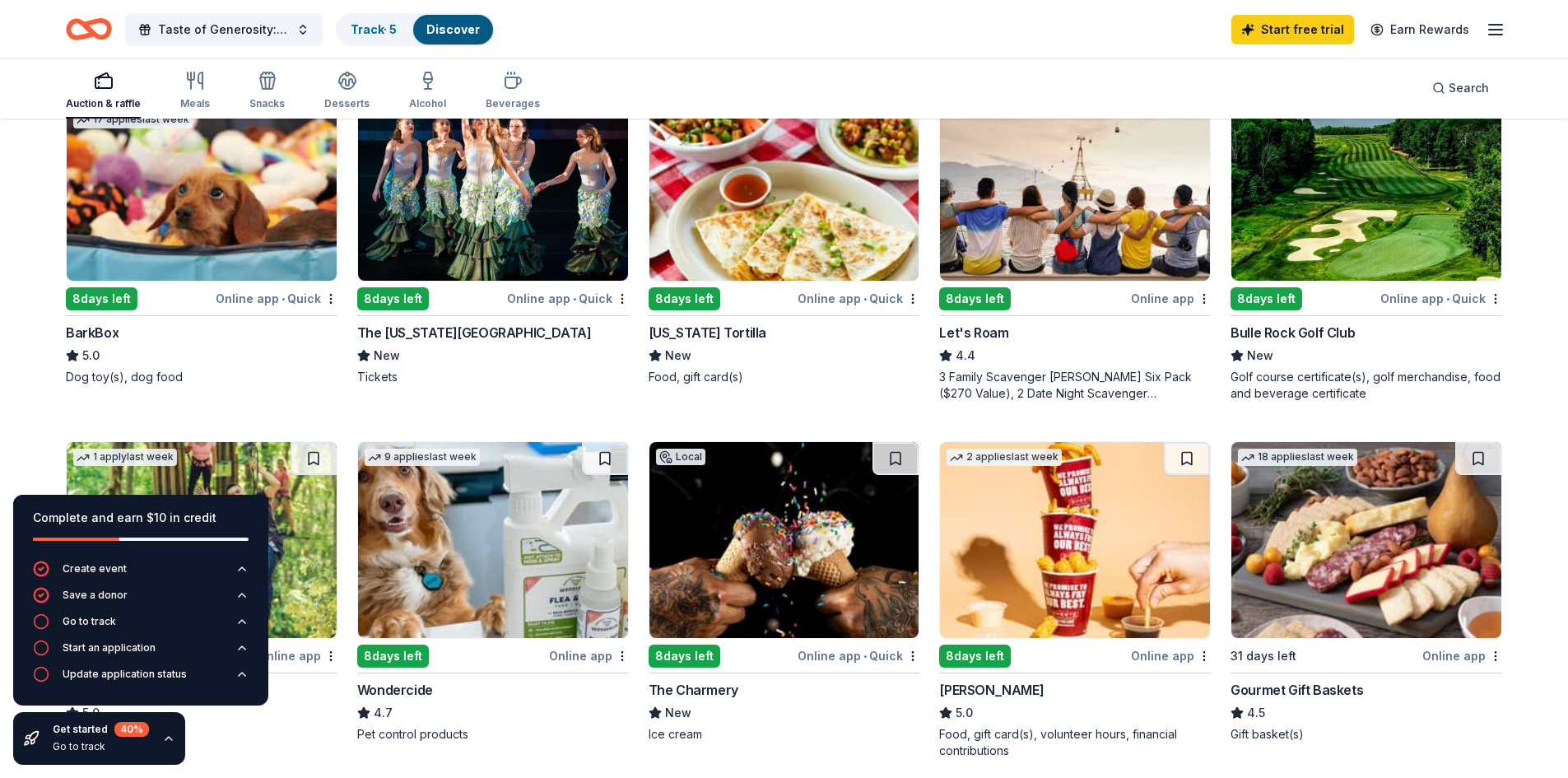
click at [1287, 326] on div "Bulle Rock Golf Club" at bounding box center [1292, 333] width 124 height 20
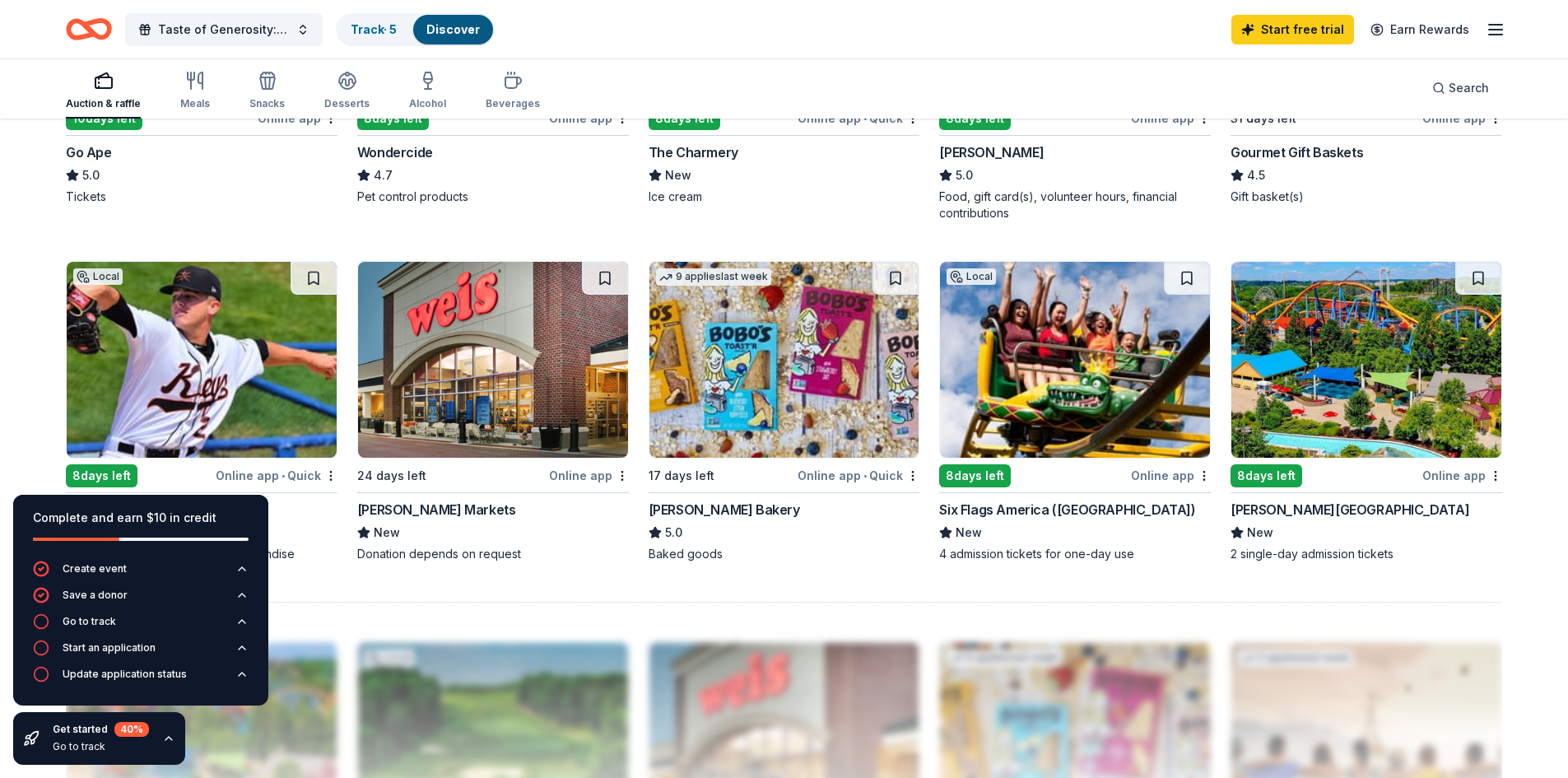
scroll to position [1152, 0]
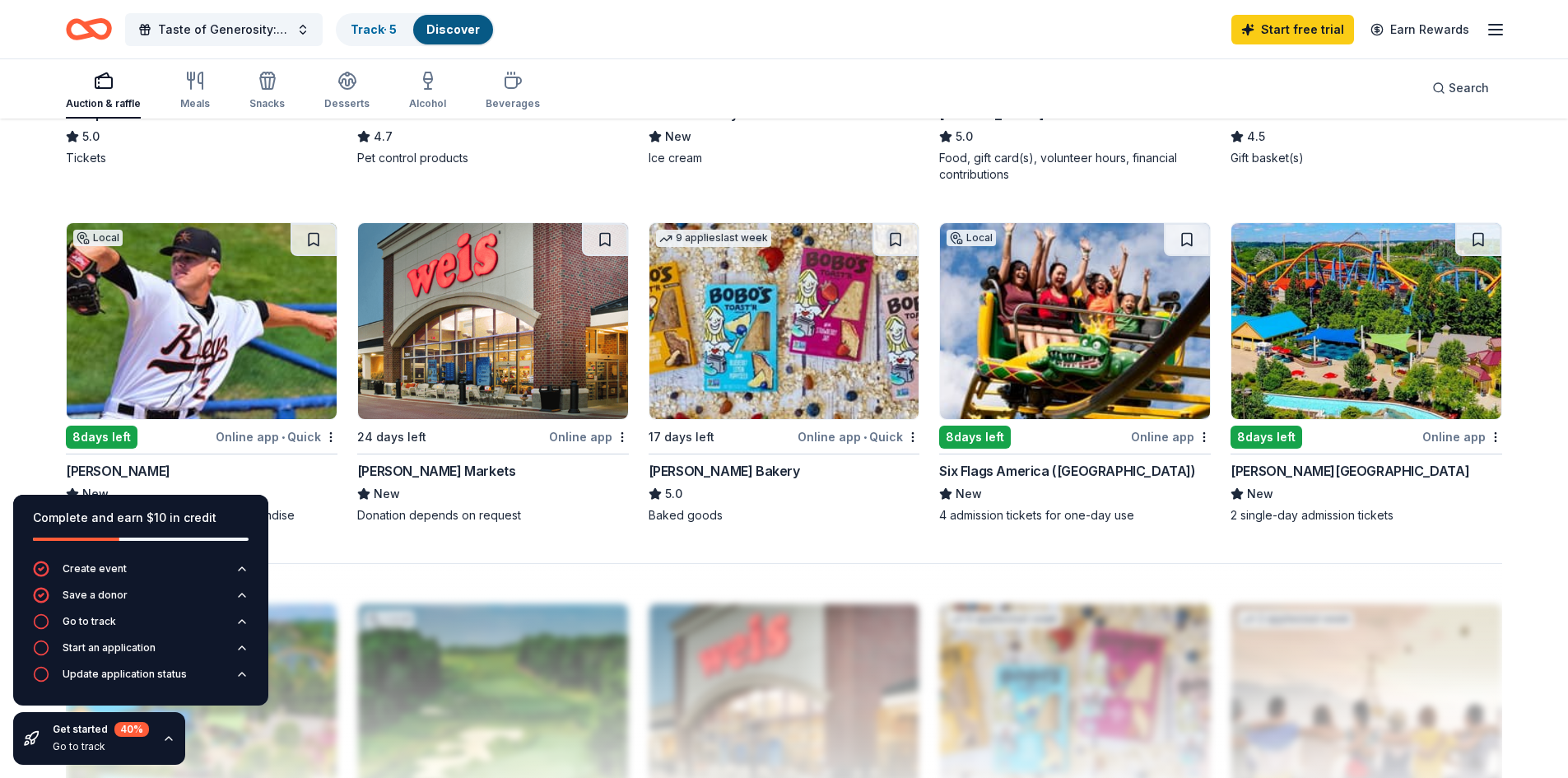
click at [1422, 330] on img at bounding box center [1366, 321] width 270 height 196
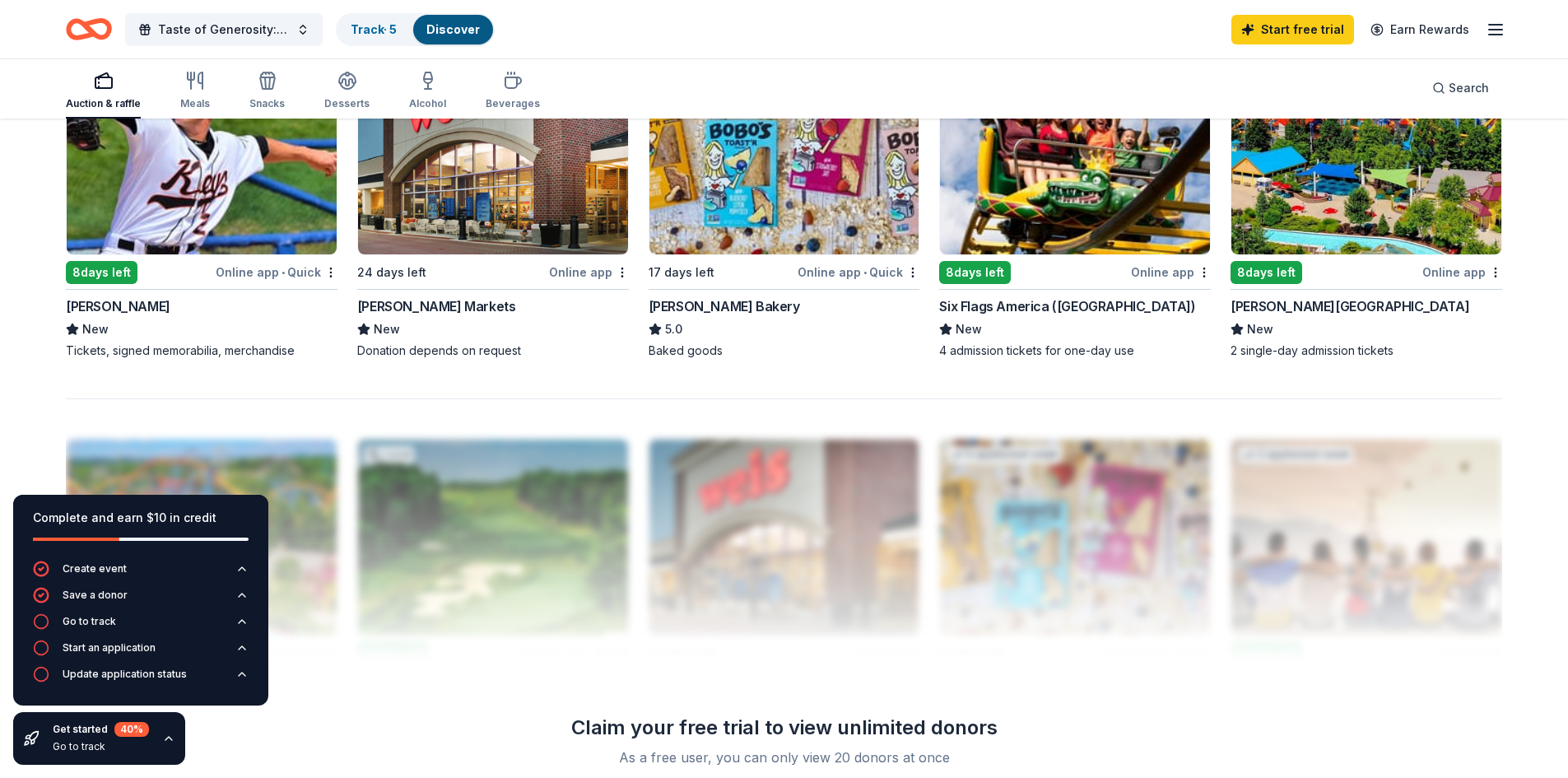
scroll to position [1235, 0]
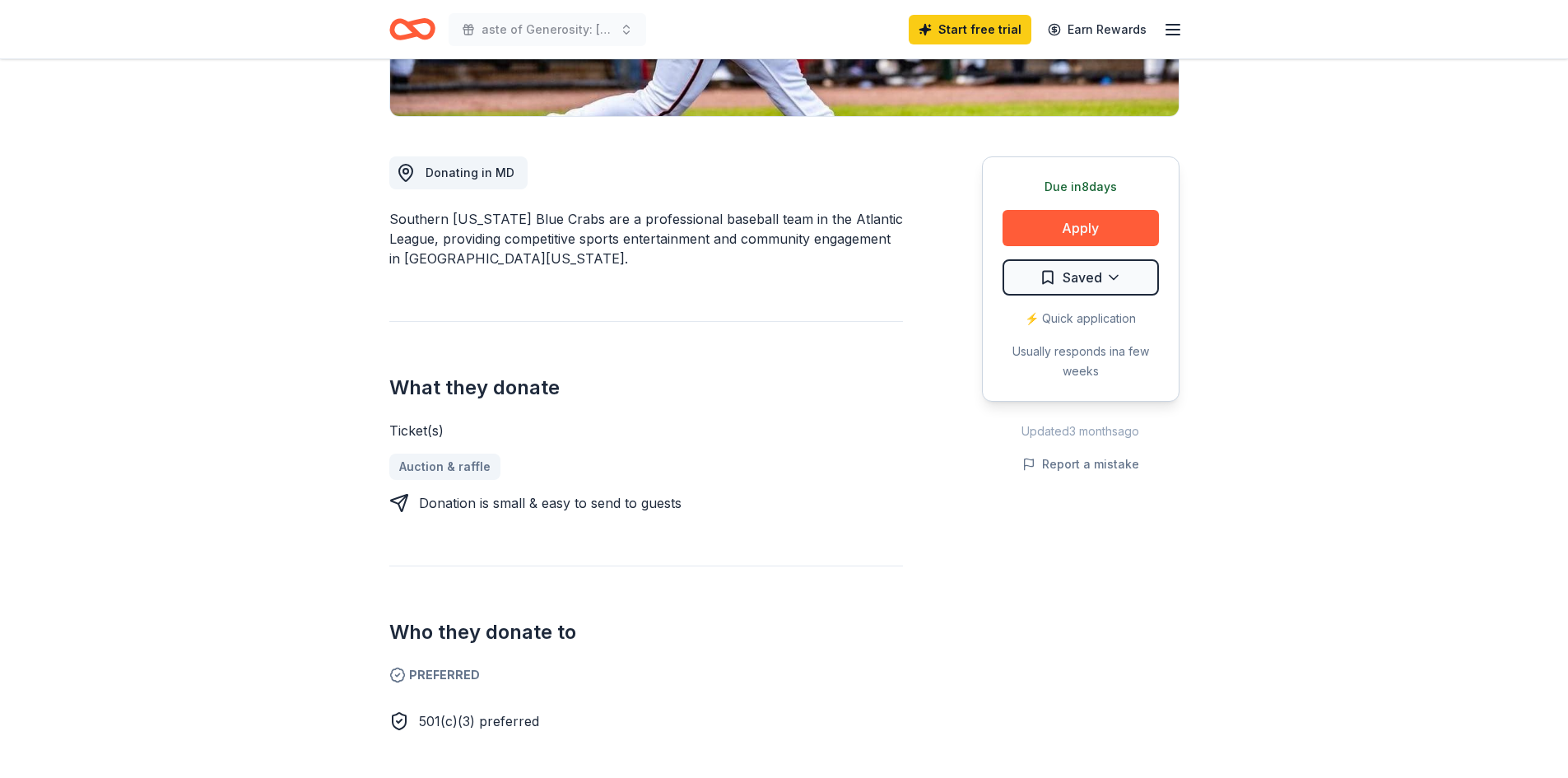
scroll to position [411, 0]
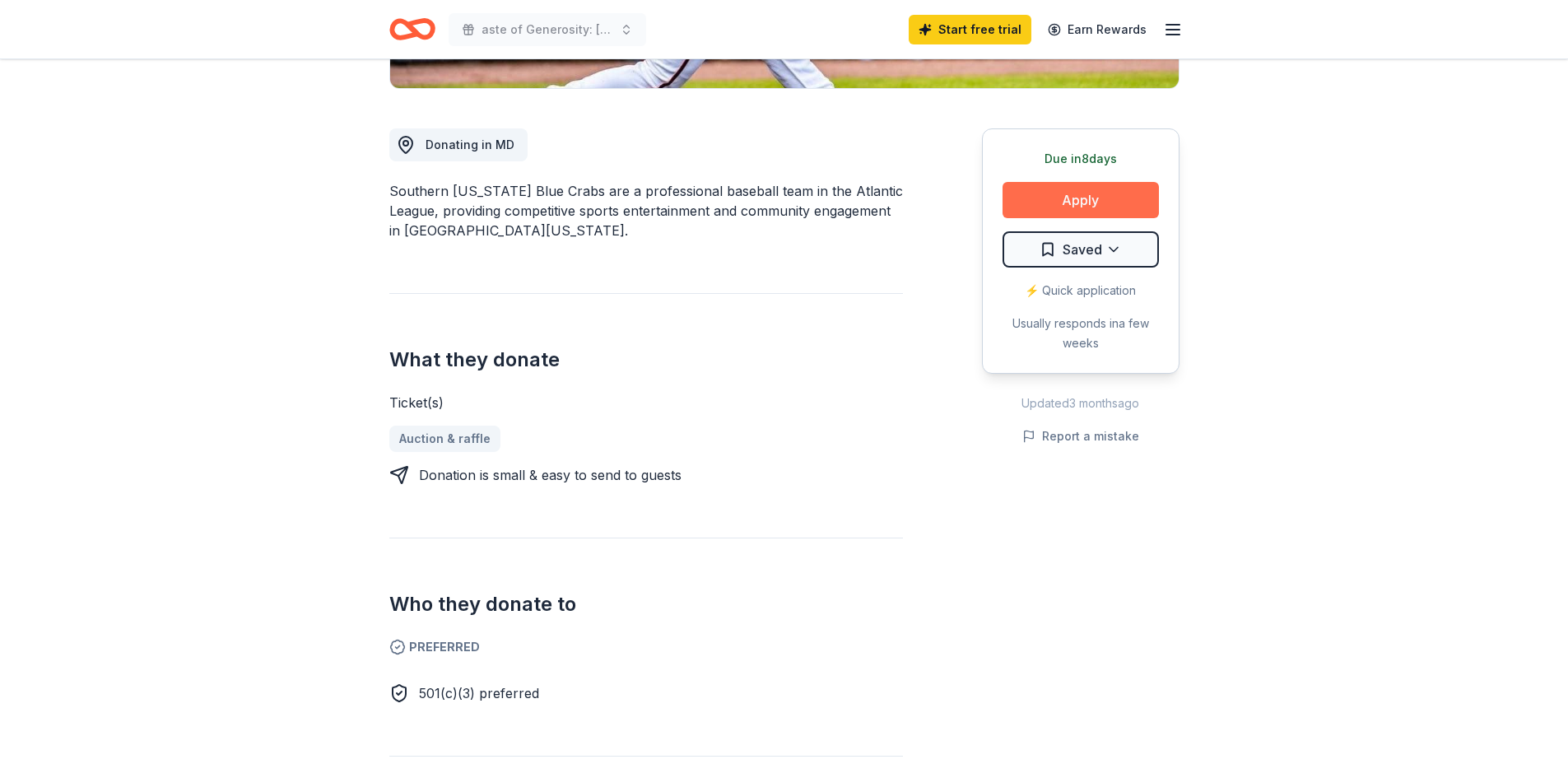
click at [1097, 196] on button "Apply" at bounding box center [1081, 200] width 156 height 36
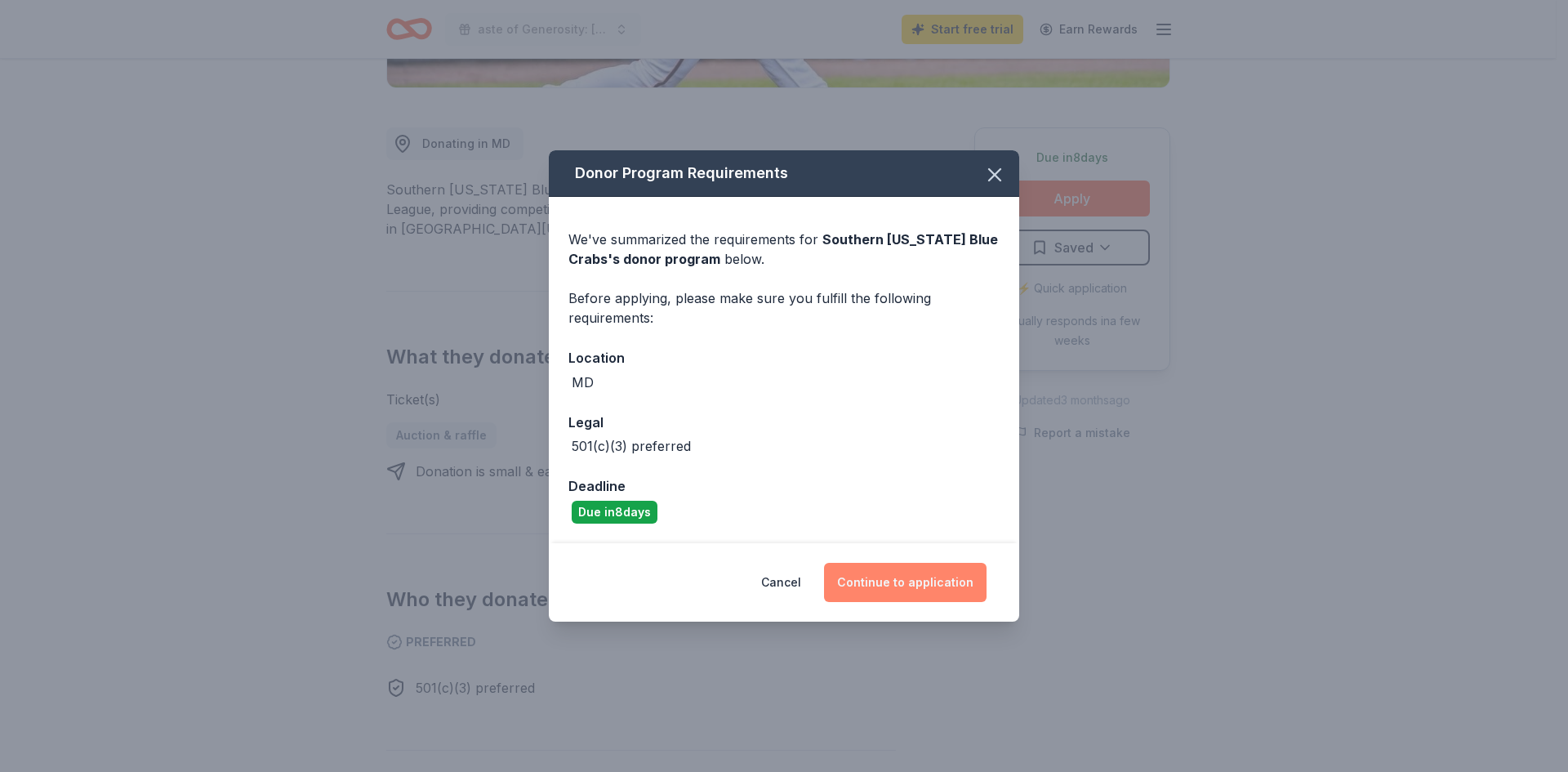
click at [927, 581] on button "Continue to application" at bounding box center [905, 582] width 162 height 39
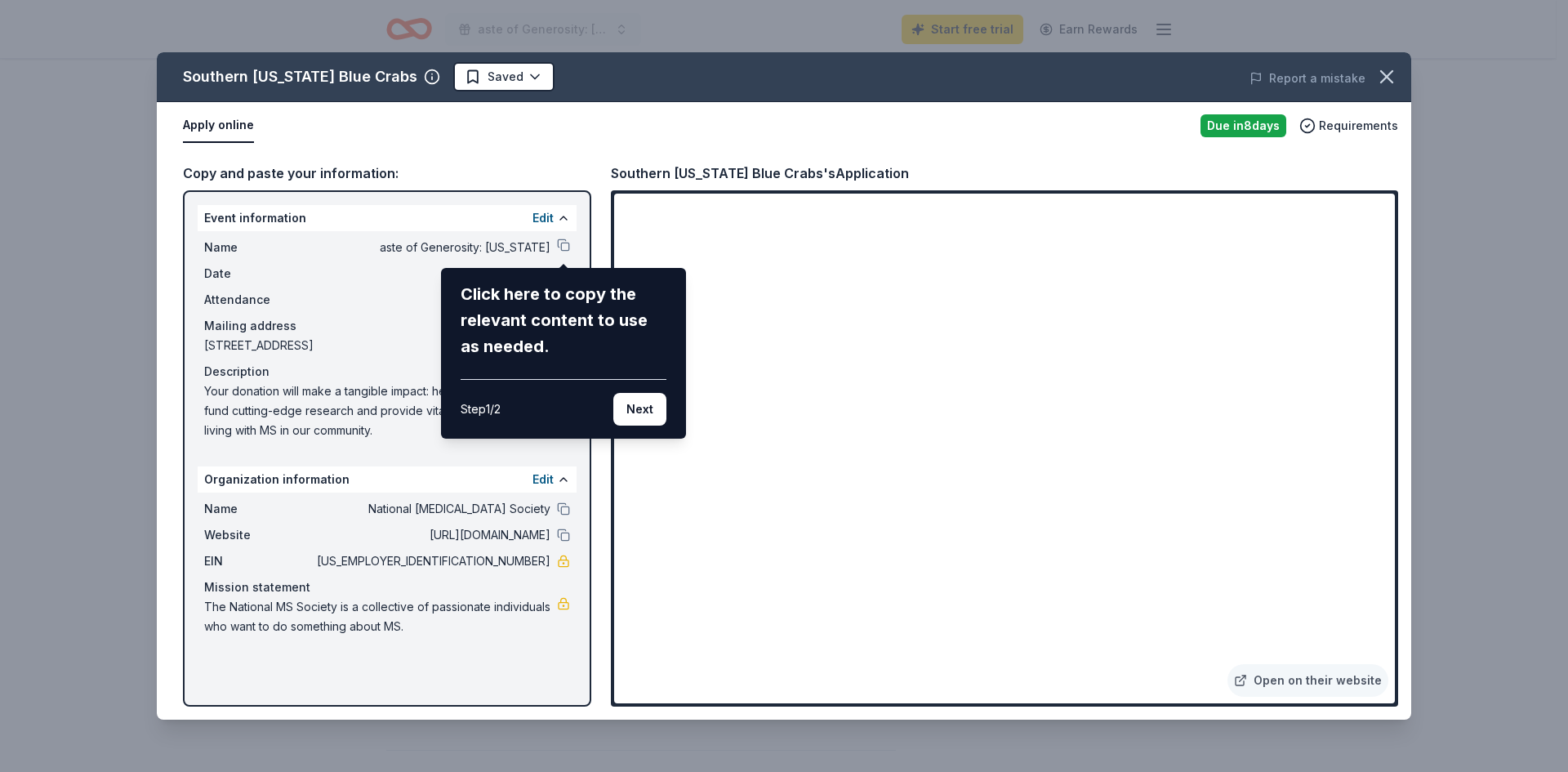
click at [544, 218] on div "Southern Maryland Blue Crabs Saved Report a mistake Apply online Due in 8 days …" at bounding box center [784, 386] width 1255 height 667
click at [636, 405] on button "Next" at bounding box center [640, 409] width 53 height 32
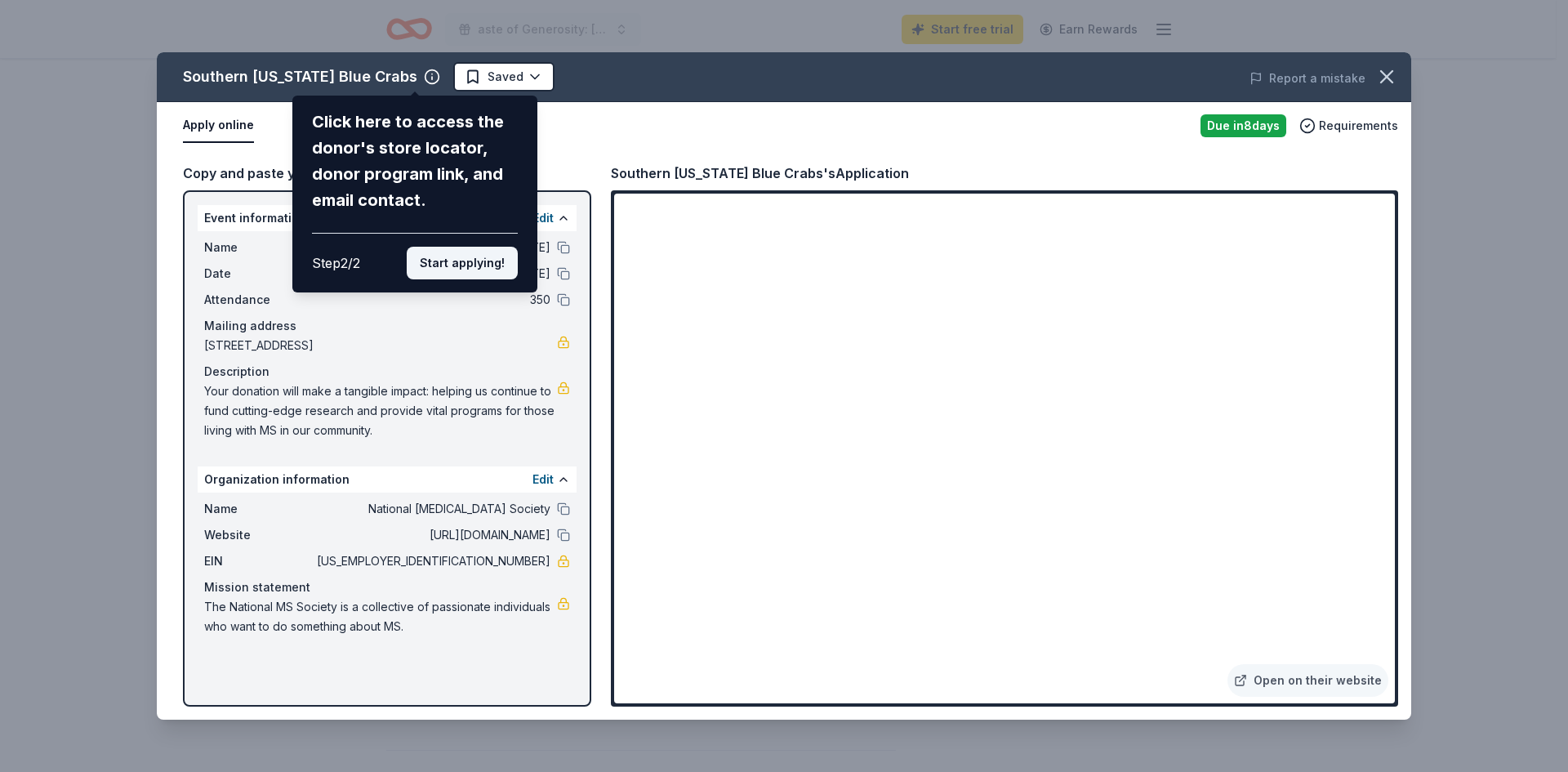
click at [453, 263] on button "Start applying!" at bounding box center [461, 262] width 111 height 32
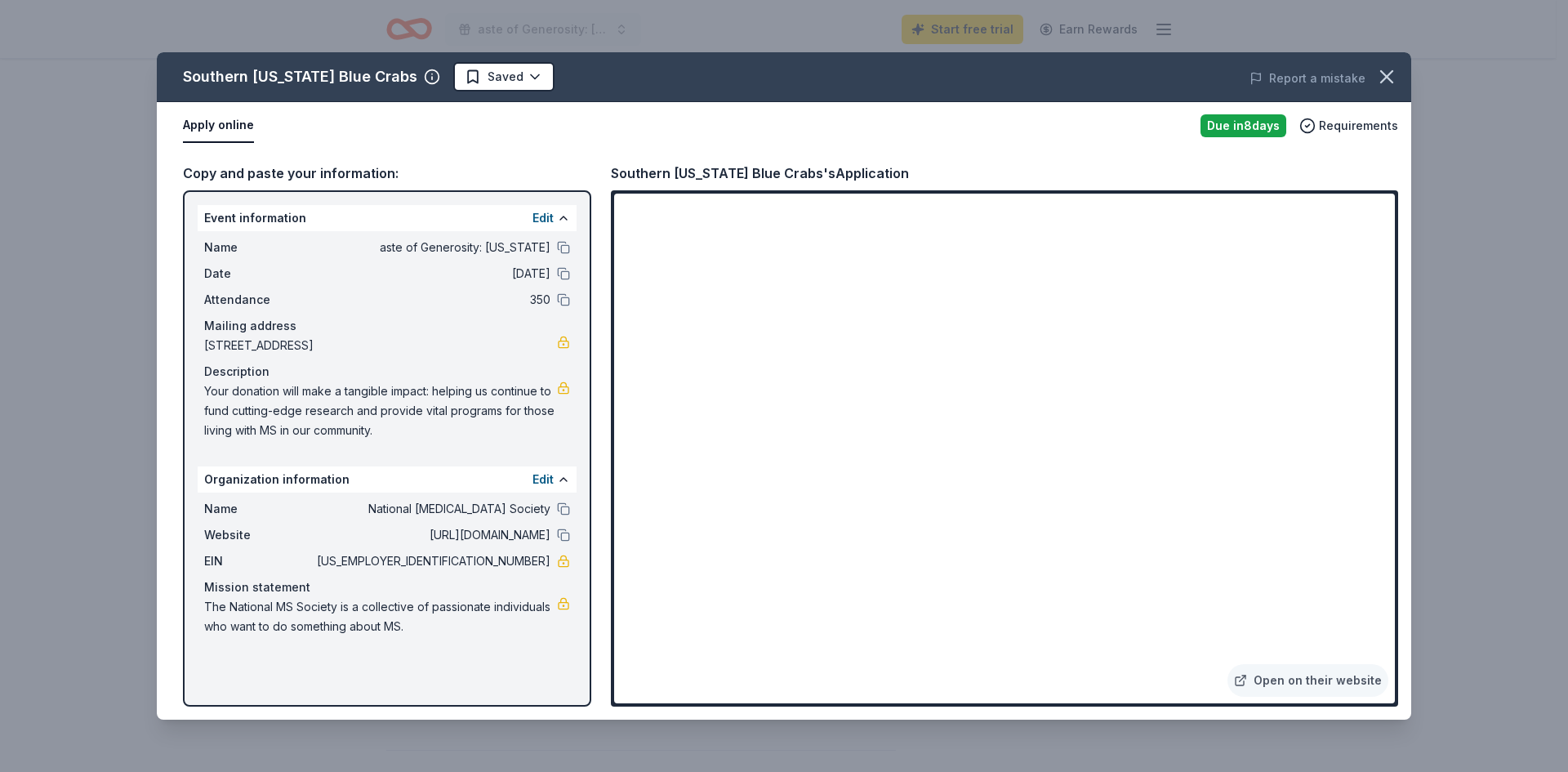
click at [543, 212] on div "Southern Maryland Blue Crabs Saved Report a mistake Apply online Due in 8 days …" at bounding box center [784, 386] width 1255 height 667
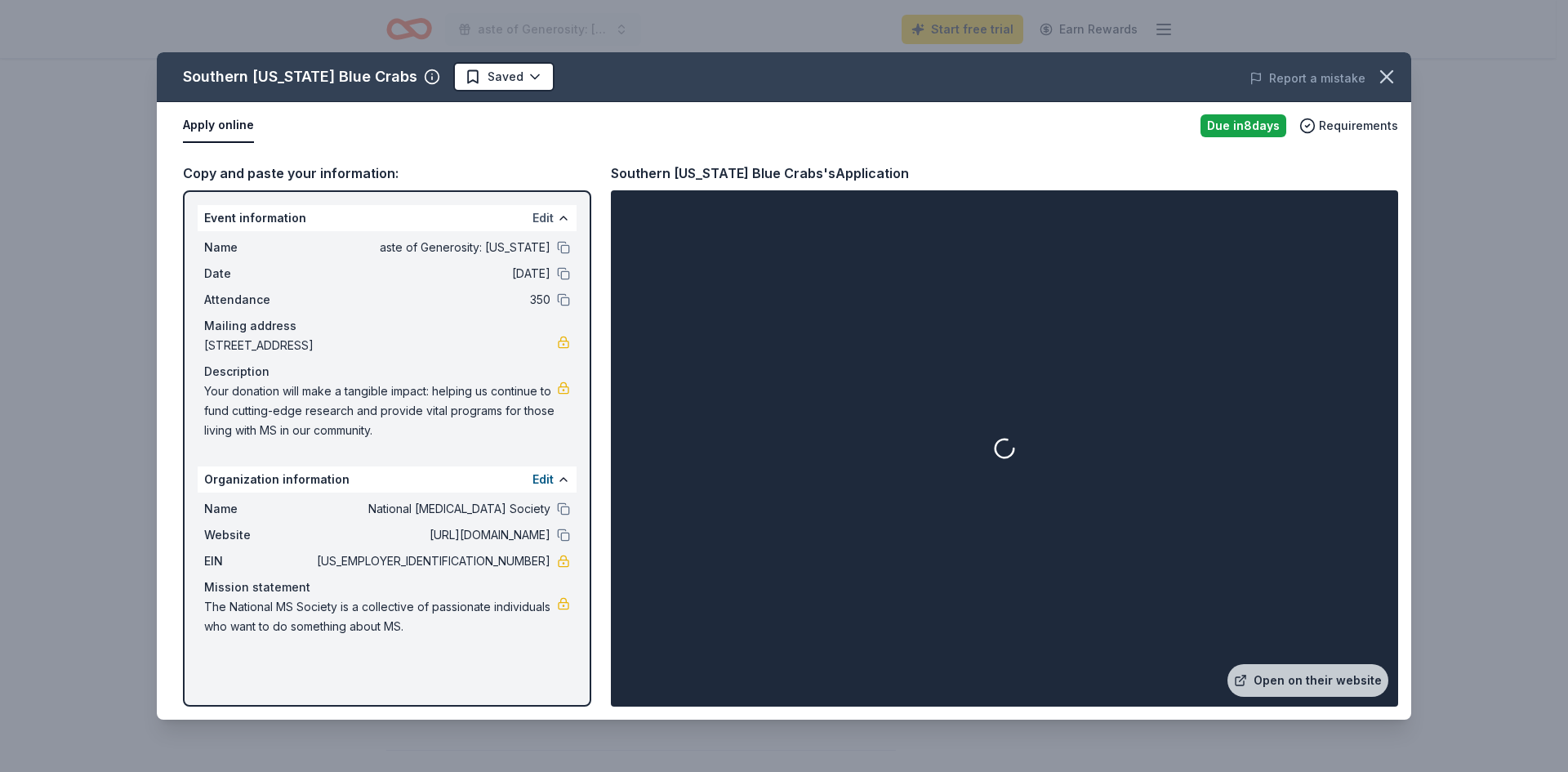
click at [540, 220] on button "Edit" at bounding box center [544, 218] width 22 height 20
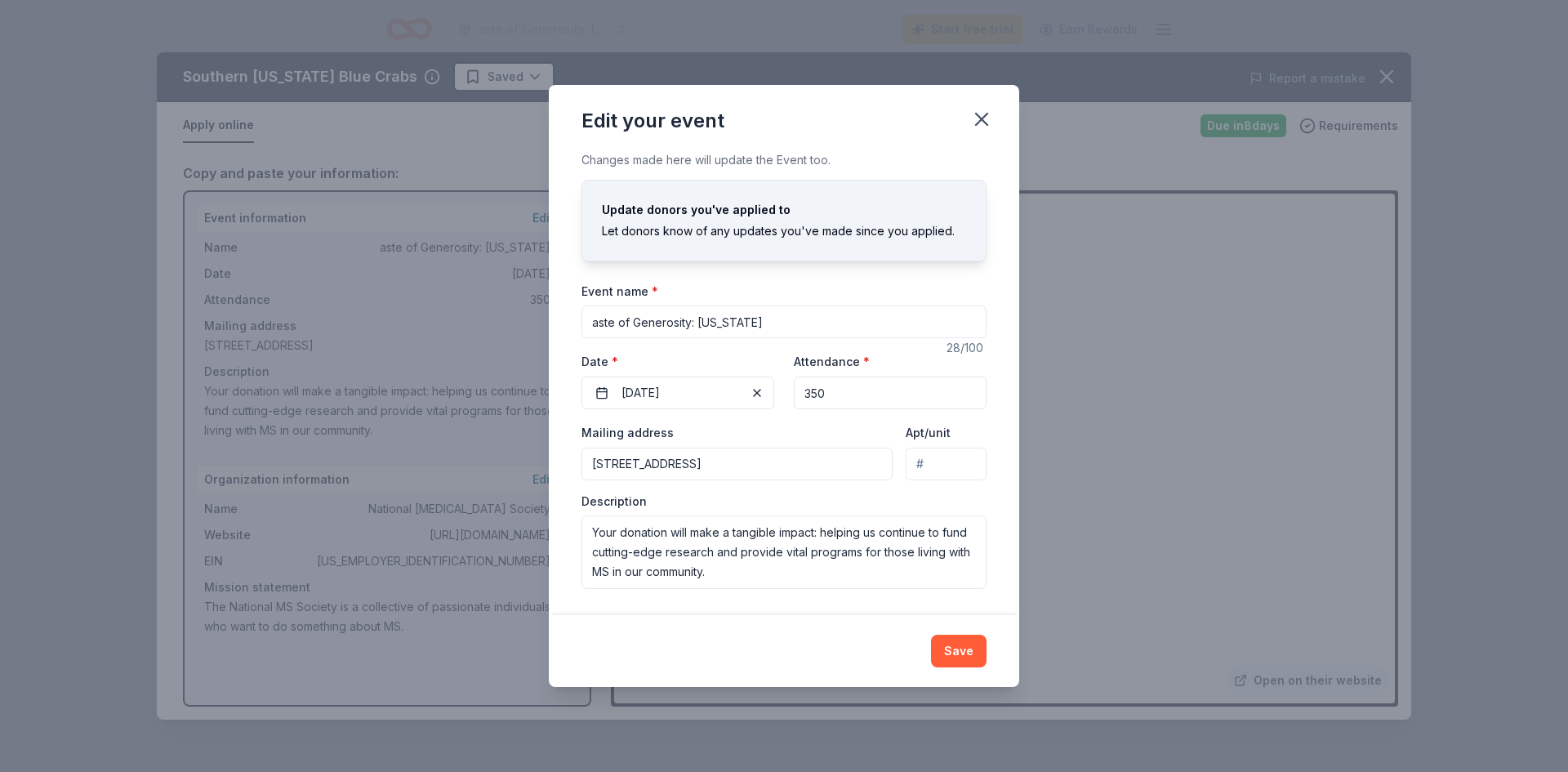
click at [590, 318] on input "aste of Generosity: Maryland" at bounding box center [784, 321] width 406 height 32
type input "Taste of Generosity: [US_STATE]"
click at [953, 657] on button "Save" at bounding box center [958, 650] width 56 height 32
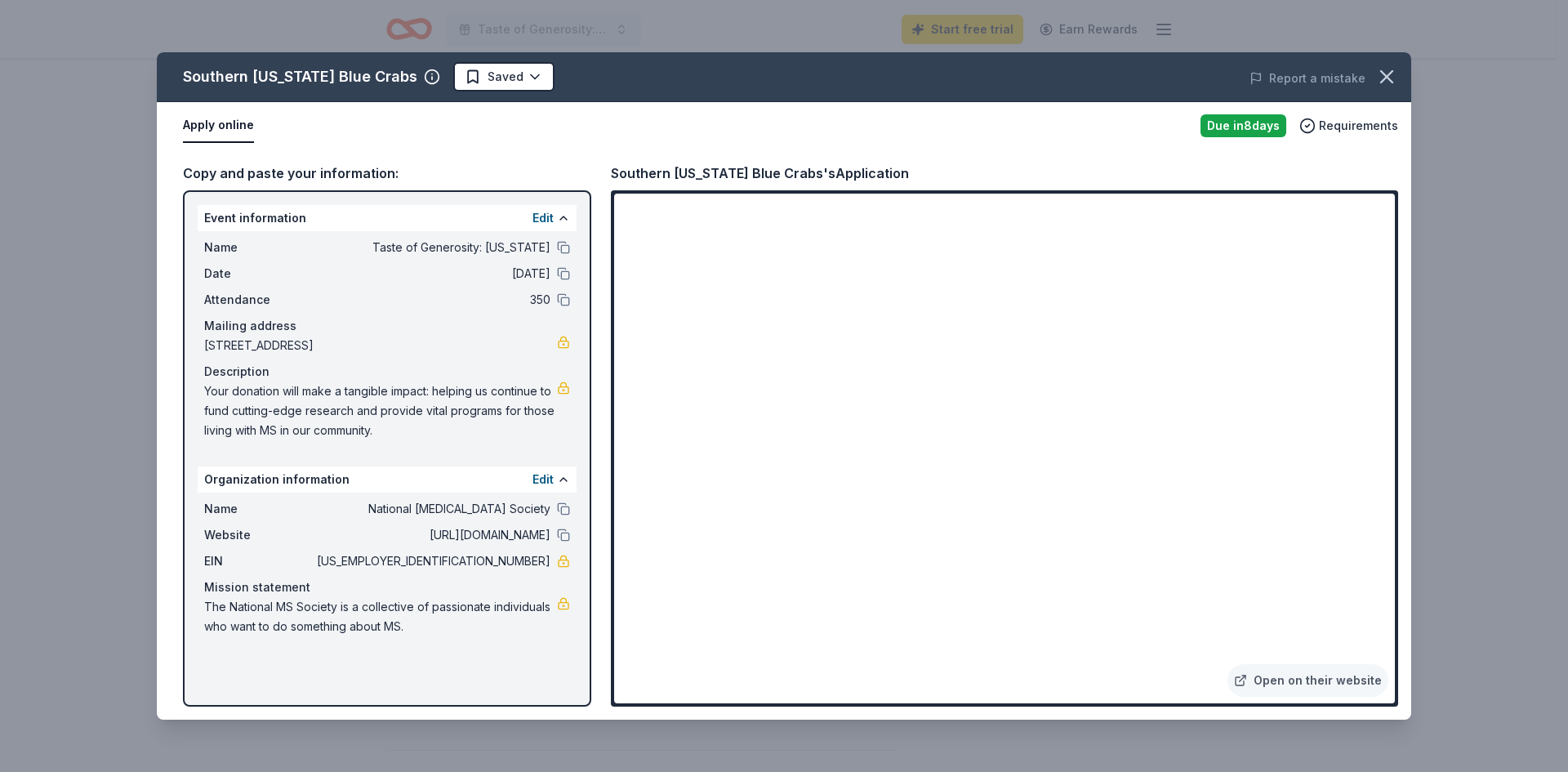
click at [228, 133] on button "Apply online" at bounding box center [218, 125] width 71 height 34
click at [565, 507] on button at bounding box center [564, 509] width 13 height 13
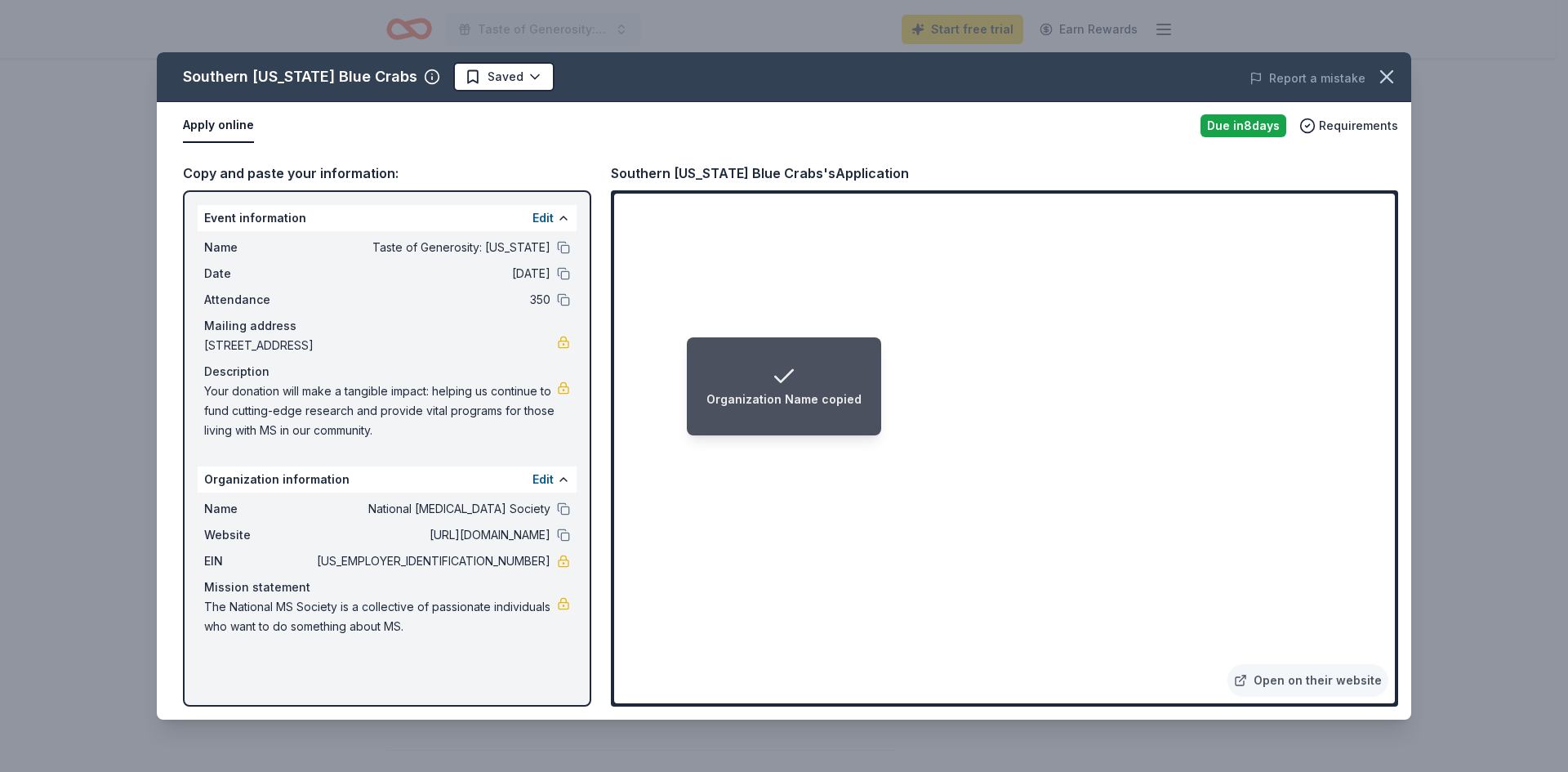
drag, startPoint x: 478, startPoint y: 563, endPoint x: 551, endPoint y: 560, distance: 73.1
click at [530, 559] on span "[US_EMPLOYER_IDENTIFICATION_NUMBER]" at bounding box center [432, 561] width 236 height 20
click at [565, 240] on div "Name Taste of Generosity: Maryland" at bounding box center [386, 247] width 366 height 20
click at [565, 247] on button at bounding box center [564, 247] width 13 height 13
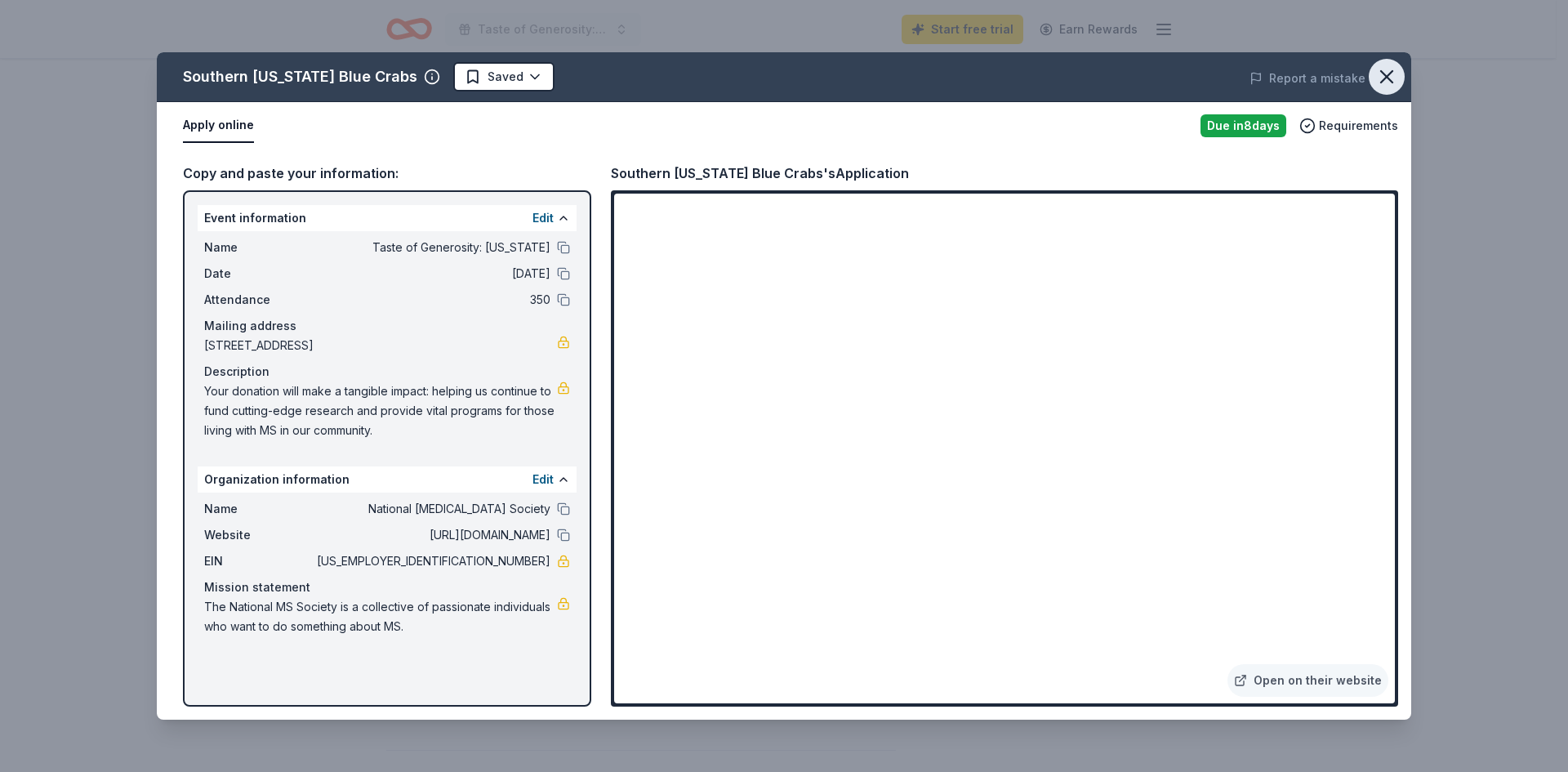
click at [1398, 67] on button "button" at bounding box center [1386, 77] width 36 height 36
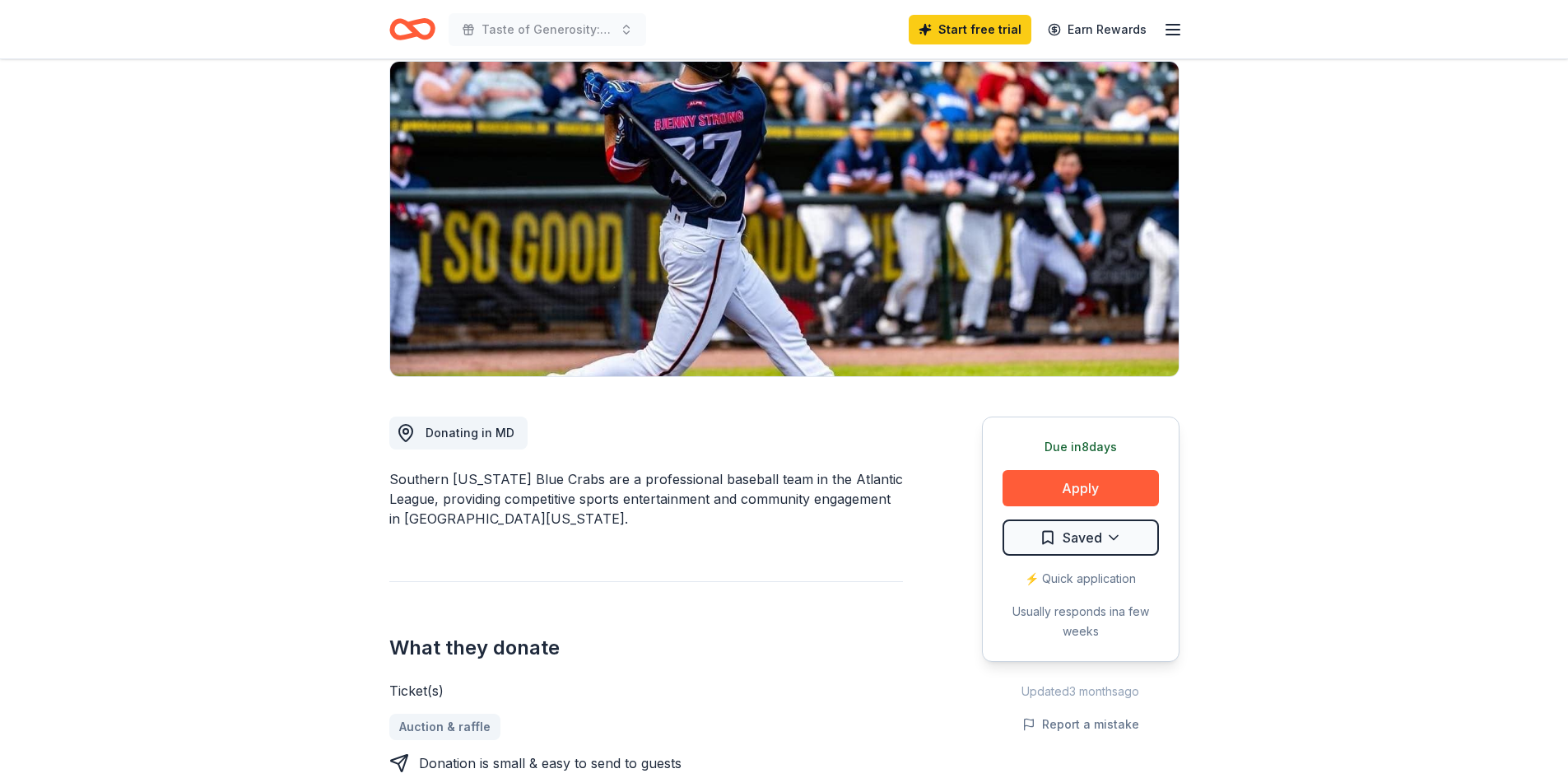
scroll to position [164, 0]
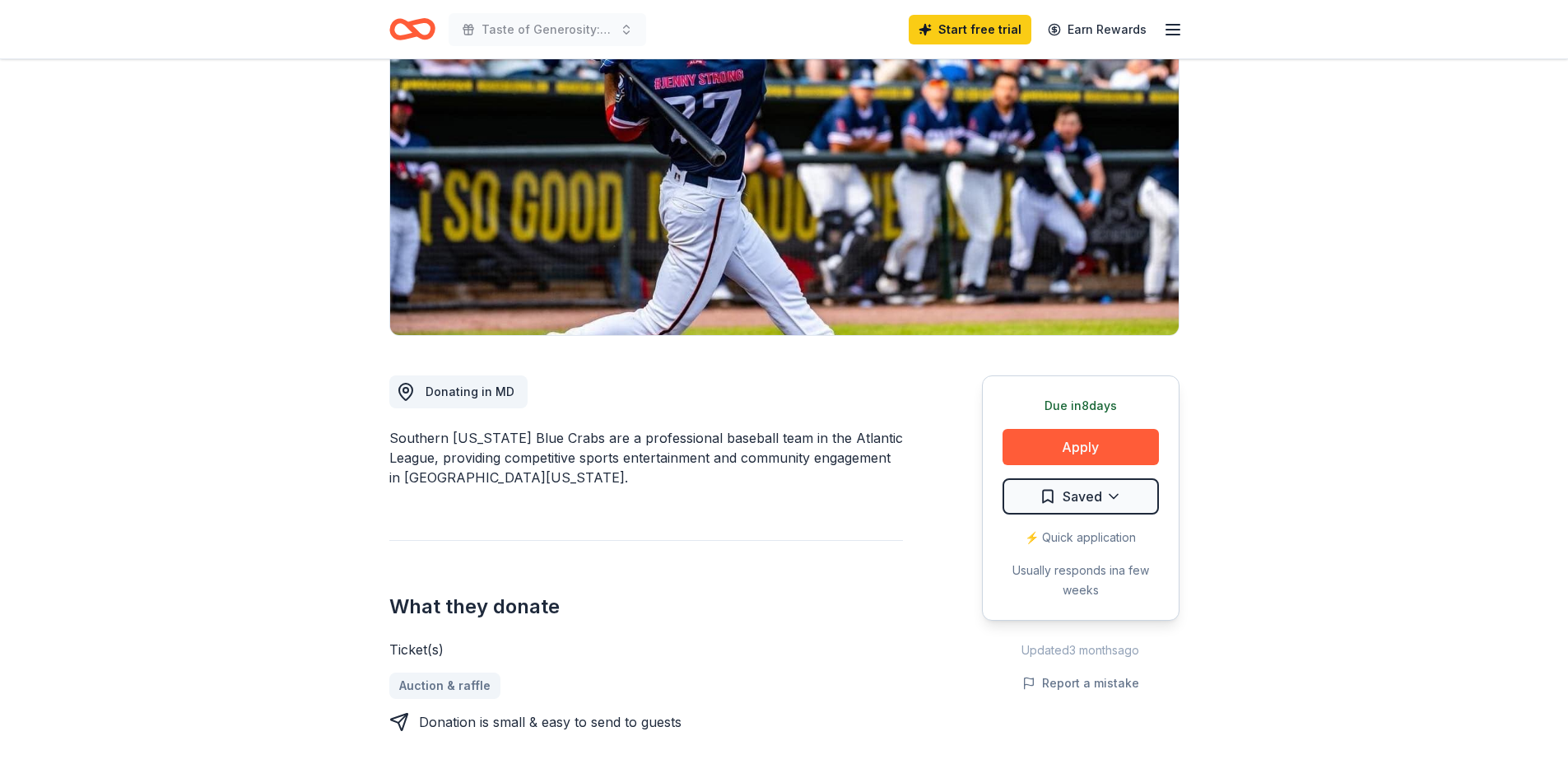
drag, startPoint x: 386, startPoint y: 441, endPoint x: 584, endPoint y: 435, distance: 198.1
drag, startPoint x: 572, startPoint y: 441, endPoint x: 414, endPoint y: 430, distance: 158.4
click at [414, 430] on div "Southern Maryland Blue Crabs are a professional baseball team in the Atlantic L…" at bounding box center [646, 457] width 513 height 60
click at [582, 455] on div "Southern Maryland Blue Crabs are a professional baseball team in the Atlantic L…" at bounding box center [646, 457] width 513 height 60
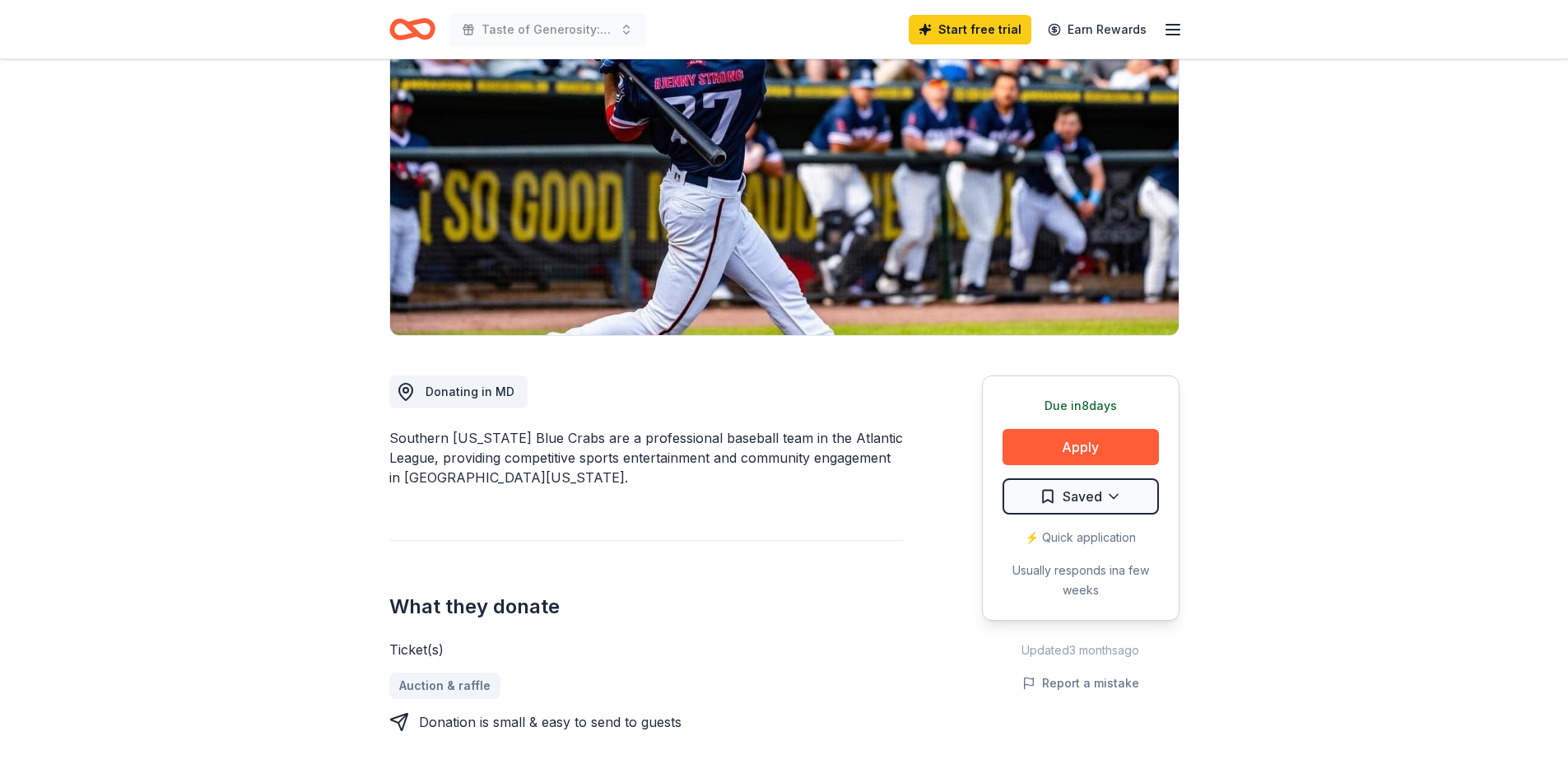
drag, startPoint x: 571, startPoint y: 441, endPoint x: 500, endPoint y: 452, distance: 71.8
click at [500, 452] on div "Southern Maryland Blue Crabs are a professional baseball team in the Atlantic L…" at bounding box center [646, 457] width 513 height 60
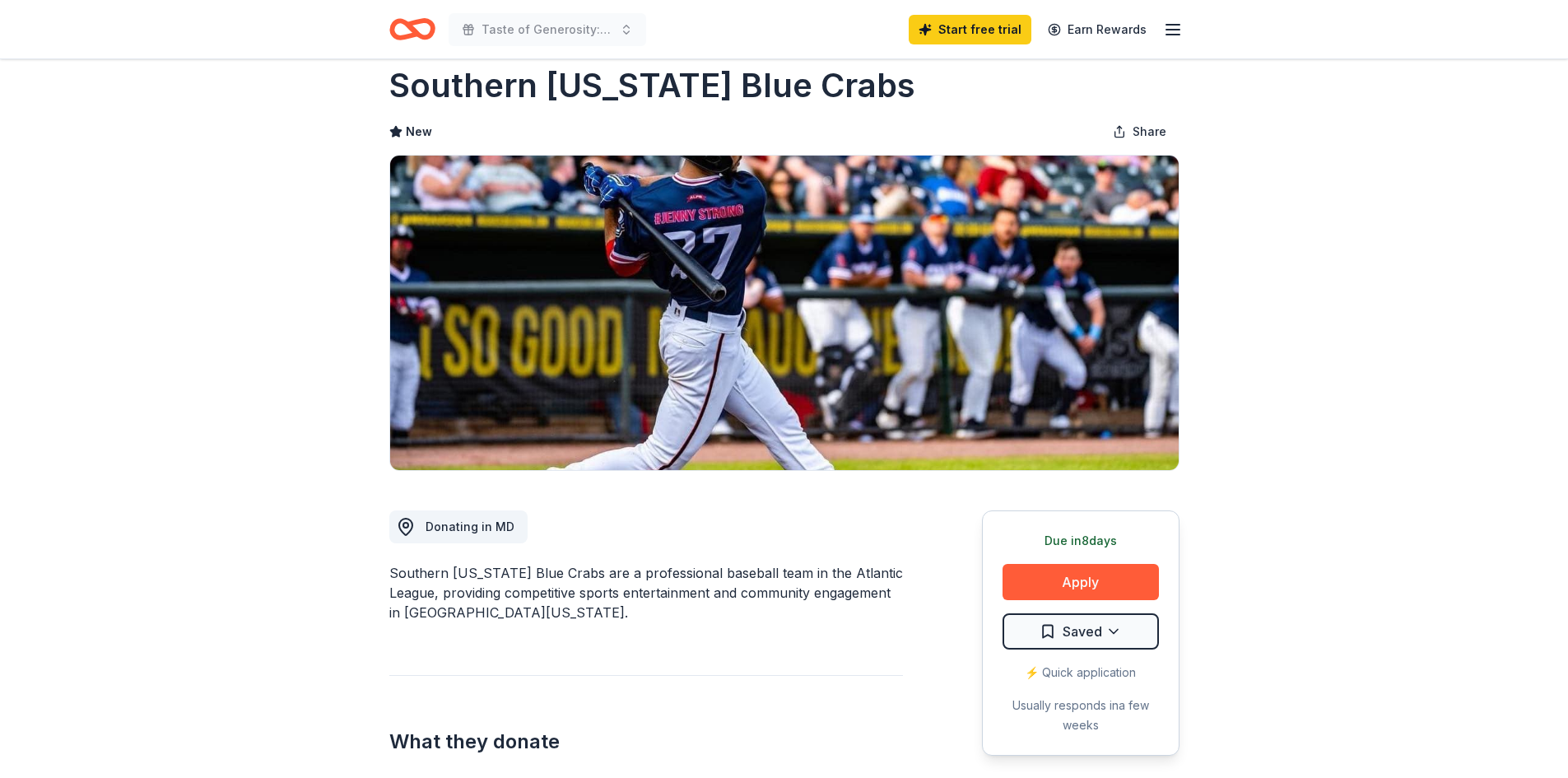
scroll to position [0, 0]
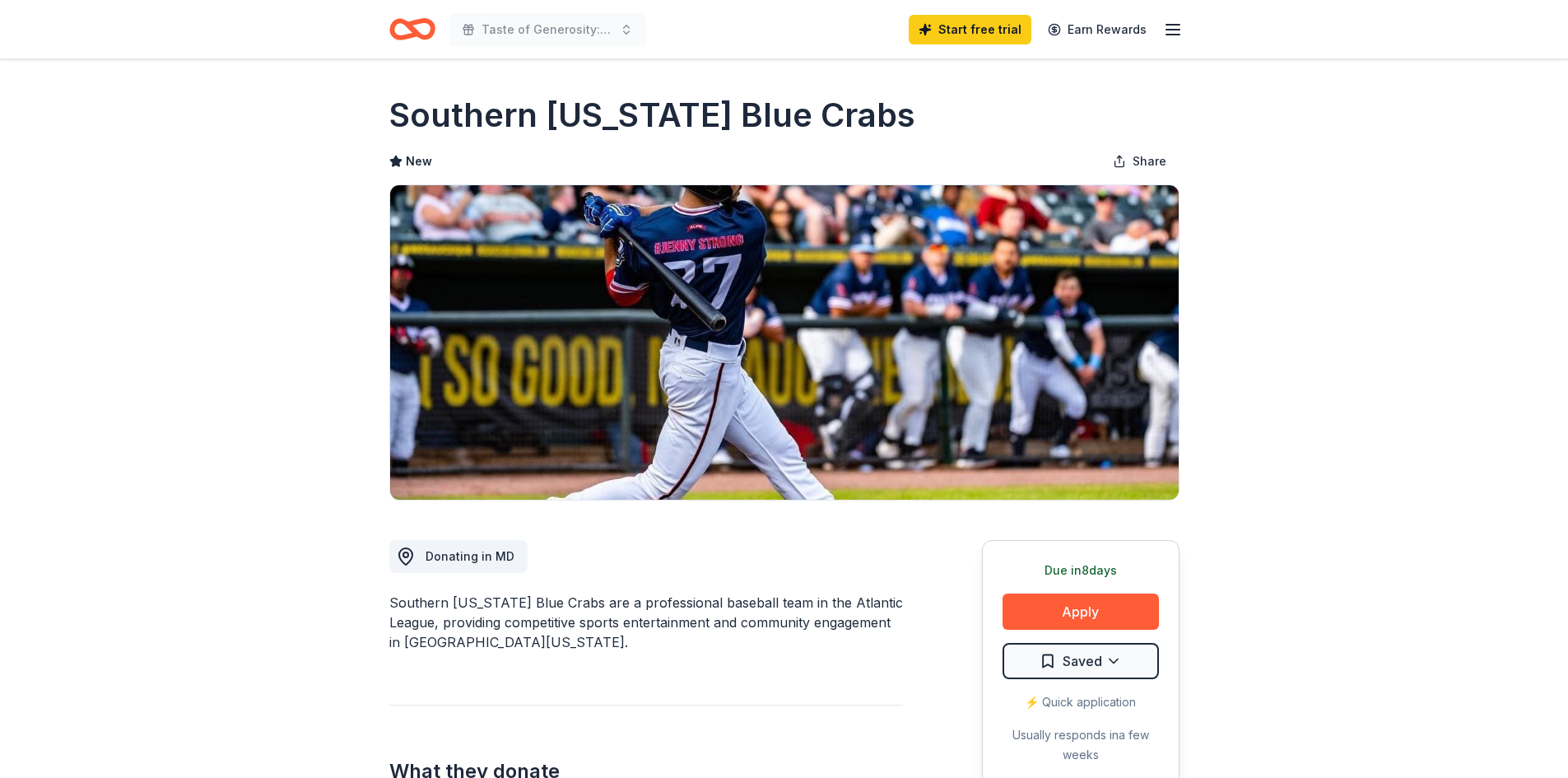
drag, startPoint x: 399, startPoint y: 122, endPoint x: 953, endPoint y: 158, distance: 555.2
click at [952, 164] on div "Southern Maryland Blue Crabs New Share" at bounding box center [784, 296] width 790 height 409
drag, startPoint x: 846, startPoint y: 119, endPoint x: 995, endPoint y: 86, distance: 152.6
drag, startPoint x: 671, startPoint y: 582, endPoint x: 597, endPoint y: 611, distance: 79.5
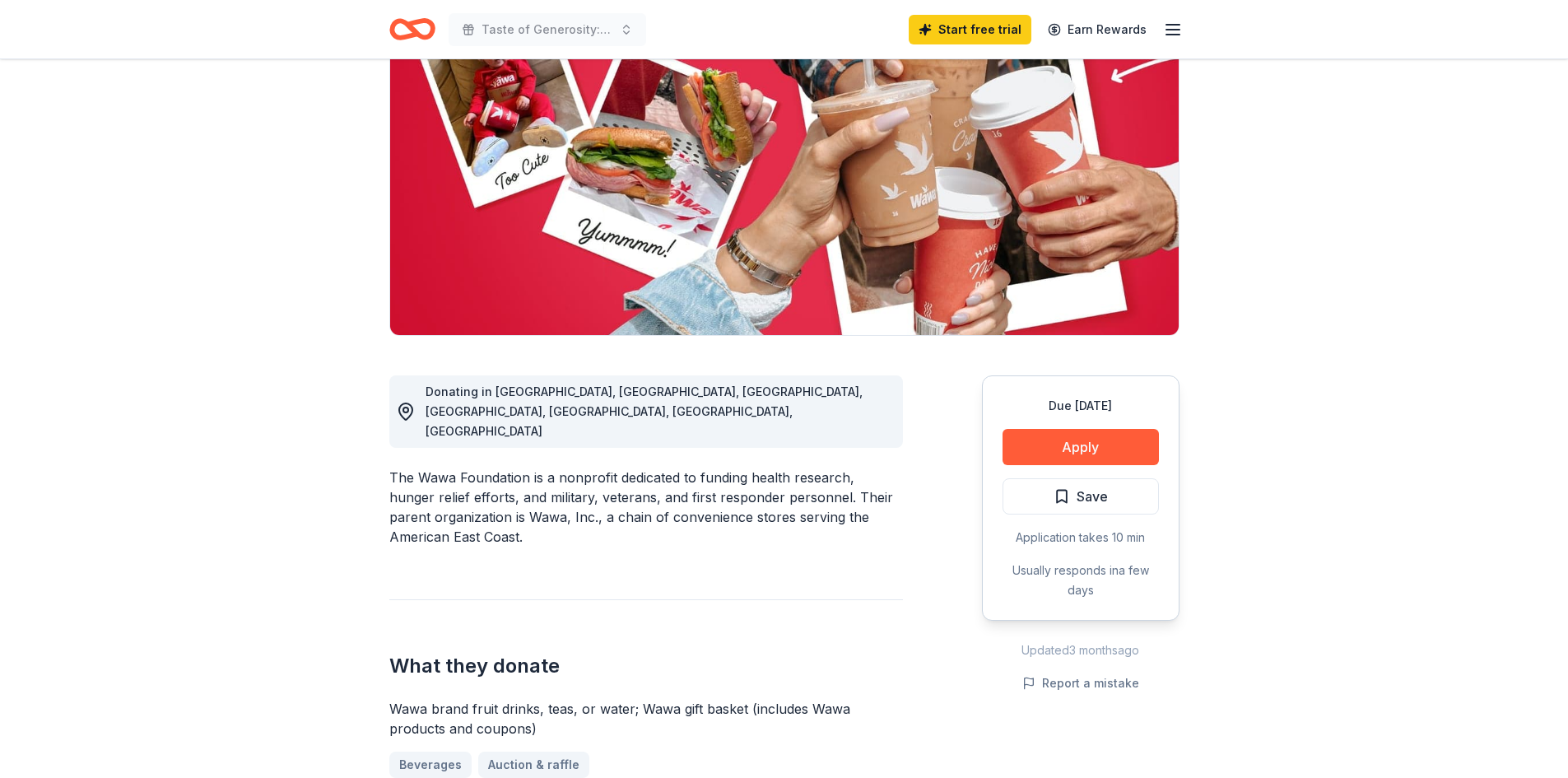
scroll to position [247, 0]
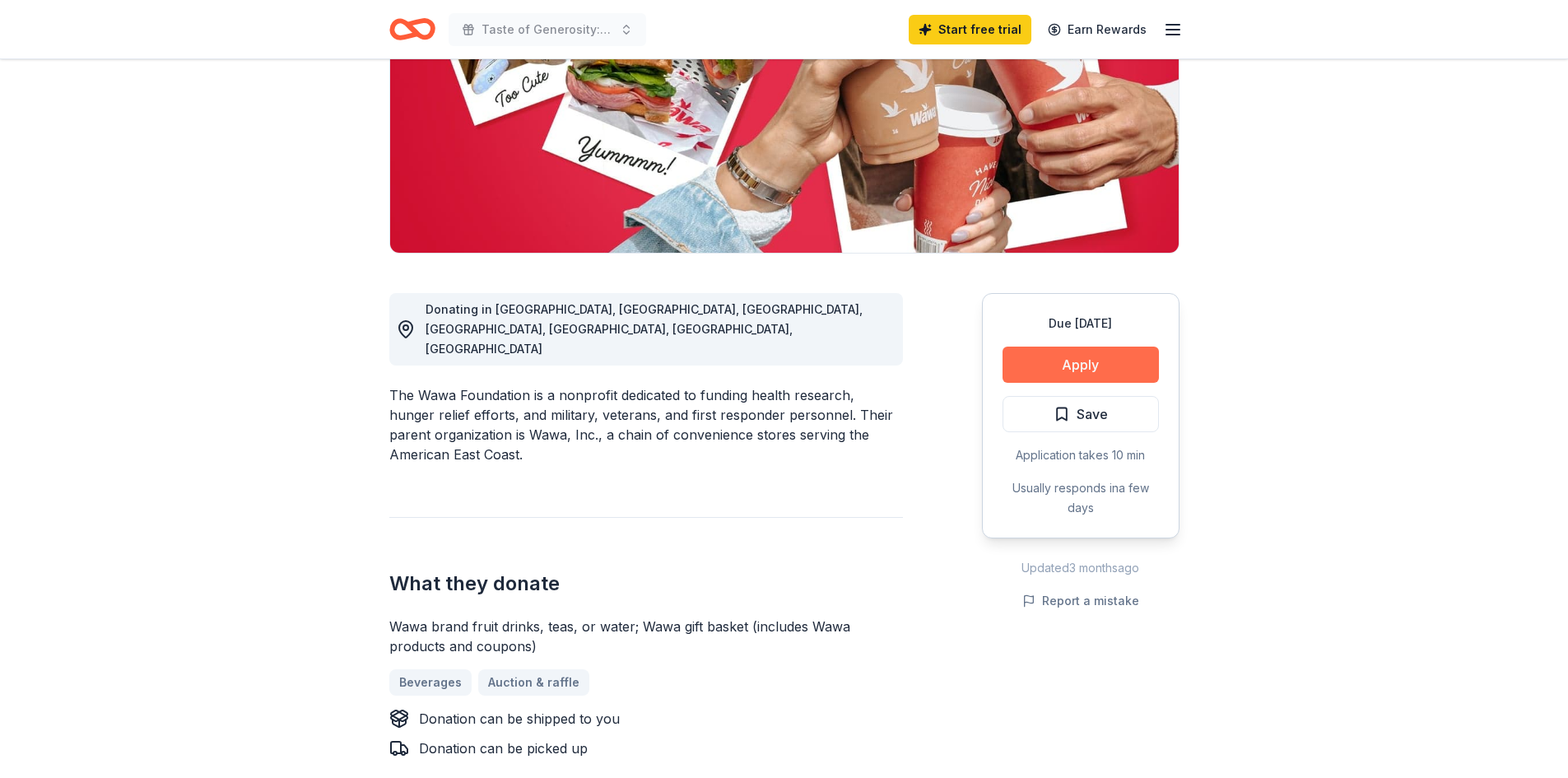
click at [1110, 366] on button "Apply" at bounding box center [1081, 364] width 156 height 36
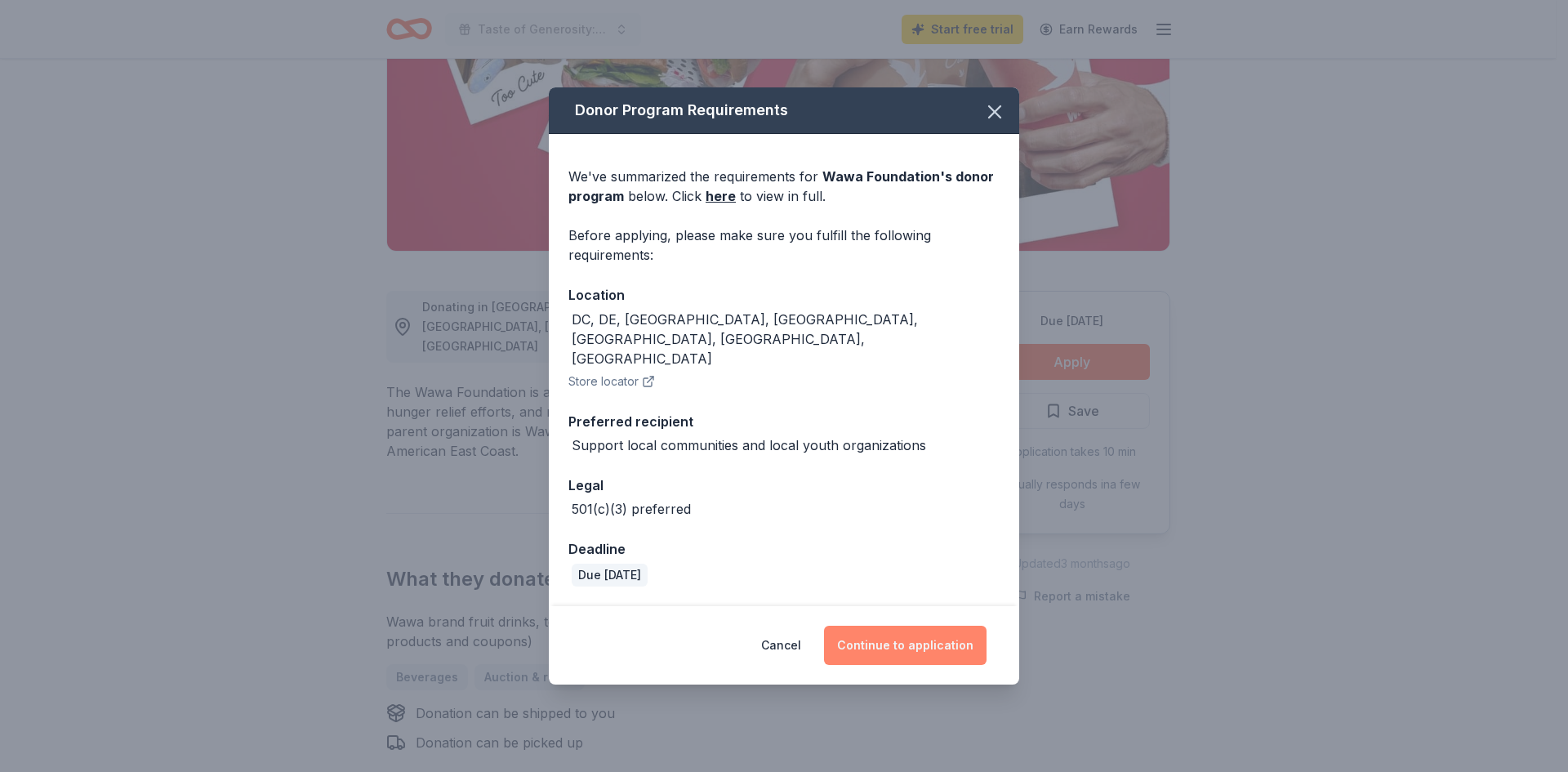
click at [924, 632] on button "Continue to application" at bounding box center [905, 645] width 162 height 39
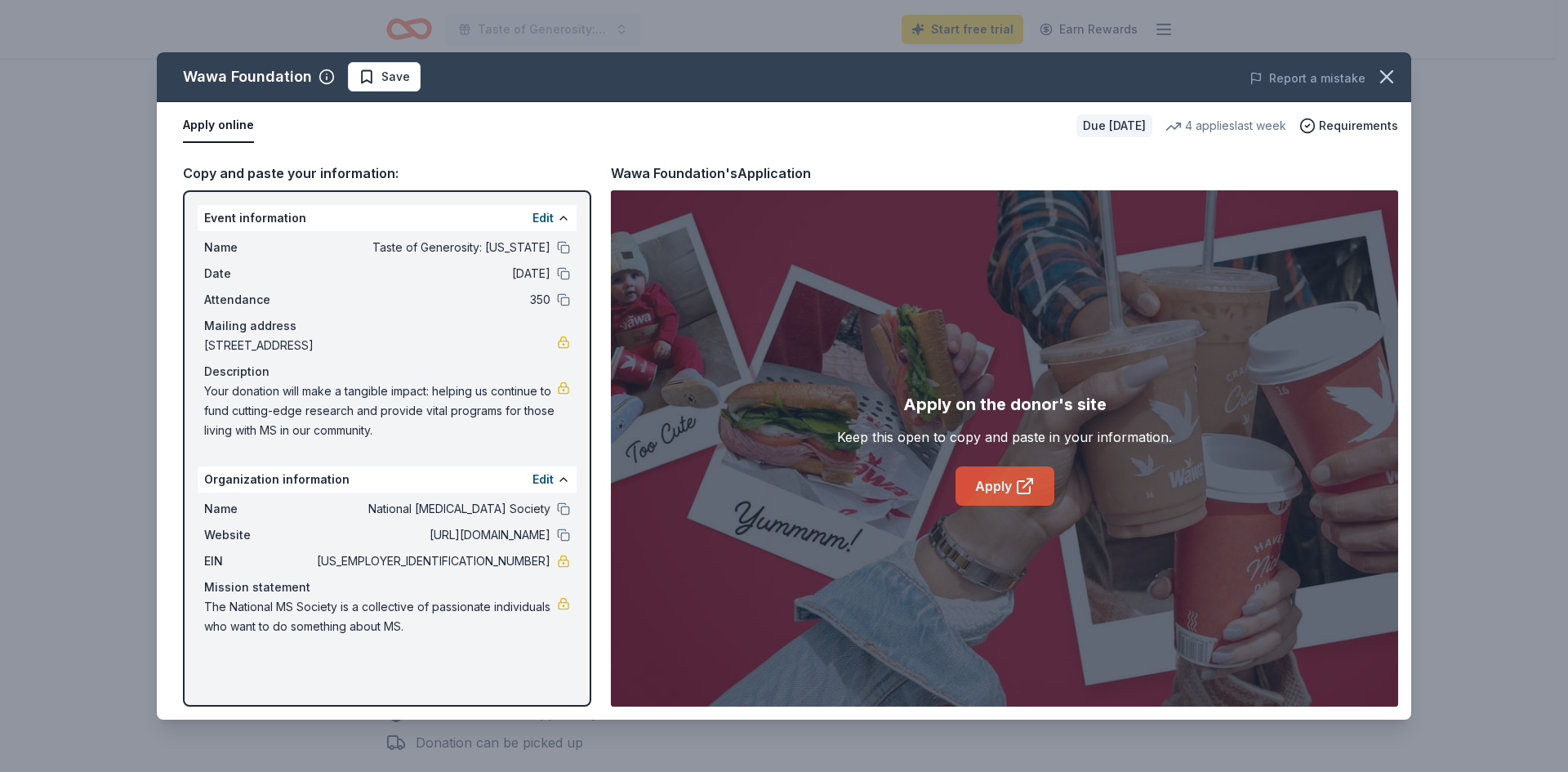
click at [997, 488] on link "Apply" at bounding box center [1005, 486] width 99 height 39
click at [1399, 77] on button "button" at bounding box center [1386, 77] width 36 height 36
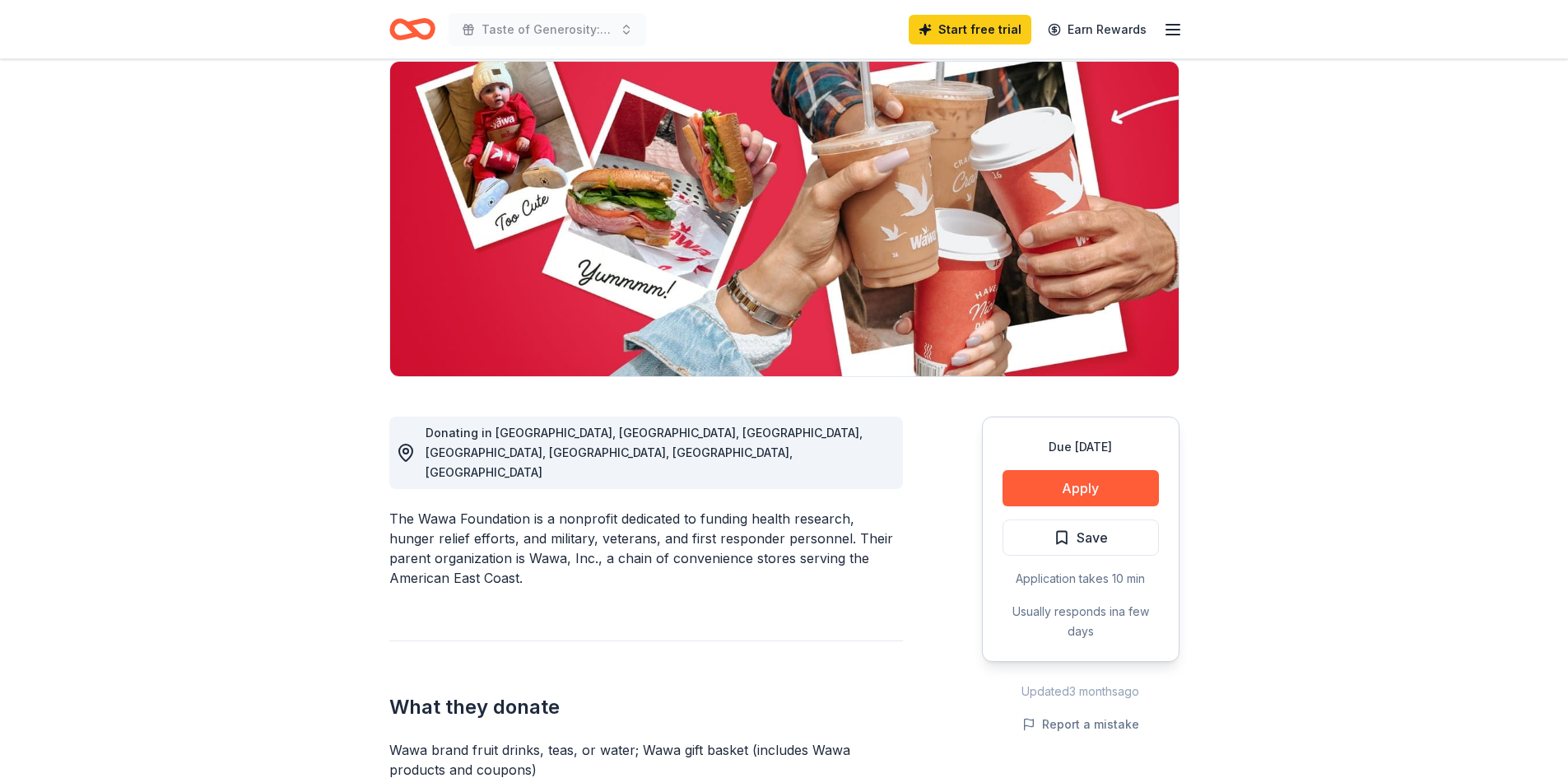
scroll to position [0, 0]
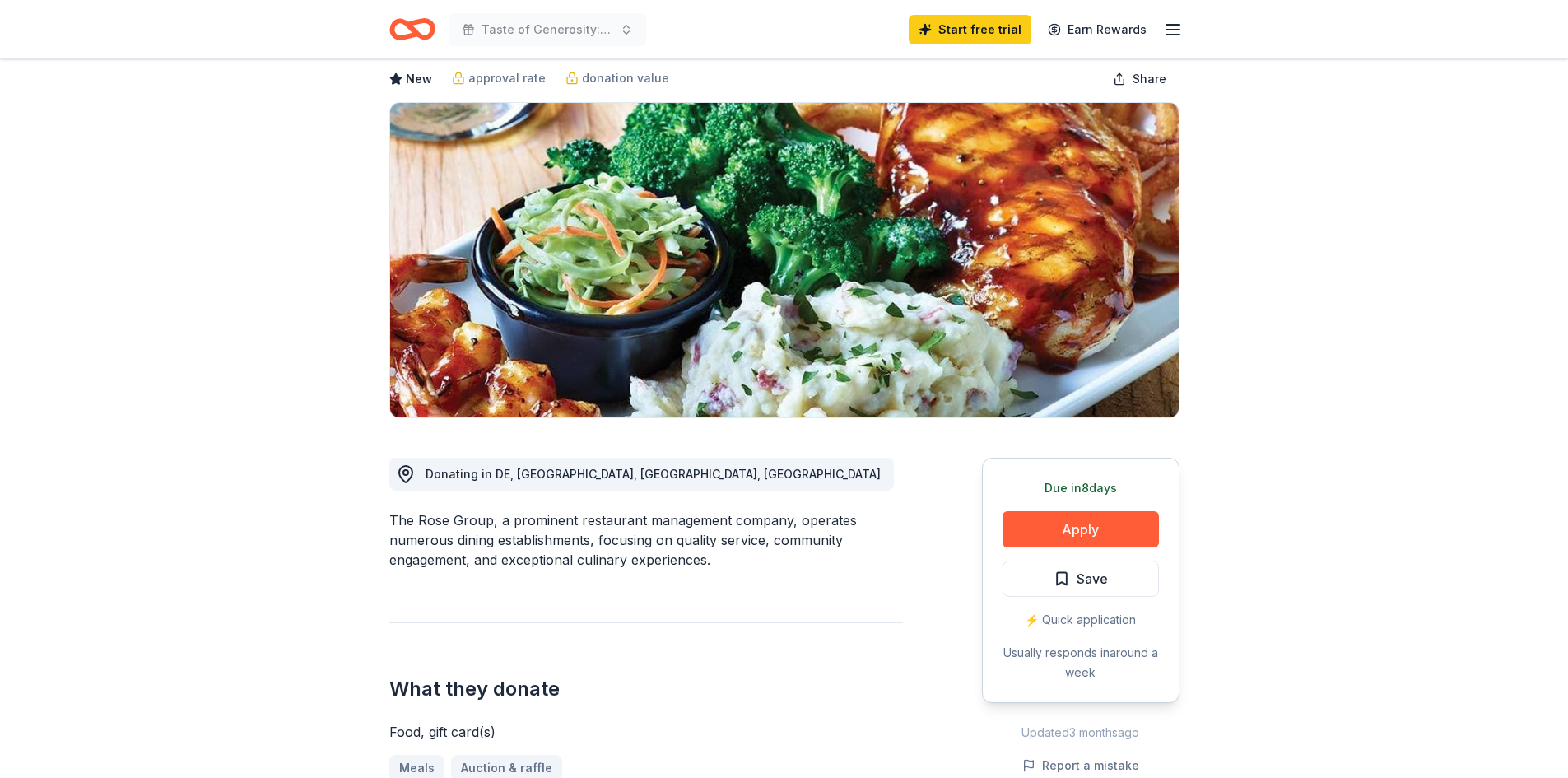
scroll to position [164, 0]
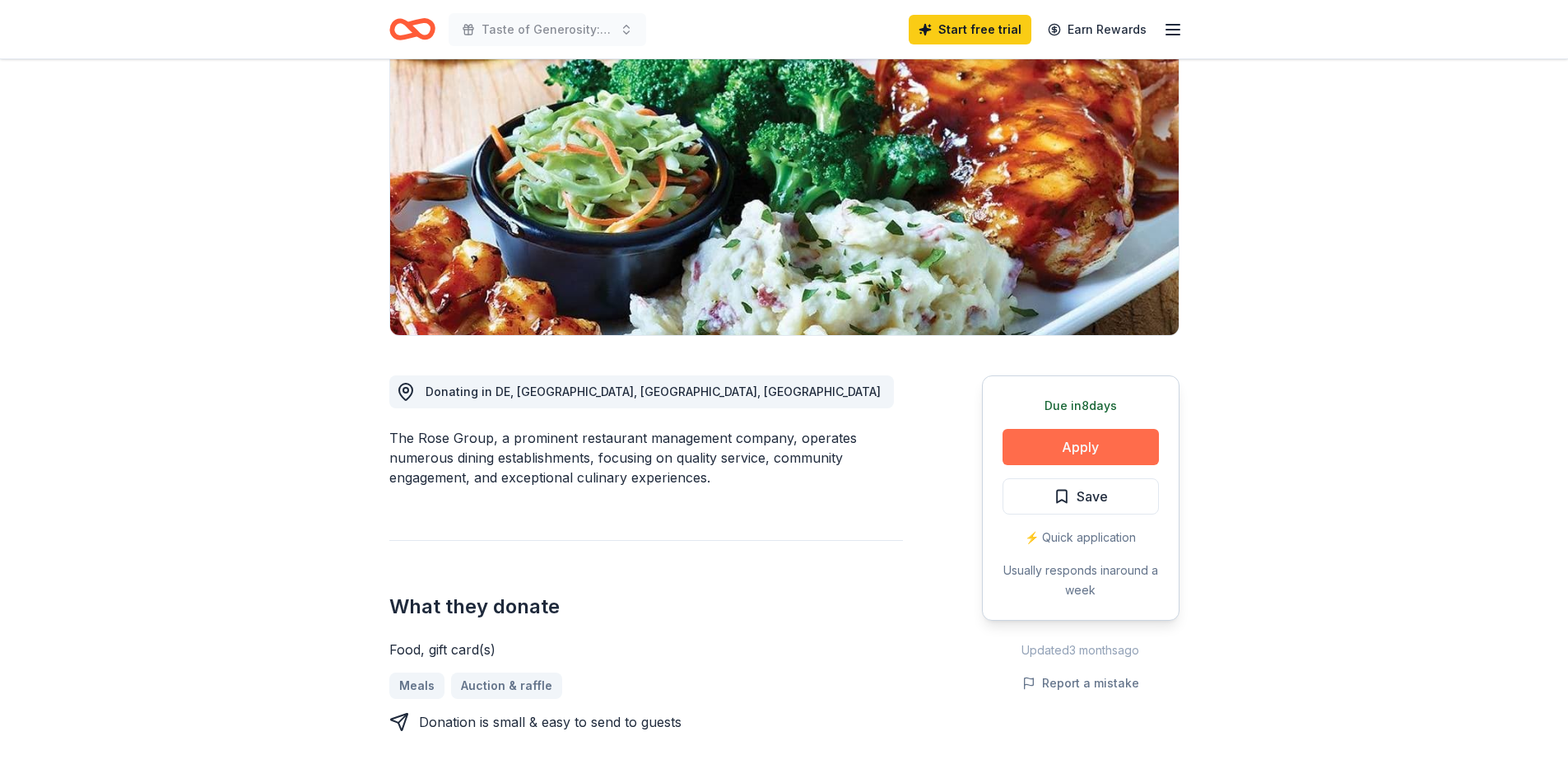
click at [1120, 449] on button "Apply" at bounding box center [1081, 446] width 156 height 36
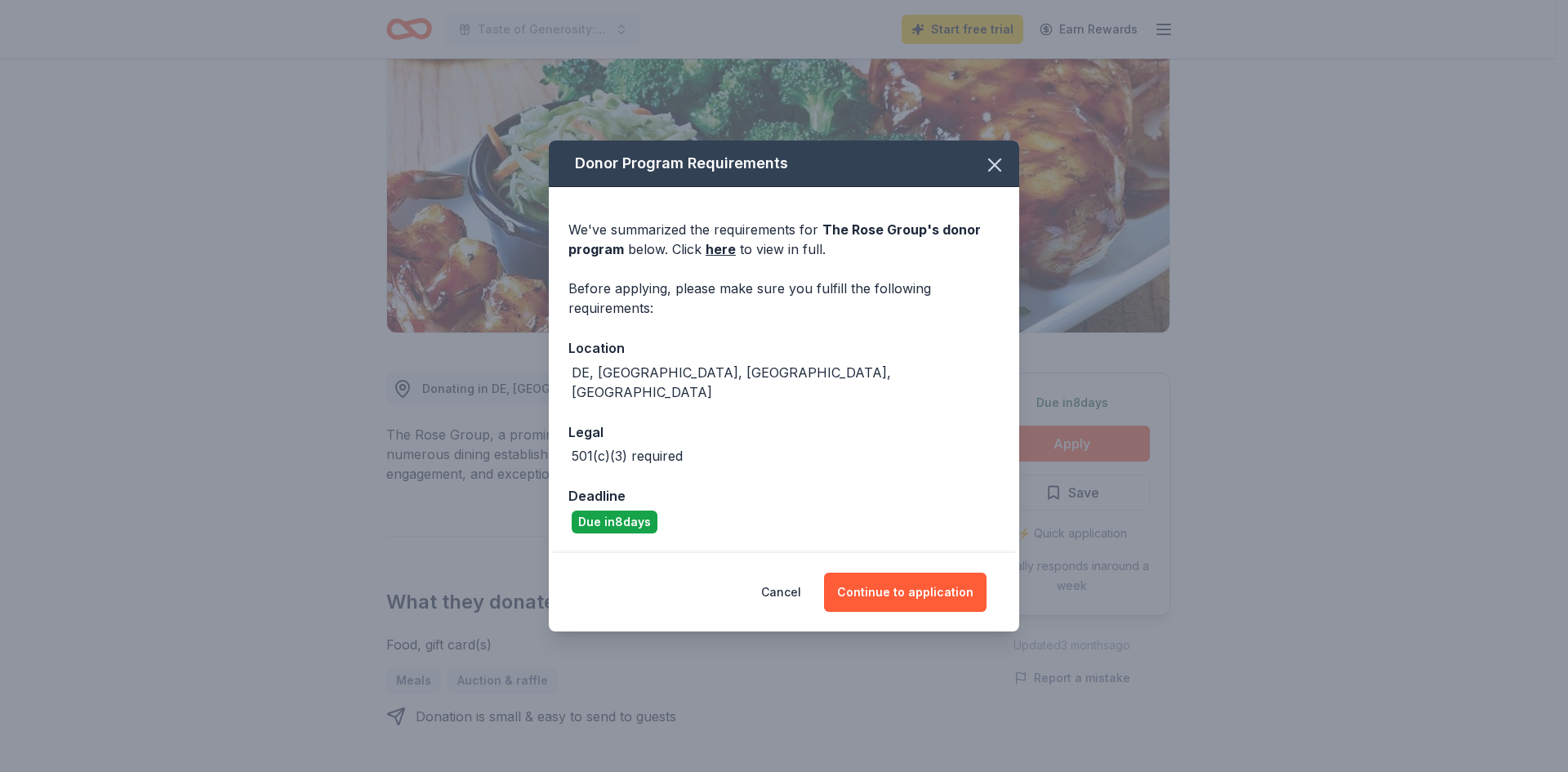
click at [889, 602] on div "Cancel Continue to application" at bounding box center [784, 592] width 470 height 78
click at [892, 589] on button "Continue to application" at bounding box center [905, 592] width 162 height 39
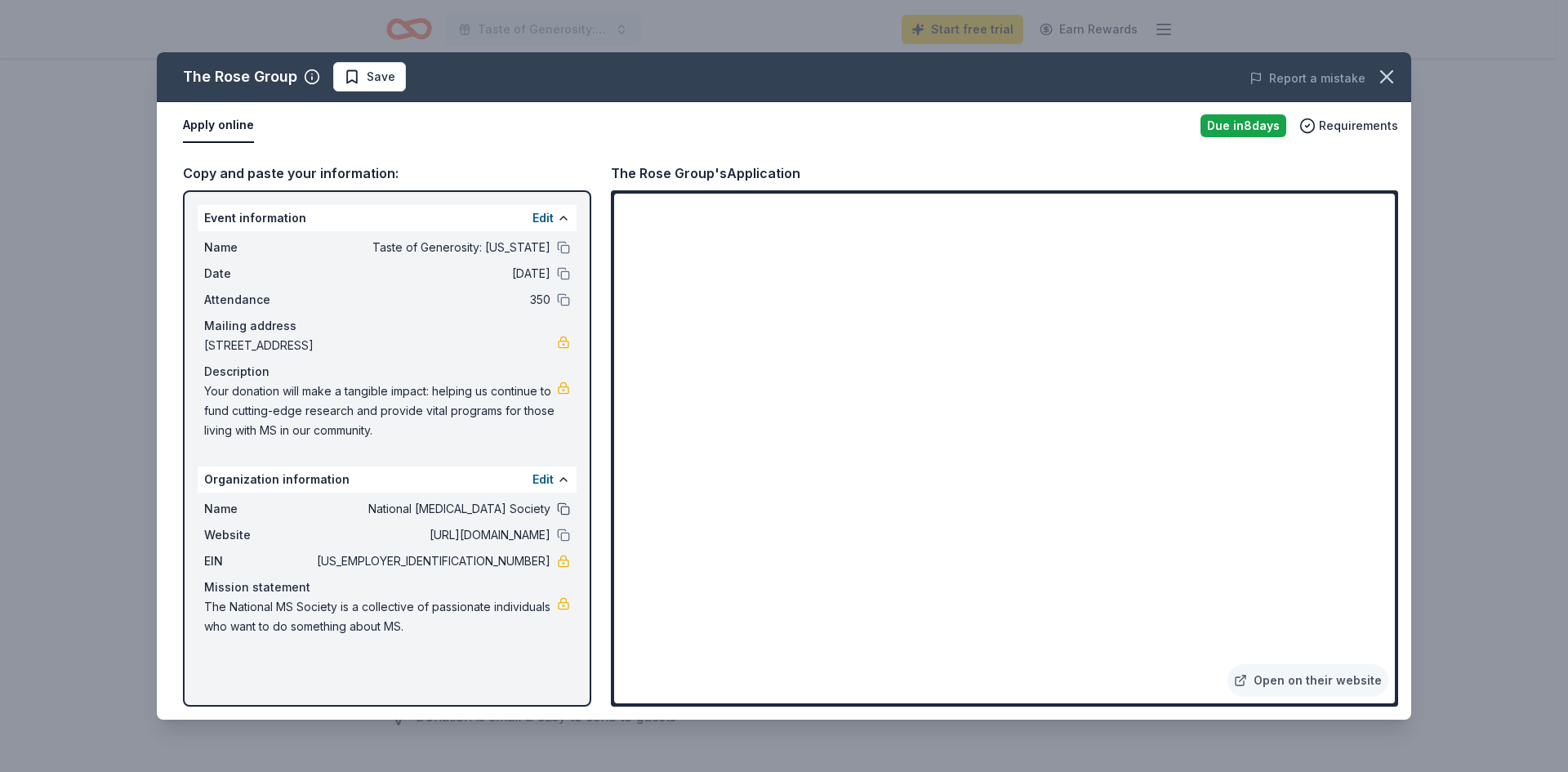
click at [565, 509] on button at bounding box center [564, 509] width 13 height 13
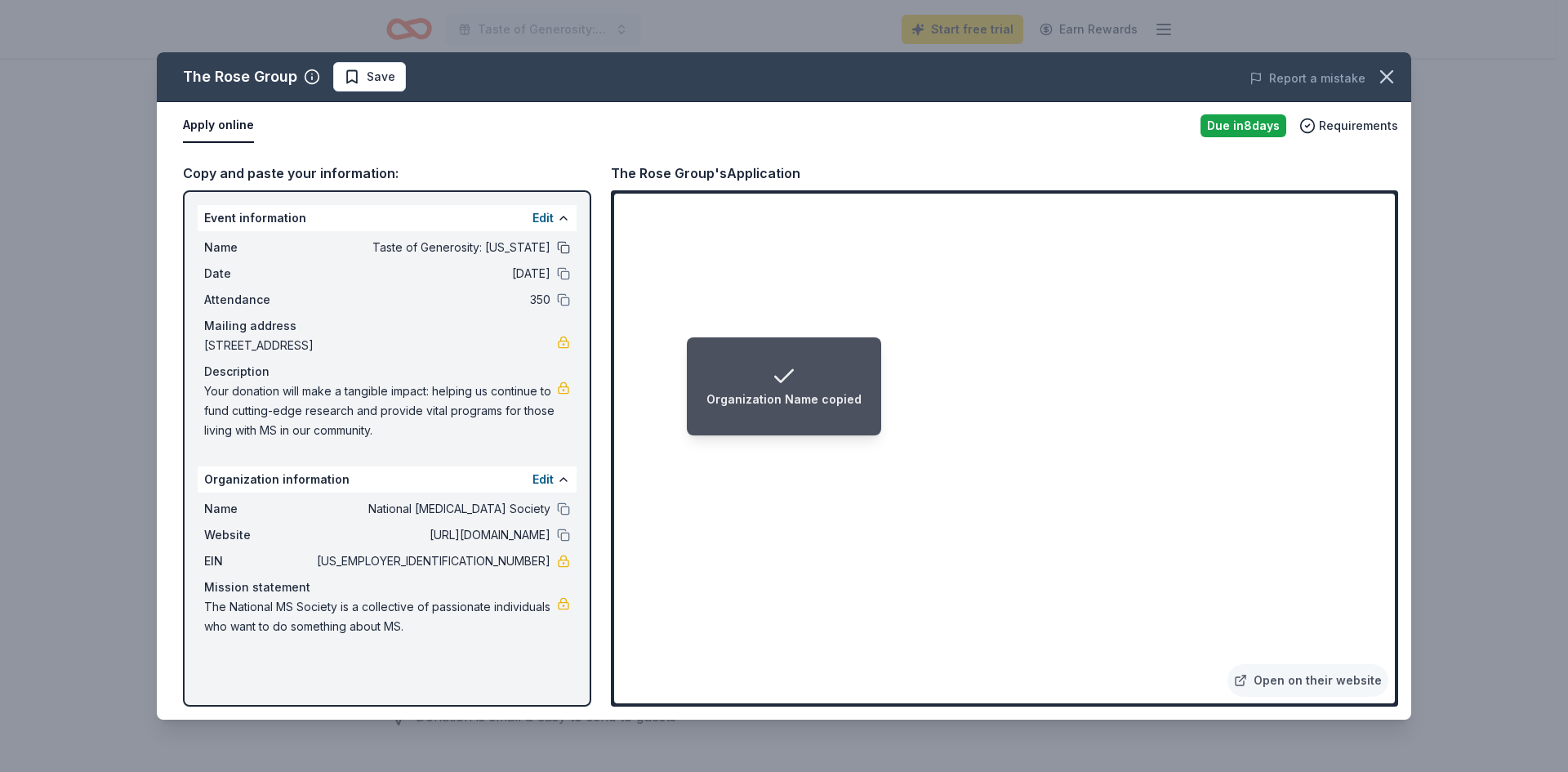
click at [561, 244] on button at bounding box center [564, 247] width 13 height 13
drag, startPoint x: 855, startPoint y: 361, endPoint x: 847, endPoint y: 365, distance: 8.9
click at [855, 361] on li "Event Name copied" at bounding box center [784, 386] width 151 height 98
click at [845, 365] on li "Event Name copied" at bounding box center [784, 386] width 151 height 98
click at [852, 361] on li "Event Name copied" at bounding box center [784, 386] width 151 height 98
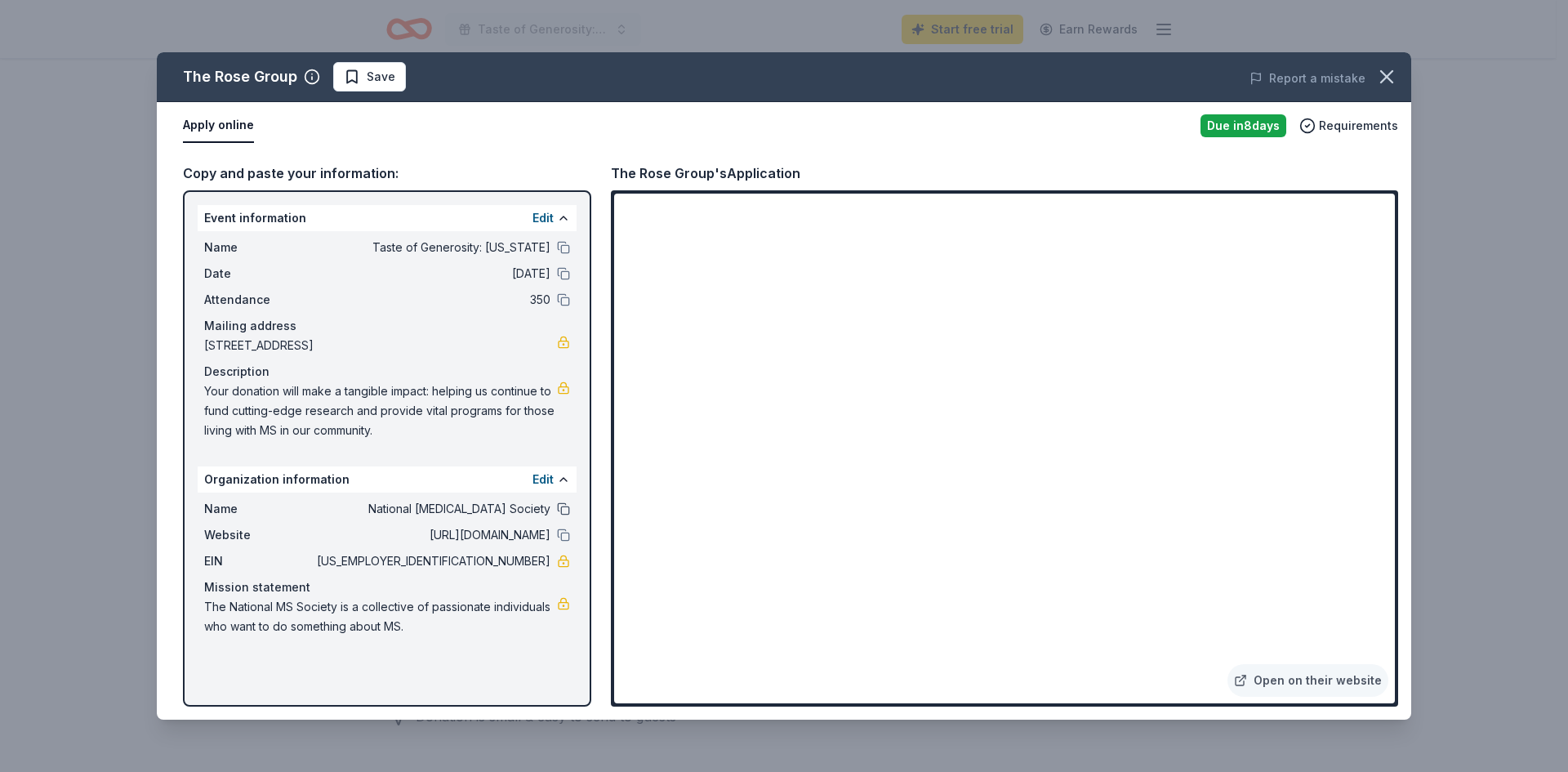
click at [560, 512] on button at bounding box center [564, 509] width 13 height 13
drag, startPoint x: 711, startPoint y: 172, endPoint x: 618, endPoint y: 170, distance: 93.0
click at [618, 170] on div "The Rose Group's Application" at bounding box center [706, 173] width 190 height 22
click at [1386, 76] on icon "button" at bounding box center [1387, 77] width 12 height 12
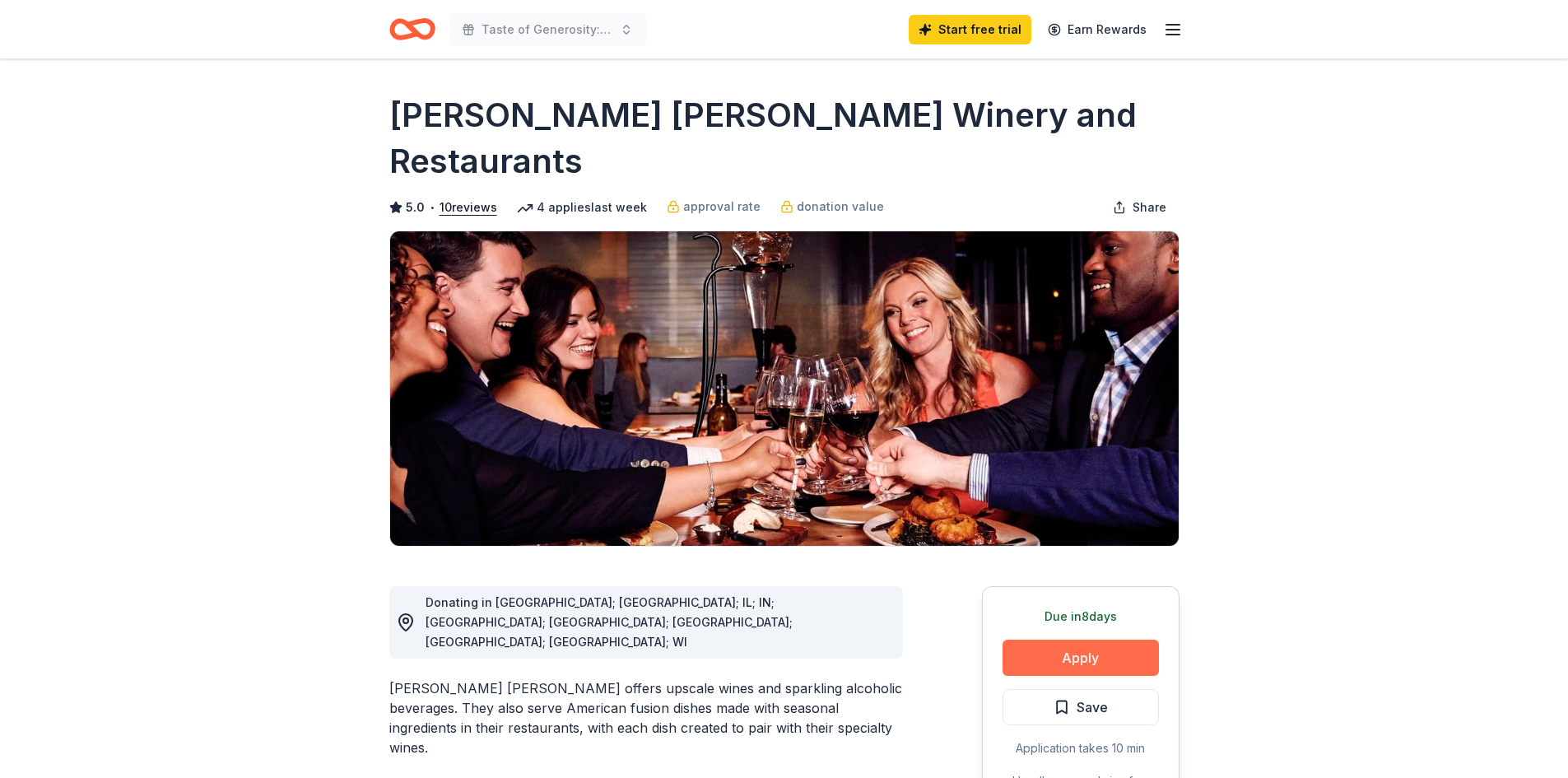
click at [1078, 640] on button "Apply" at bounding box center [1081, 657] width 156 height 36
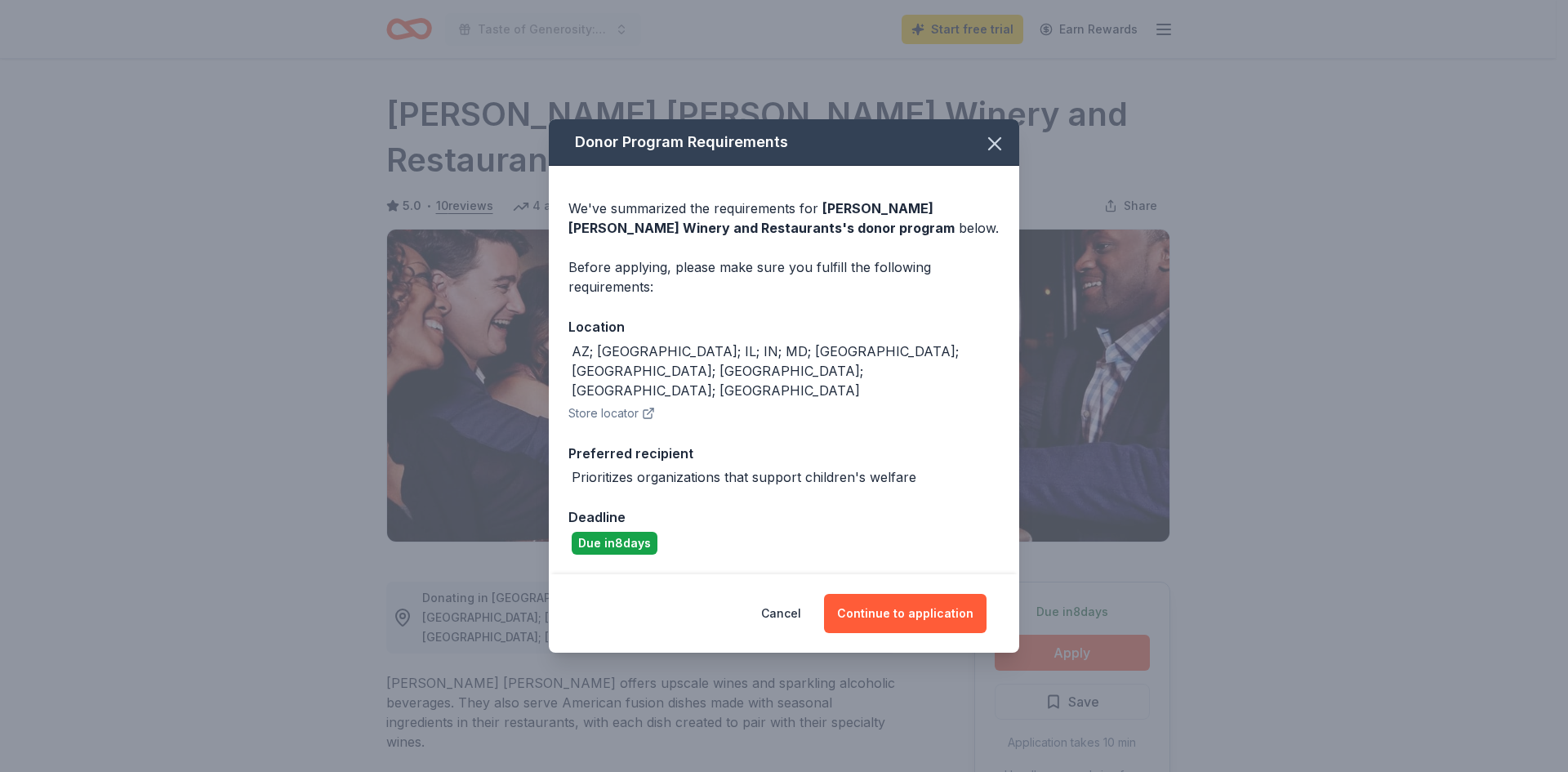
click at [887, 575] on div "Cancel Continue to application" at bounding box center [784, 614] width 470 height 78
click at [862, 601] on button "Continue to application" at bounding box center [905, 613] width 162 height 39
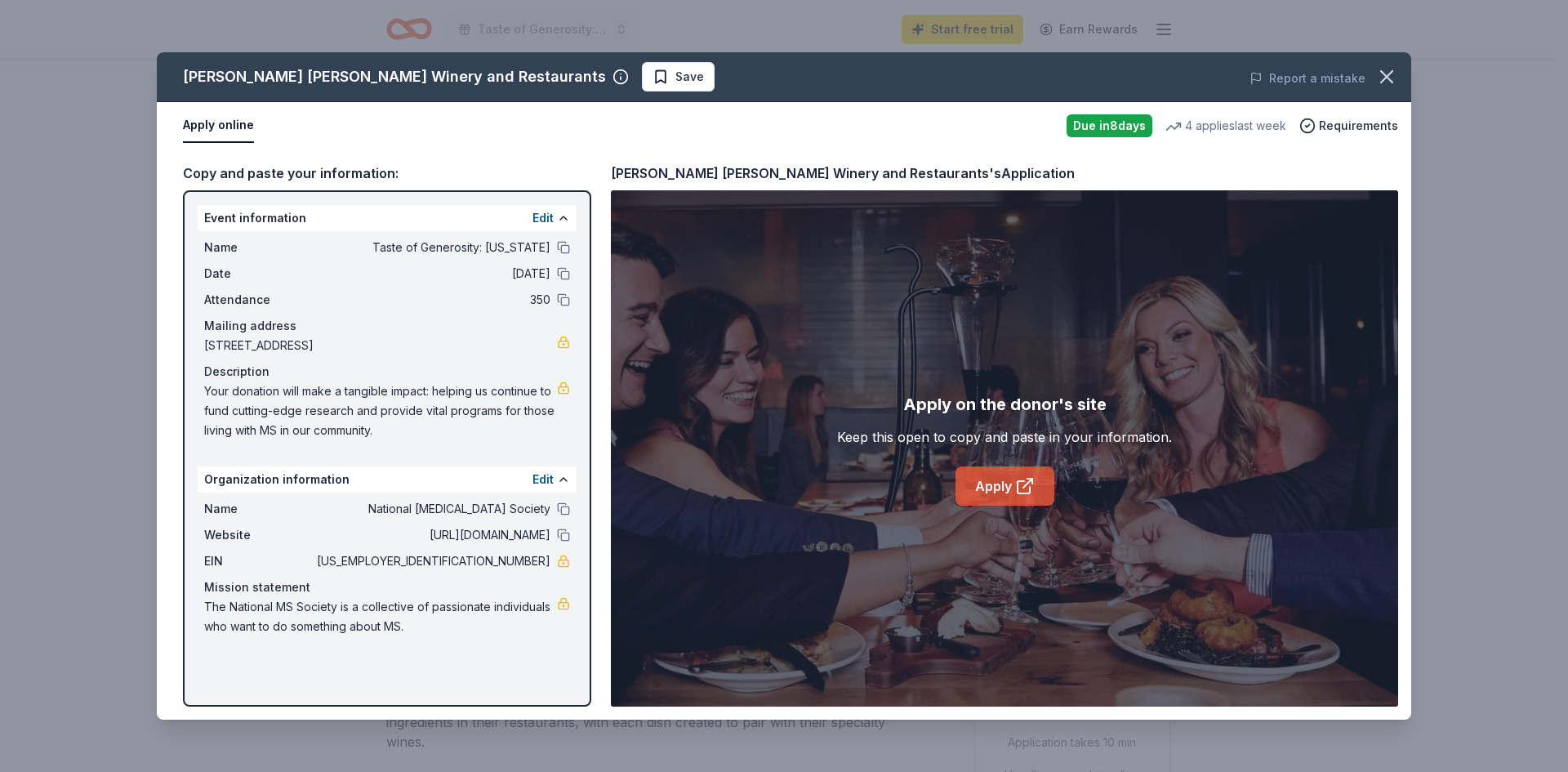
click at [1003, 483] on link "Apply" at bounding box center [1005, 486] width 99 height 39
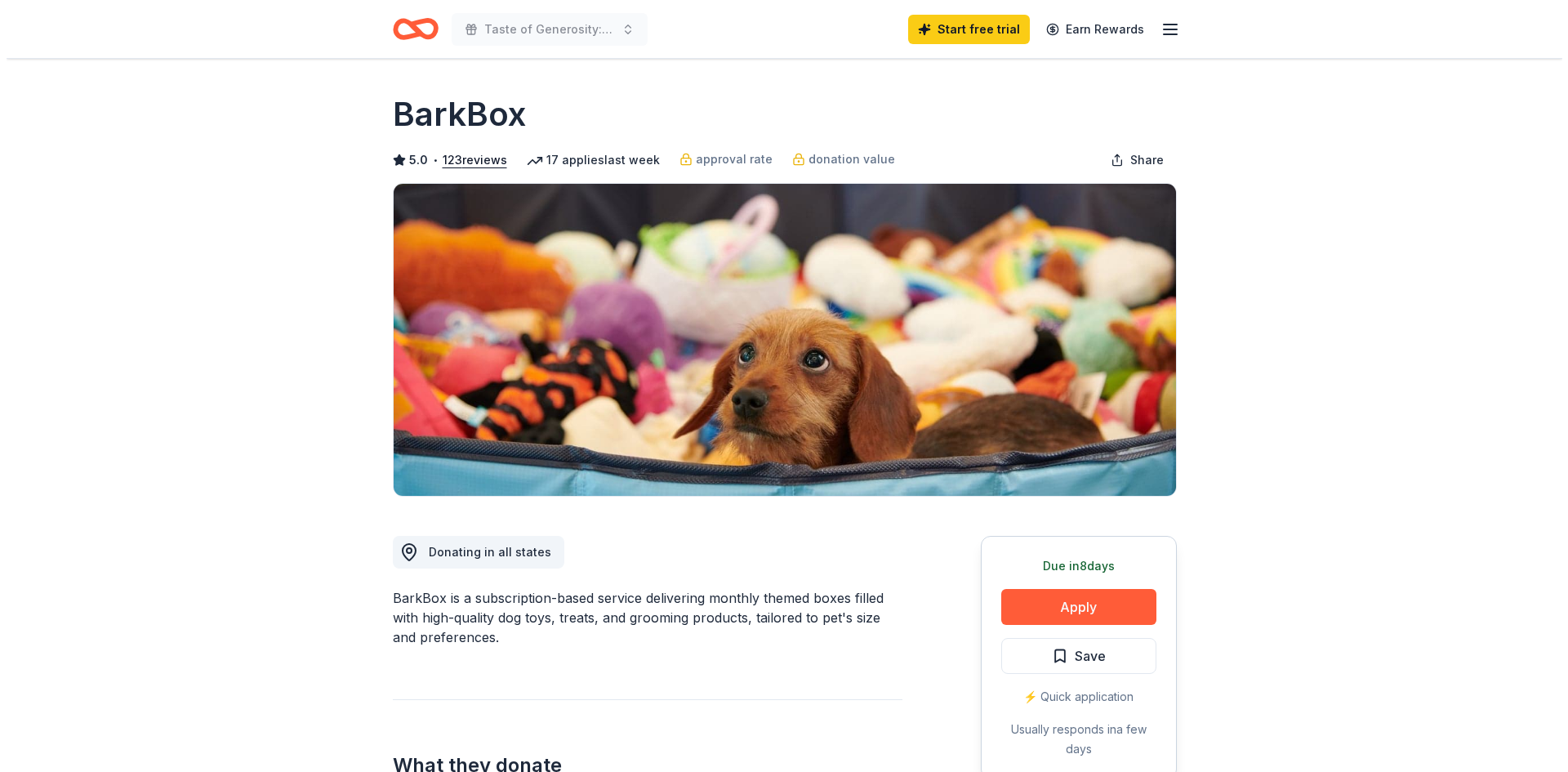
scroll to position [245, 0]
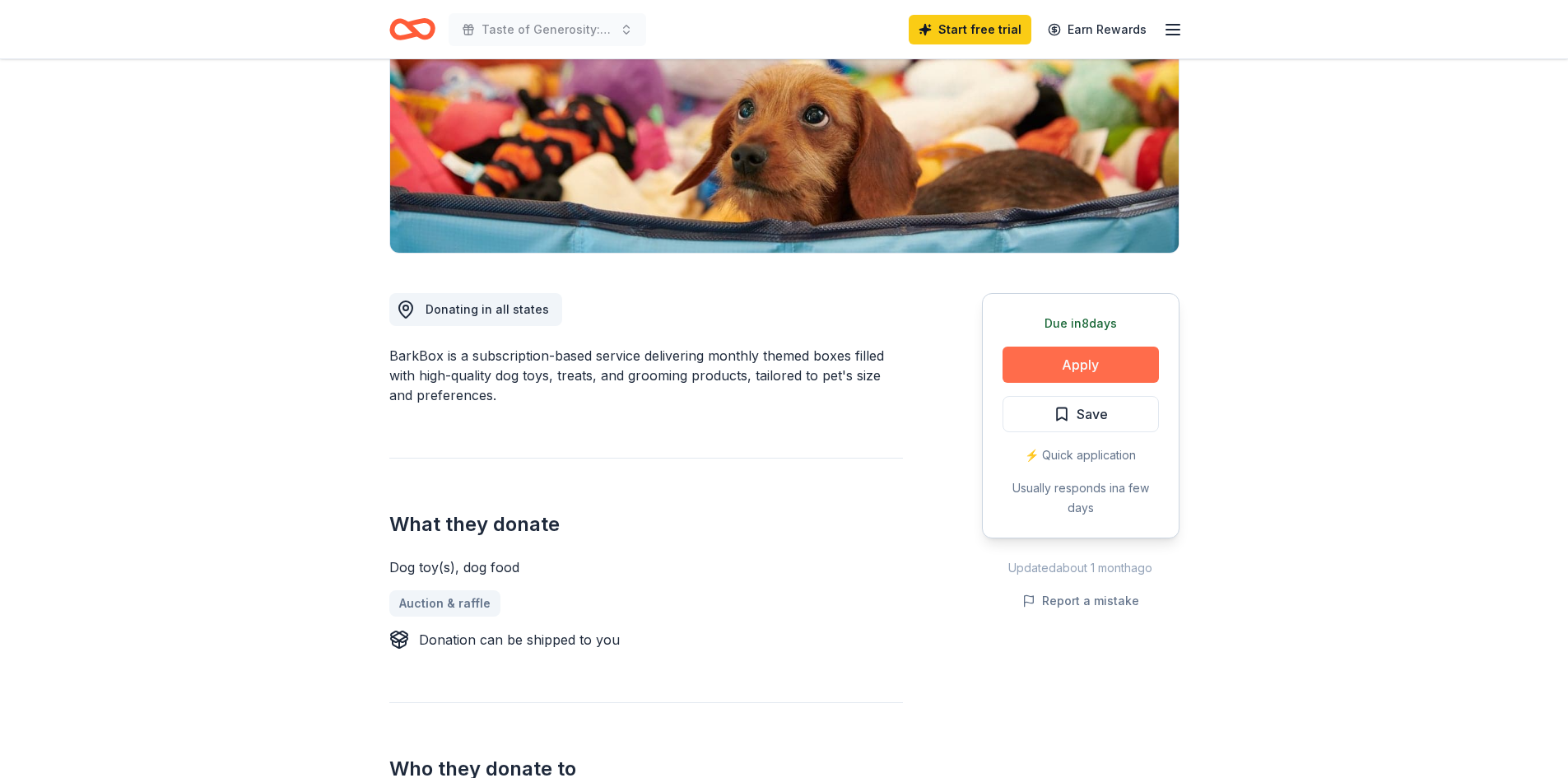
click at [1025, 351] on button "Apply" at bounding box center [1081, 364] width 156 height 36
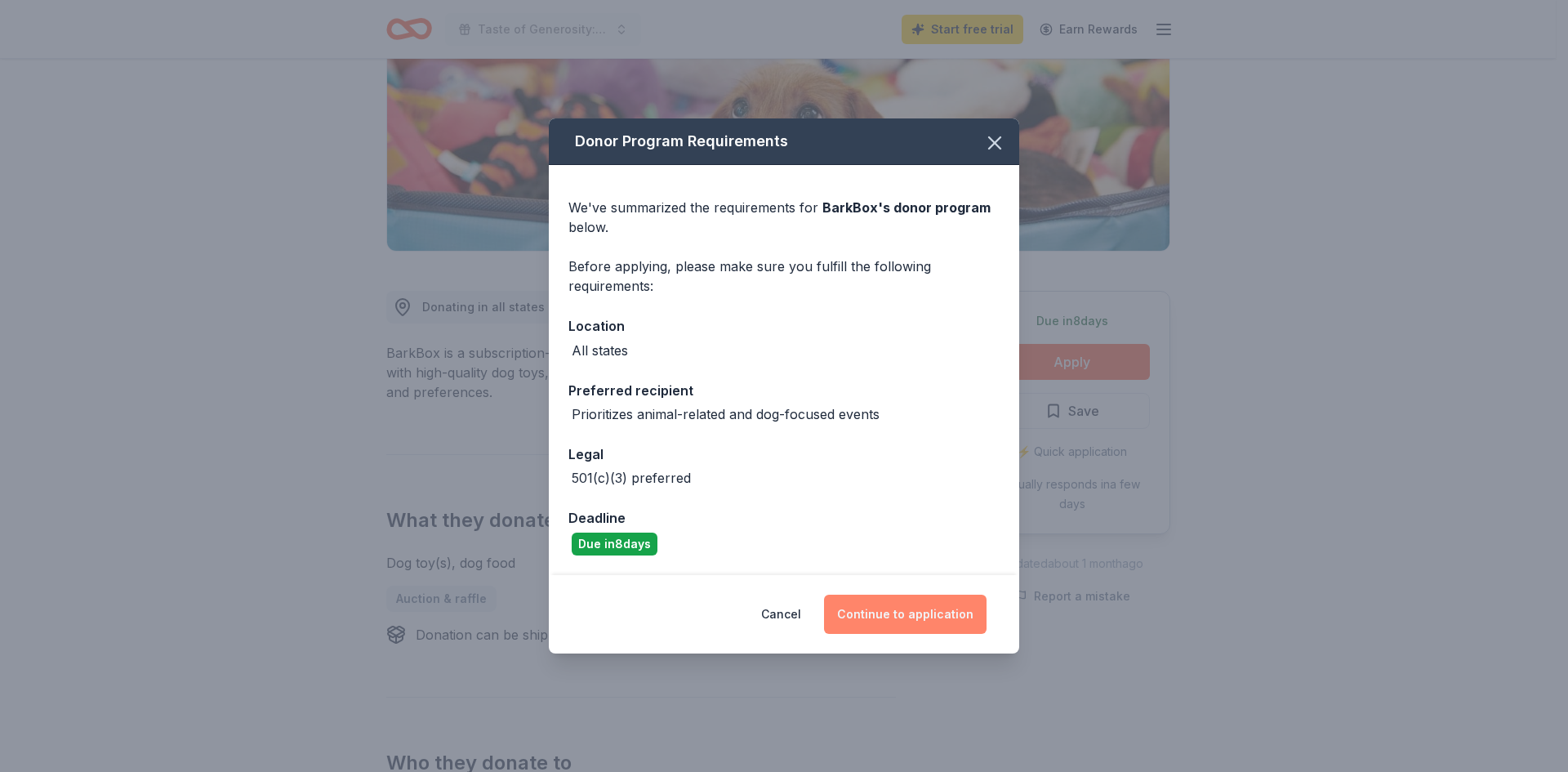
click at [871, 623] on button "Continue to application" at bounding box center [905, 614] width 162 height 39
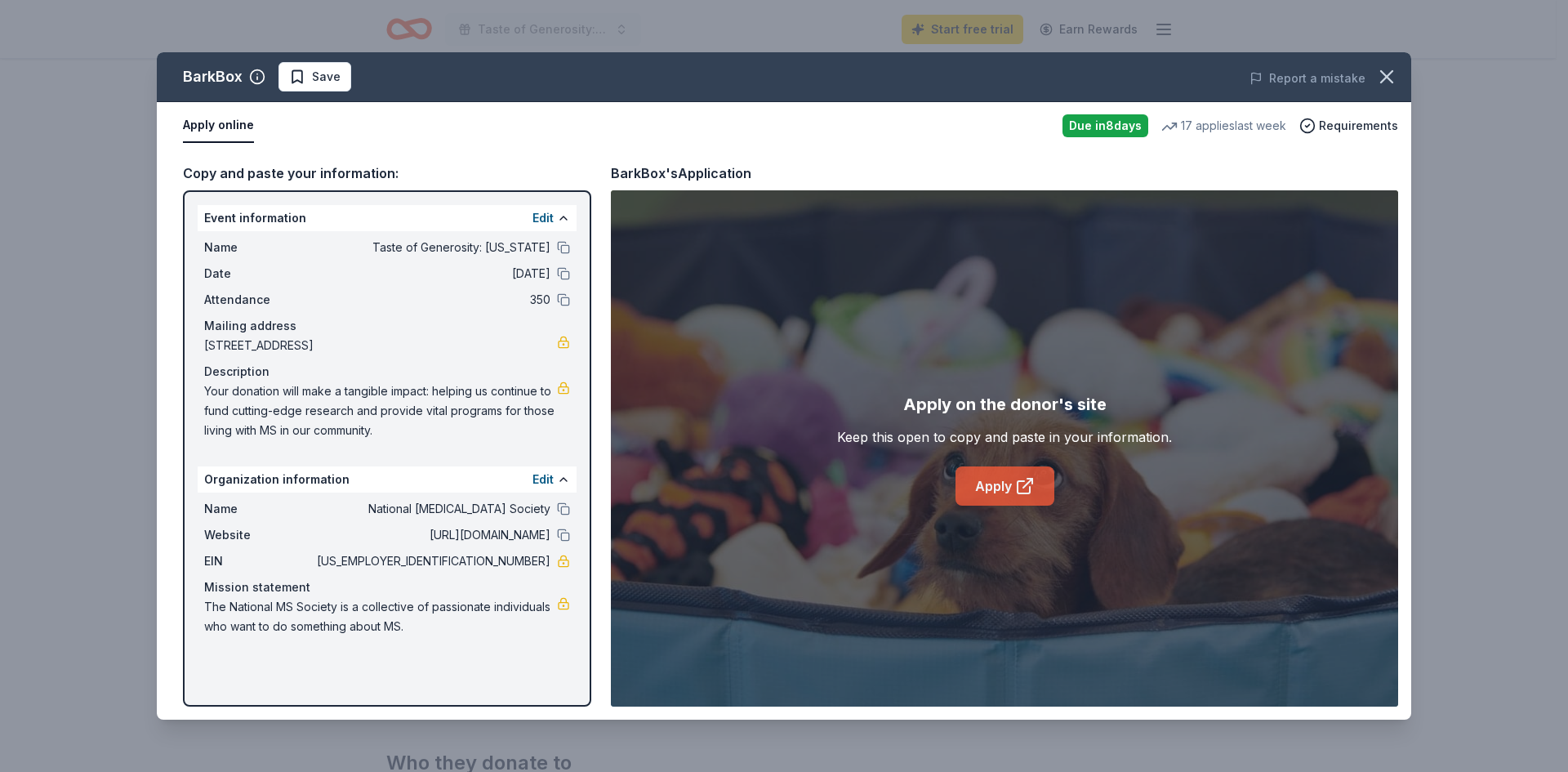
click at [991, 471] on link "Apply" at bounding box center [1005, 486] width 99 height 39
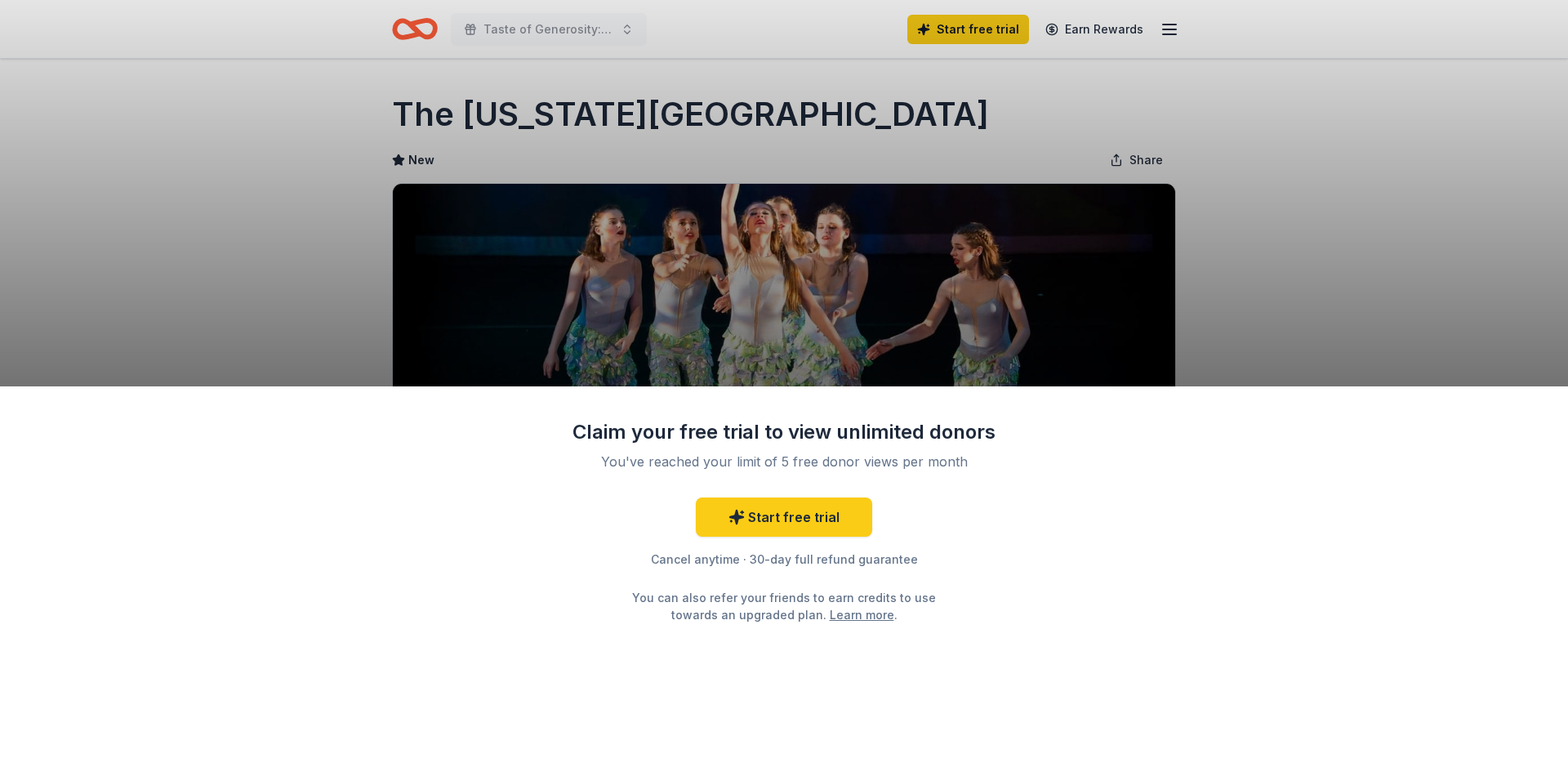
click at [290, 257] on div "Claim your free trial to view unlimited donors You've reached your limit of 5 f…" at bounding box center [784, 386] width 1568 height 772
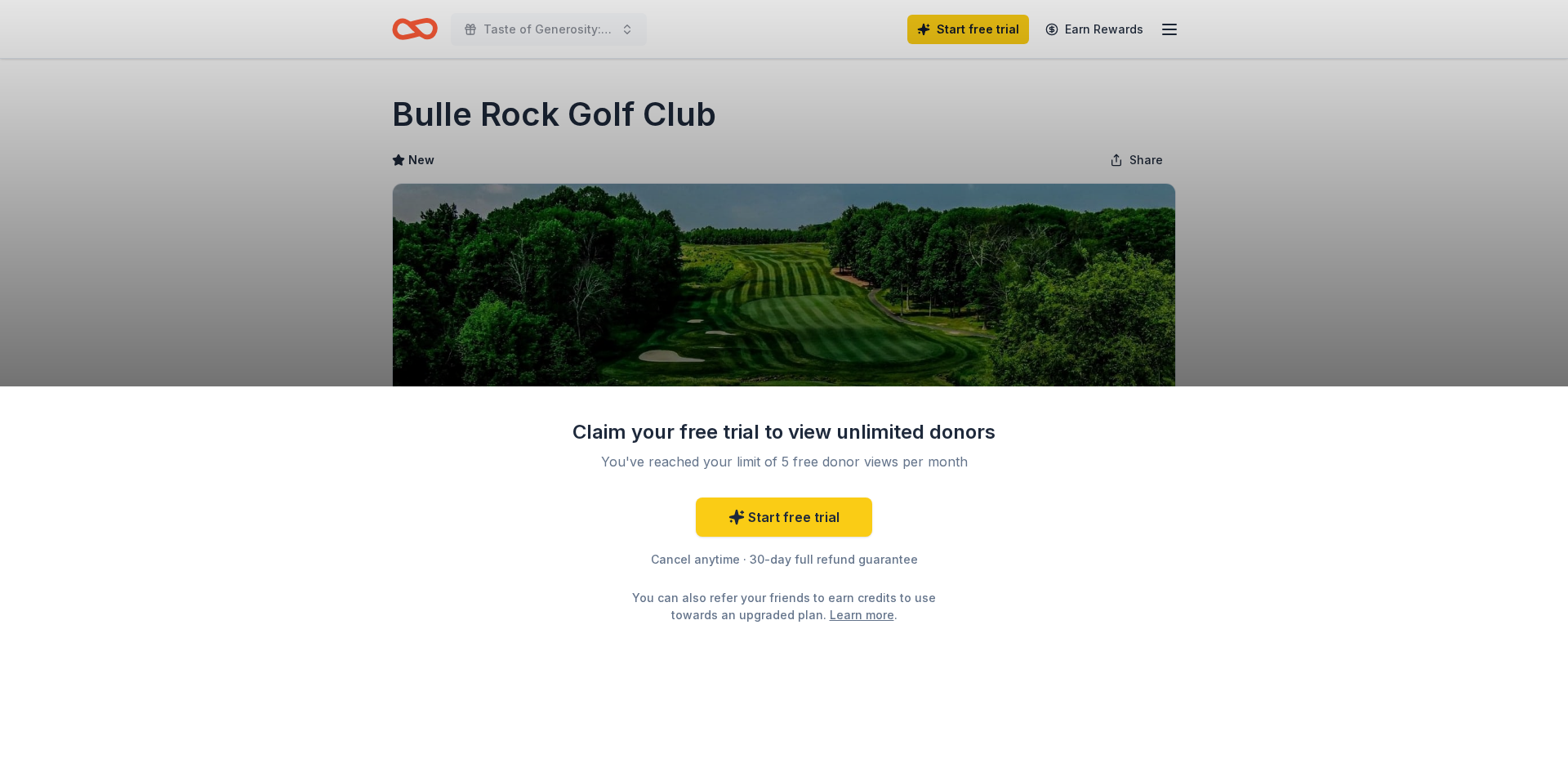
drag, startPoint x: 789, startPoint y: 124, endPoint x: 560, endPoint y: 132, distance: 229.1
click at [560, 132] on div "Claim your free trial to view unlimited donors You've reached your limit of 5 f…" at bounding box center [784, 386] width 1568 height 772
click at [888, 375] on div "Claim your free trial to view unlimited donors You've reached your limit of 5 f…" at bounding box center [784, 386] width 1568 height 772
drag, startPoint x: 662, startPoint y: 106, endPoint x: 515, endPoint y: 116, distance: 147.3
click at [515, 116] on div "Claim your free trial to view unlimited donors You've reached your limit of 5 f…" at bounding box center [784, 386] width 1568 height 772
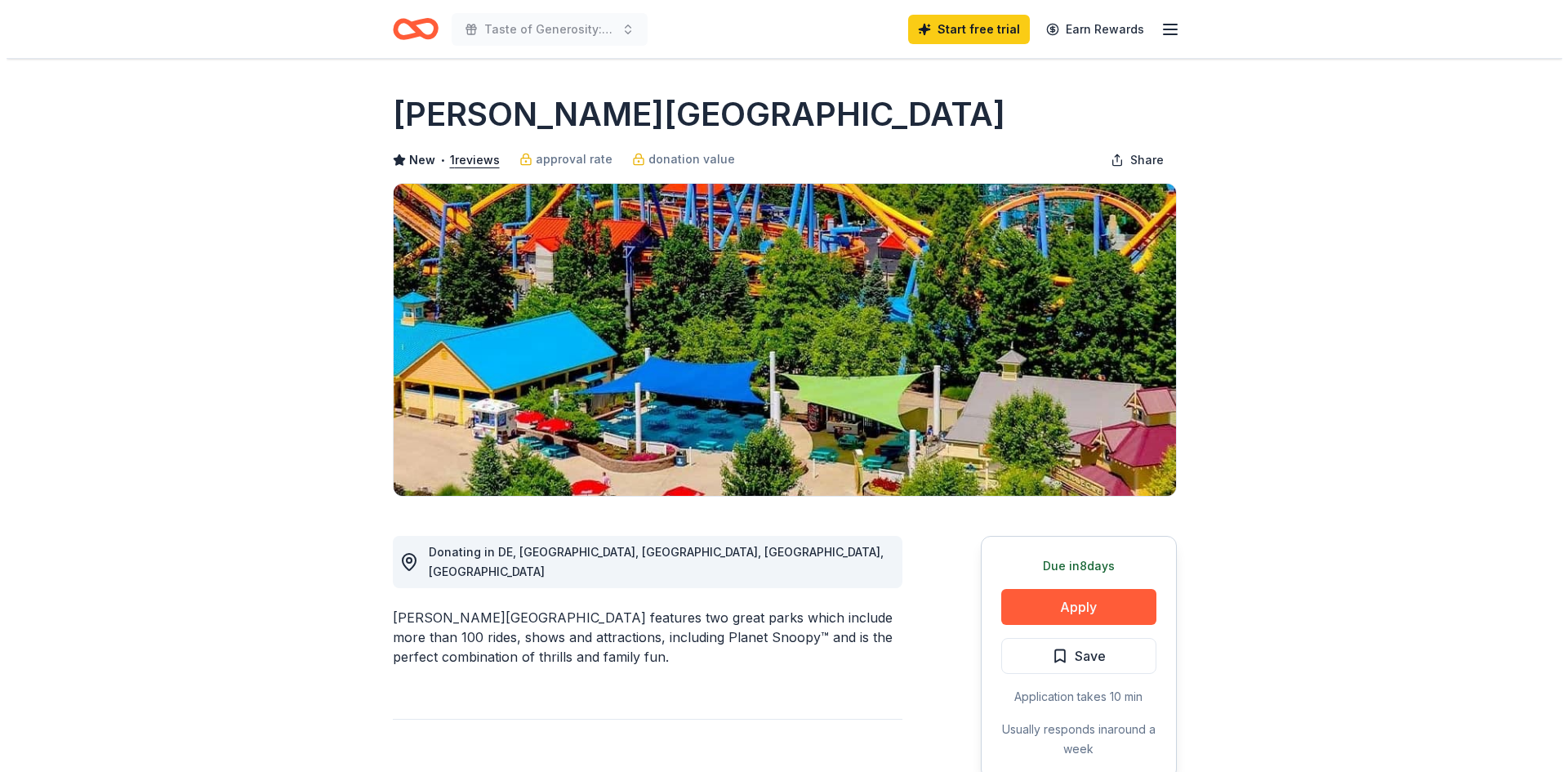
scroll to position [163, 0]
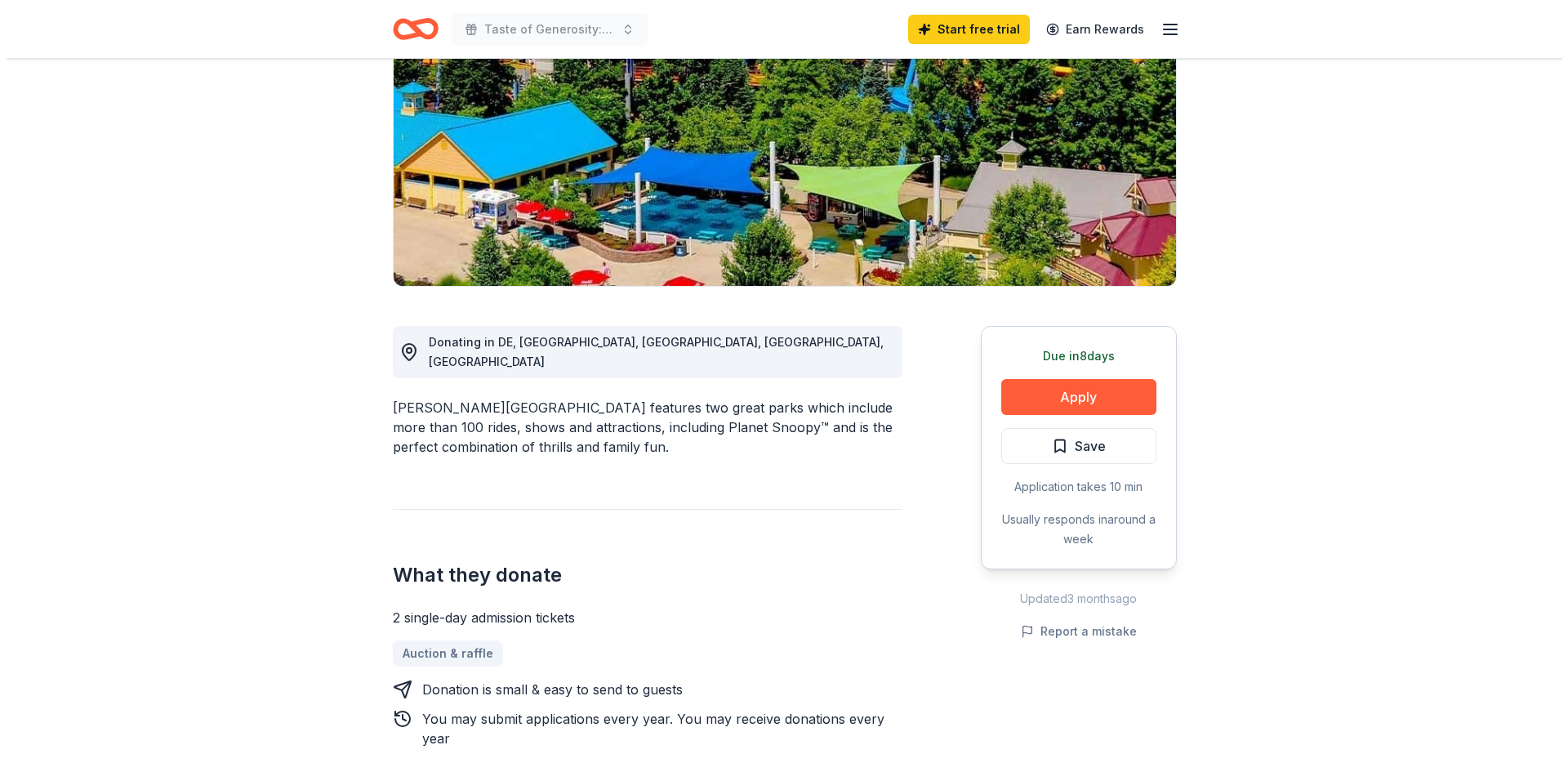
scroll to position [245, 0]
